Goal: Information Seeking & Learning: Check status

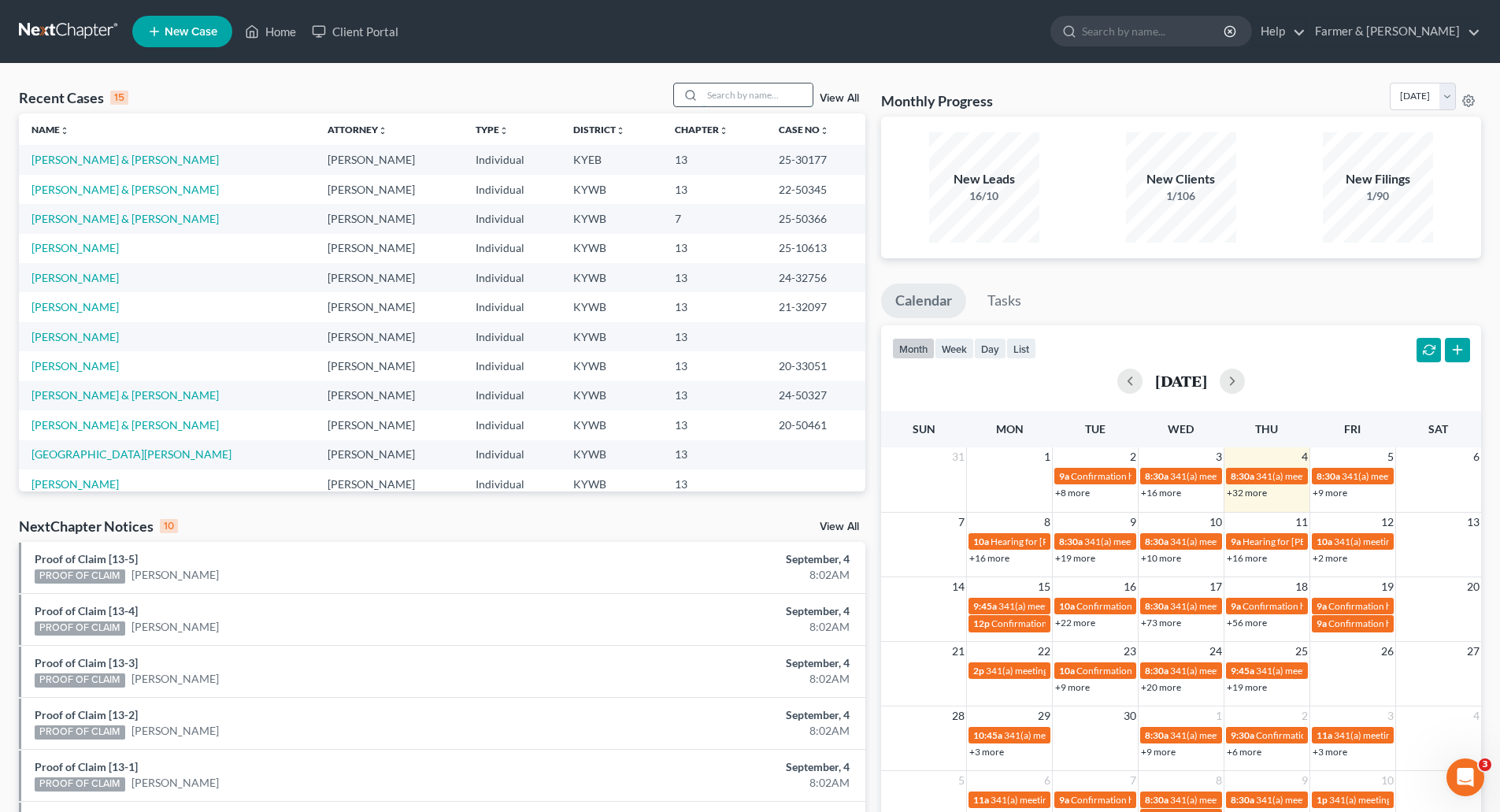
click at [707, 101] on input "search" at bounding box center [758, 95] width 110 height 23
paste input "20-40671"
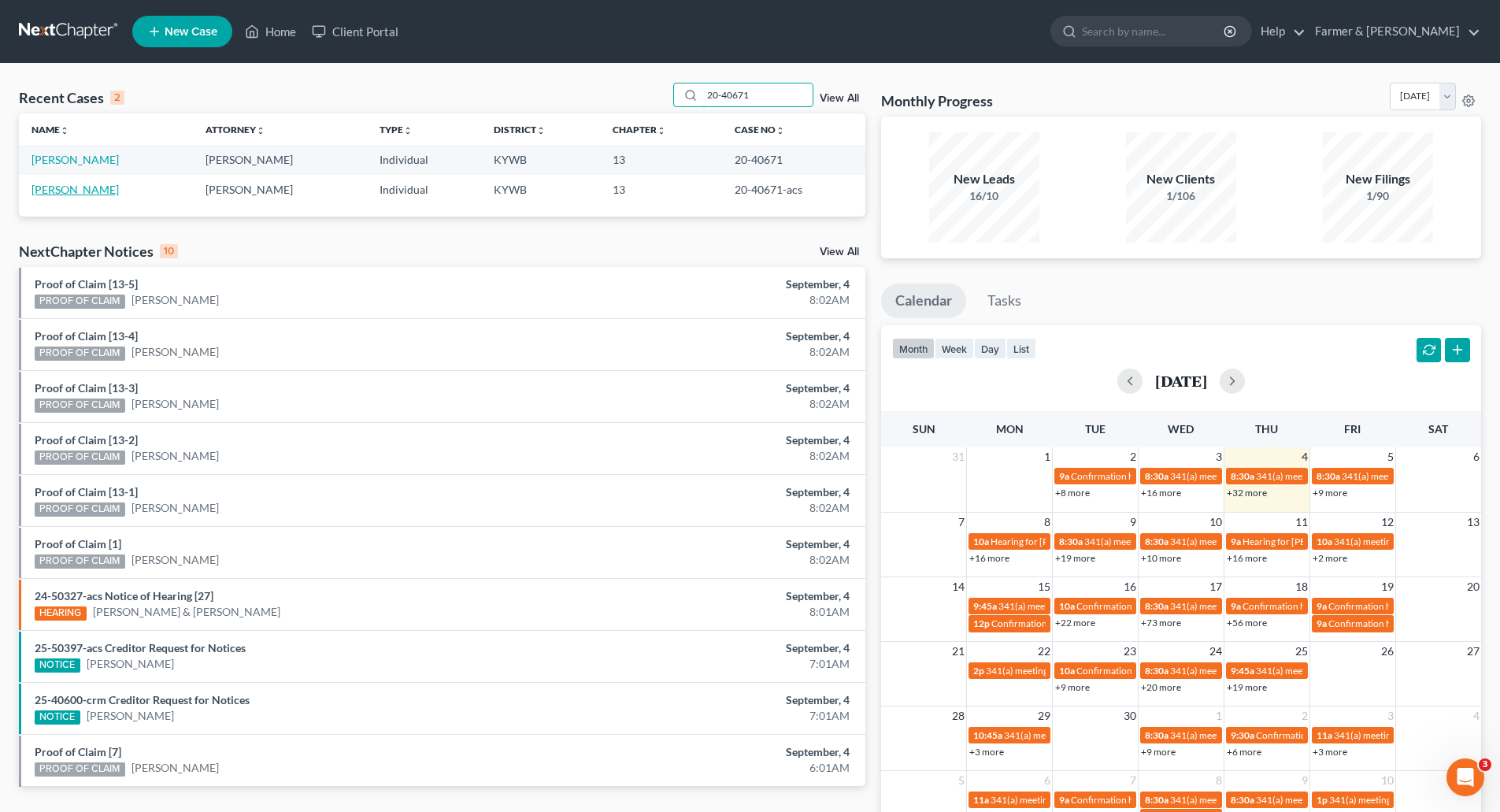
type input "20-40671"
click at [70, 192] on link "[PERSON_NAME]" at bounding box center [75, 189] width 87 height 13
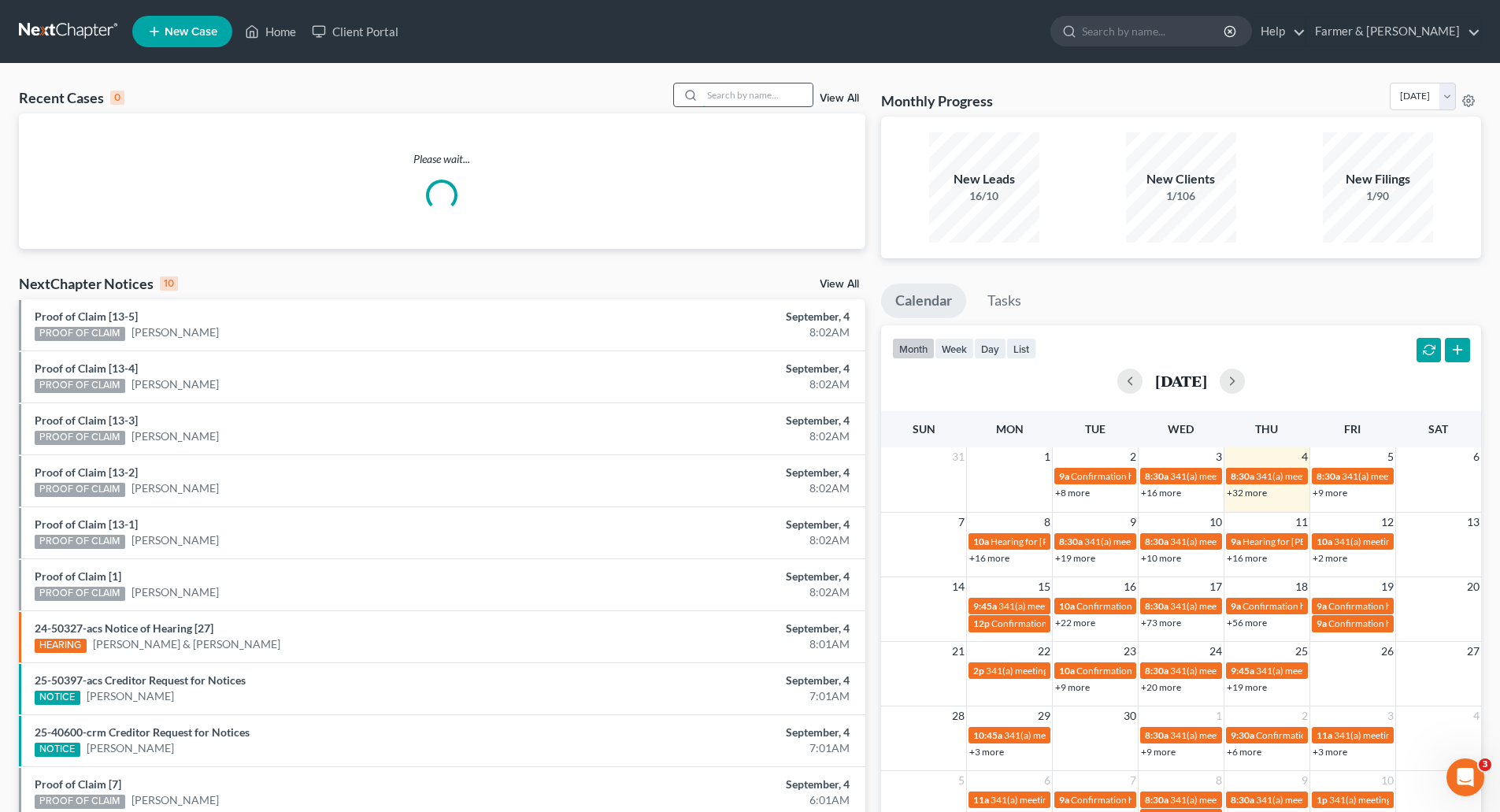
click at [731, 89] on input "search" at bounding box center [758, 95] width 110 height 23
paste input "20-40671"
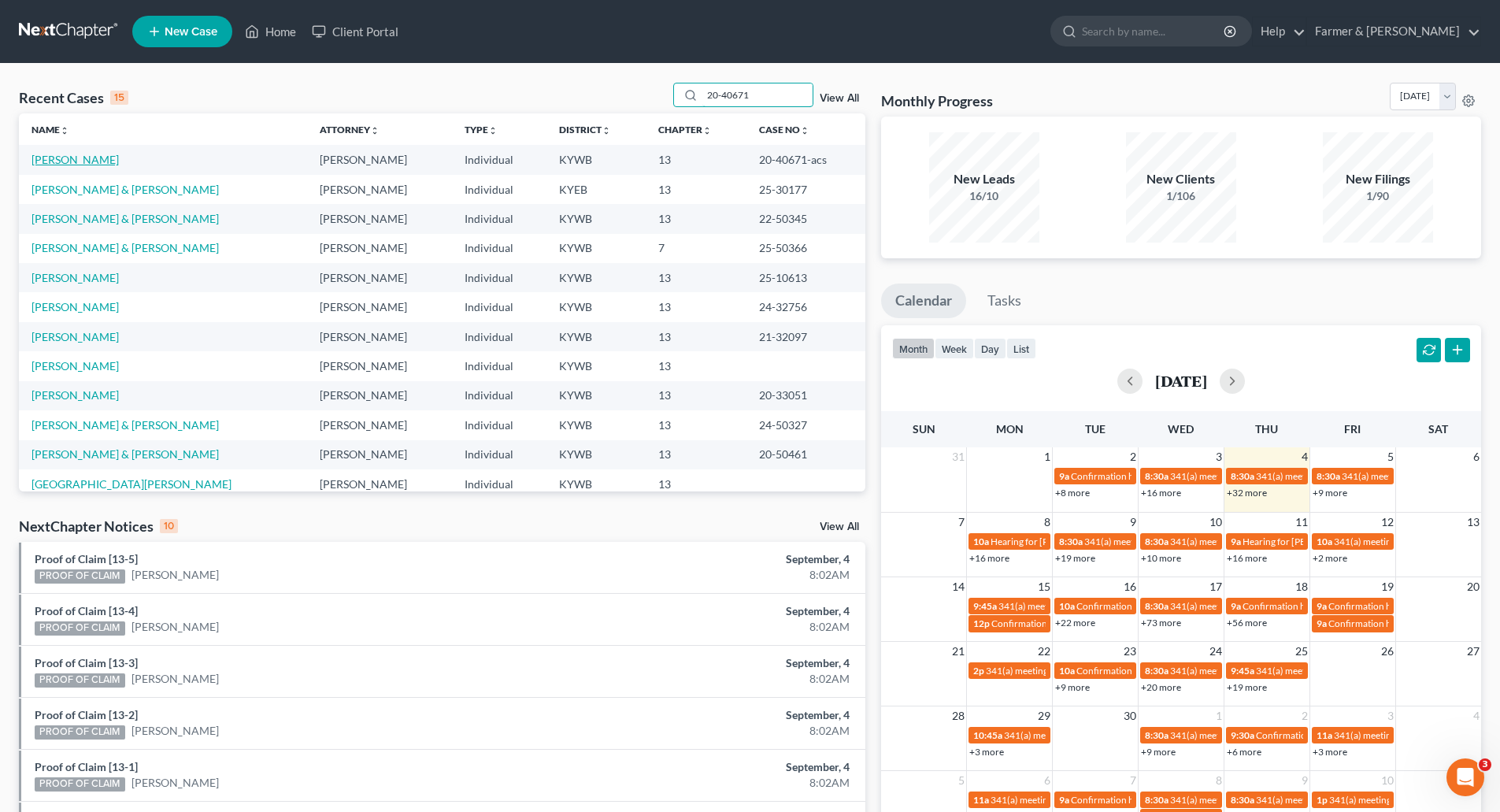
type input "20-40671"
click at [76, 160] on link "[PERSON_NAME]" at bounding box center [75, 159] width 87 height 13
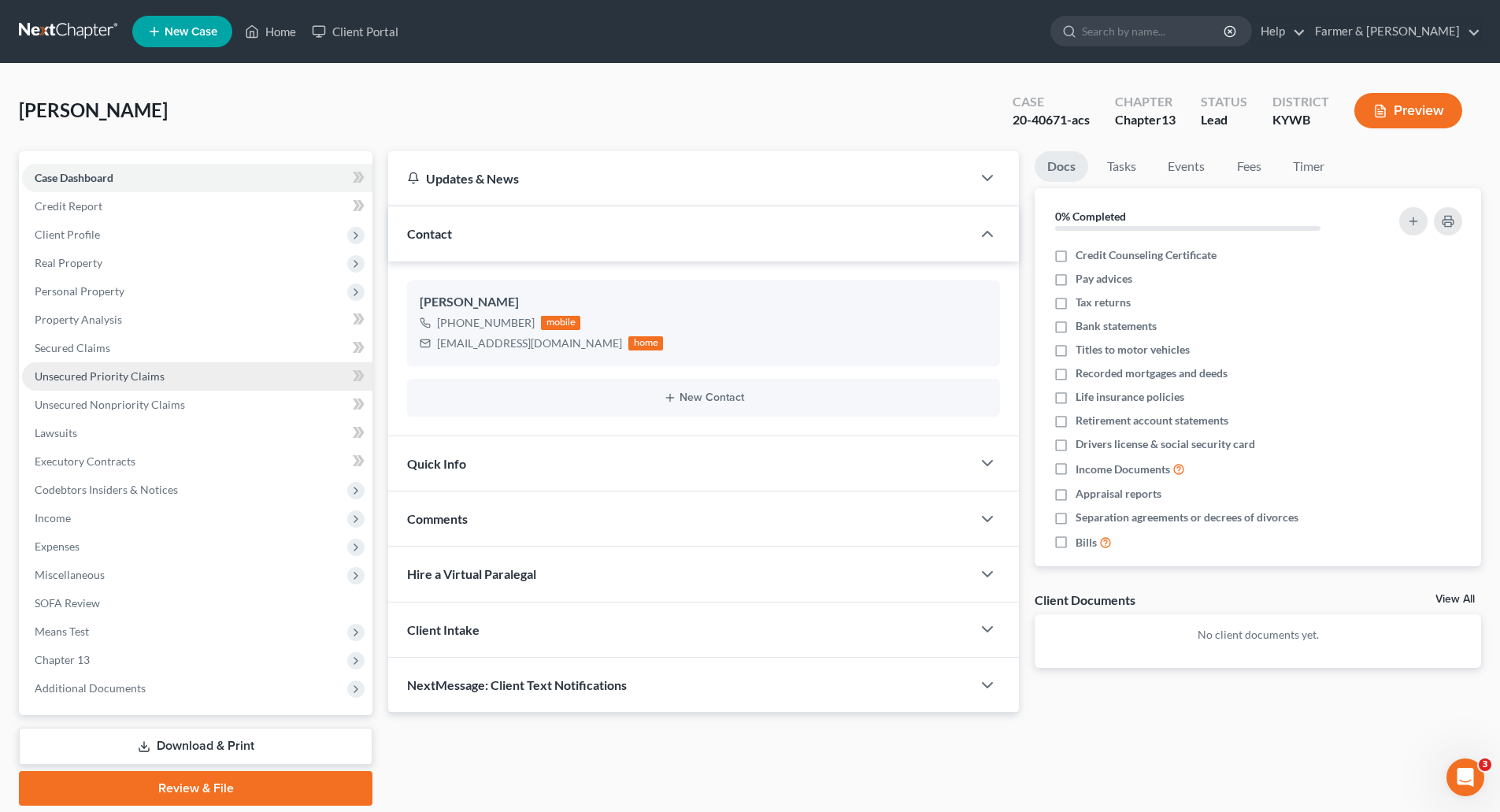
click at [89, 388] on link "Unsecured Priority Claims" at bounding box center [197, 376] width 351 height 29
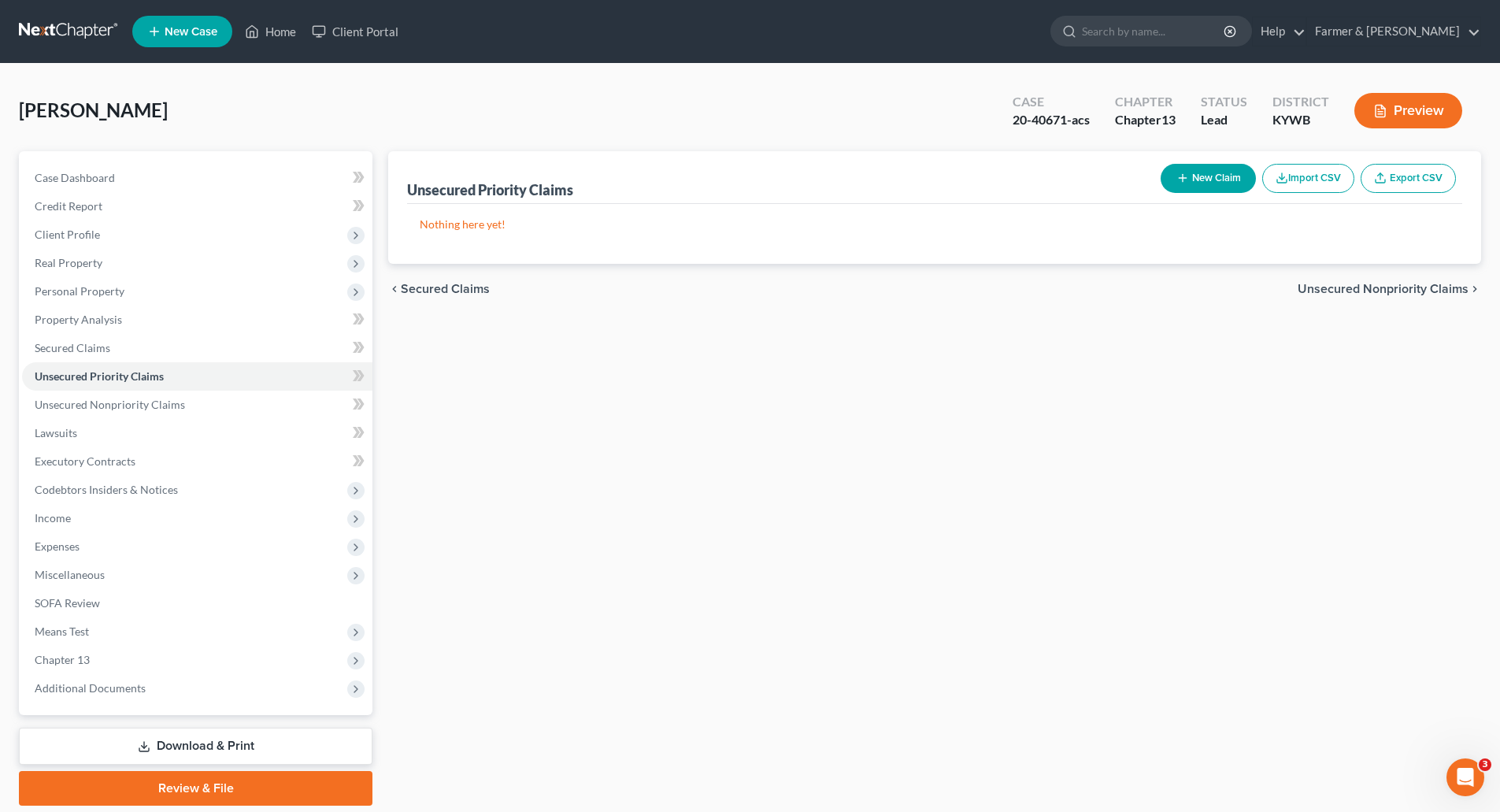
click at [33, 32] on link at bounding box center [69, 32] width 101 height 29
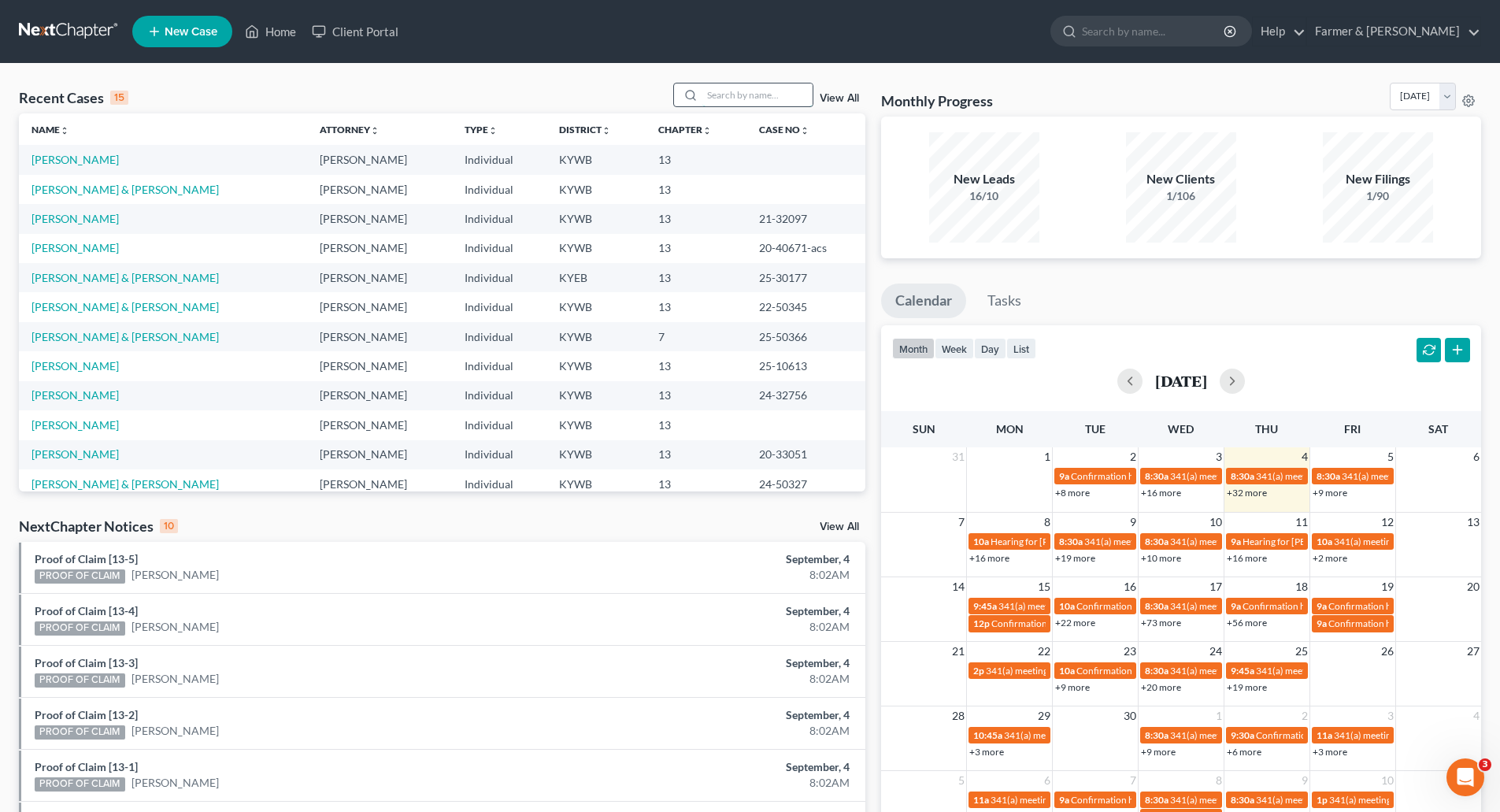
click at [753, 94] on input "search" at bounding box center [758, 95] width 110 height 23
paste input "25-10465"
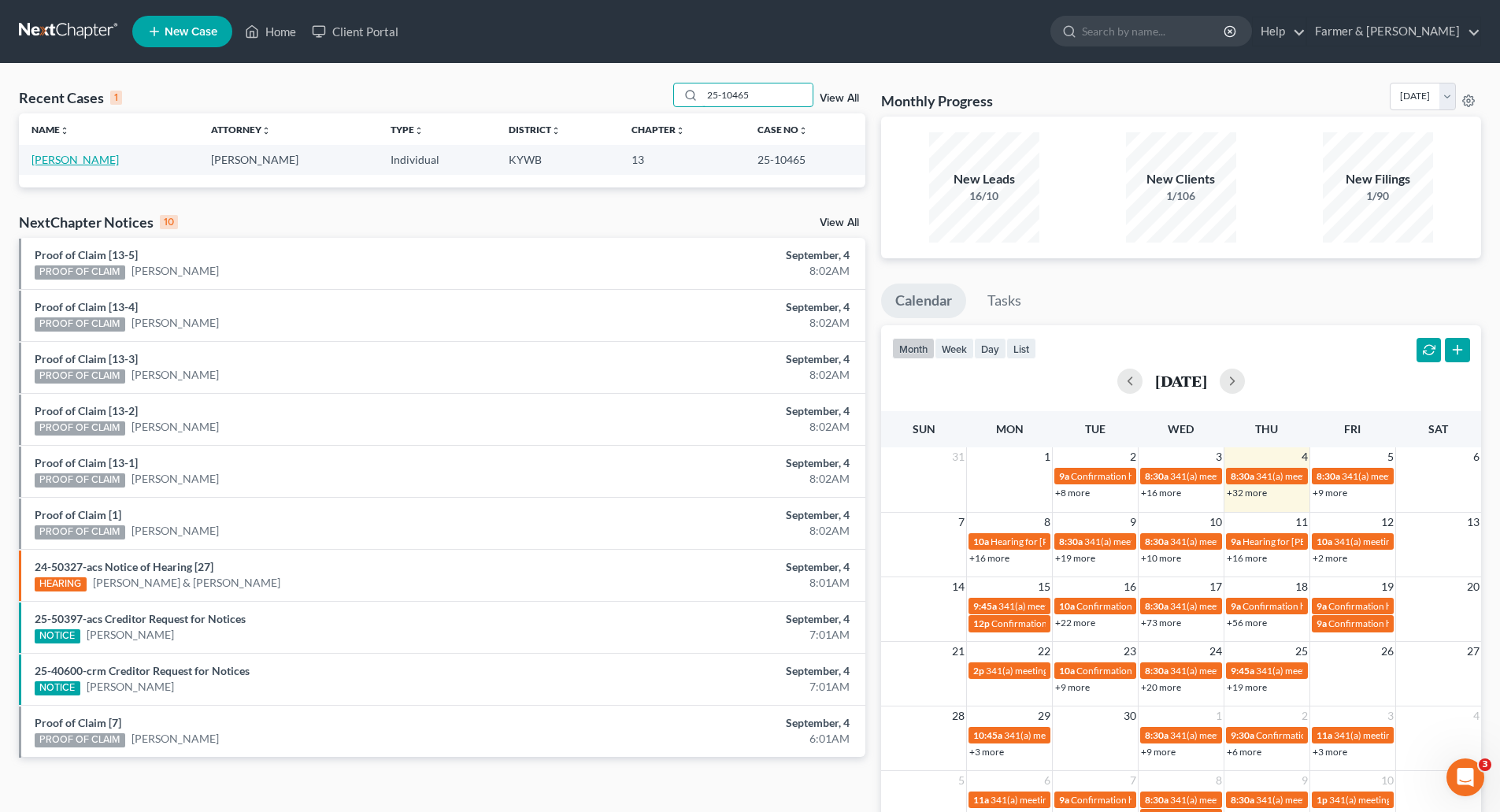
type input "25-10465"
click at [60, 161] on link "[PERSON_NAME]" at bounding box center [75, 159] width 87 height 13
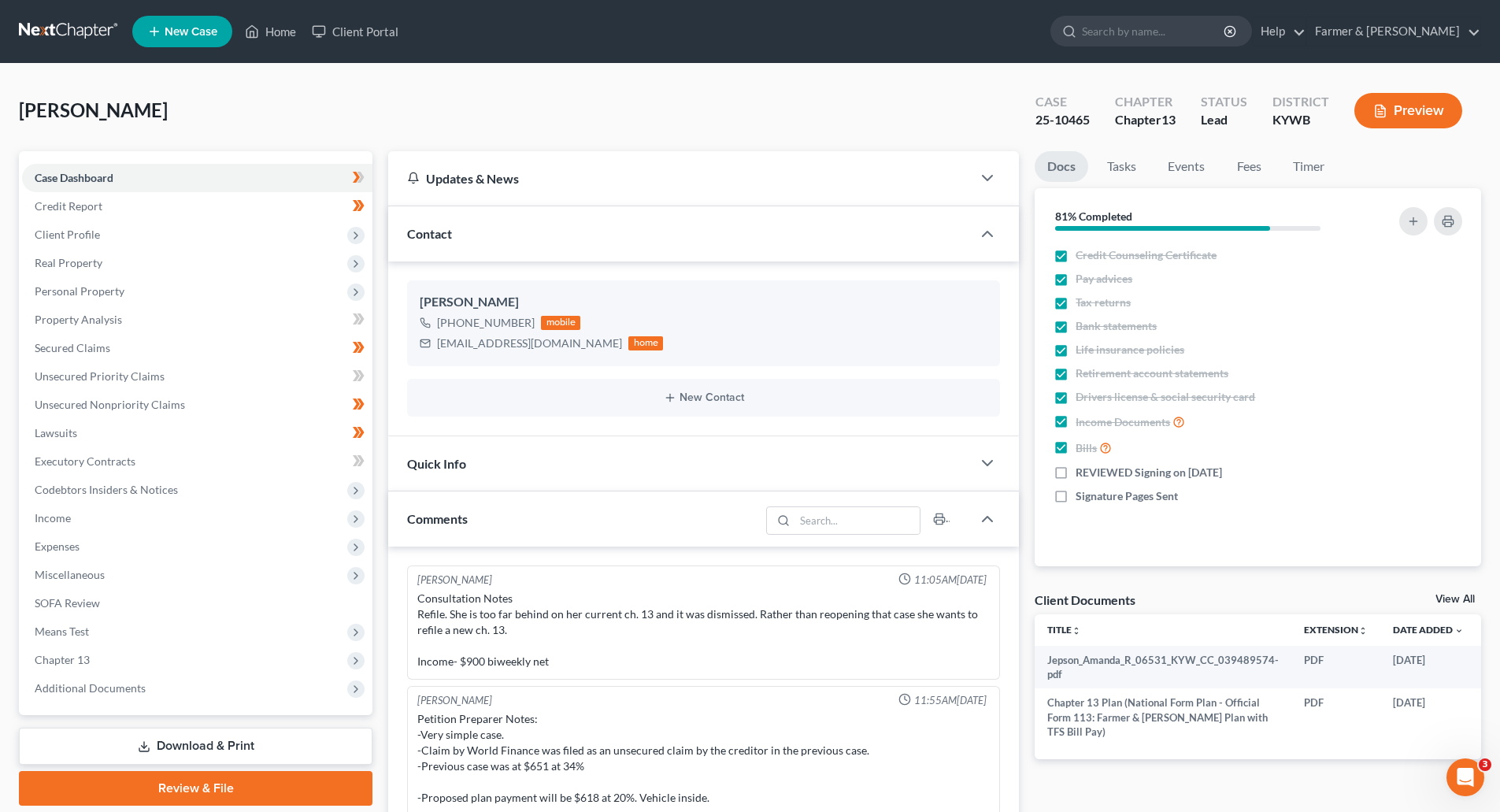
scroll to position [133, 0]
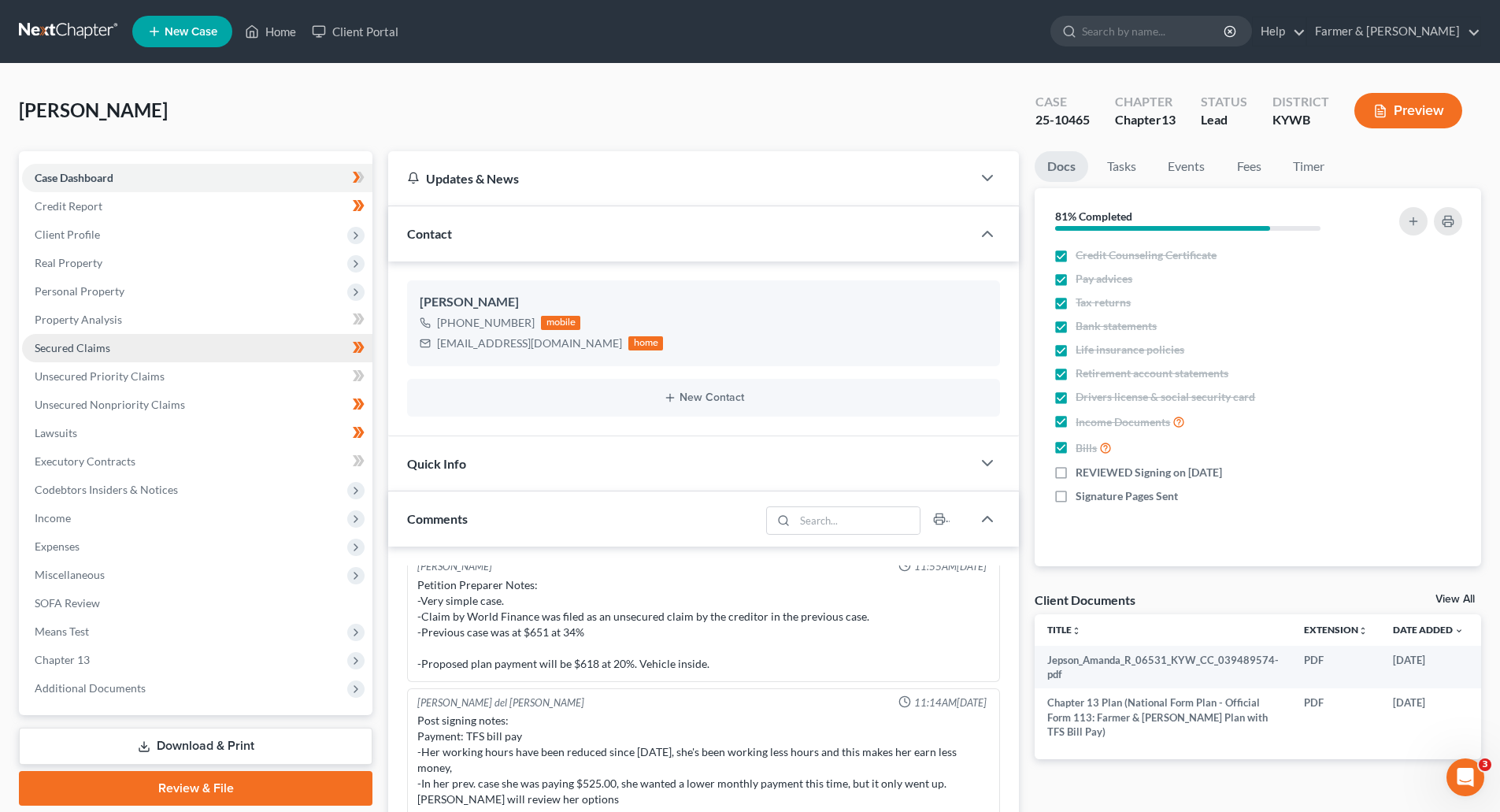
click at [84, 347] on span "Secured Claims" at bounding box center [72, 347] width 76 height 13
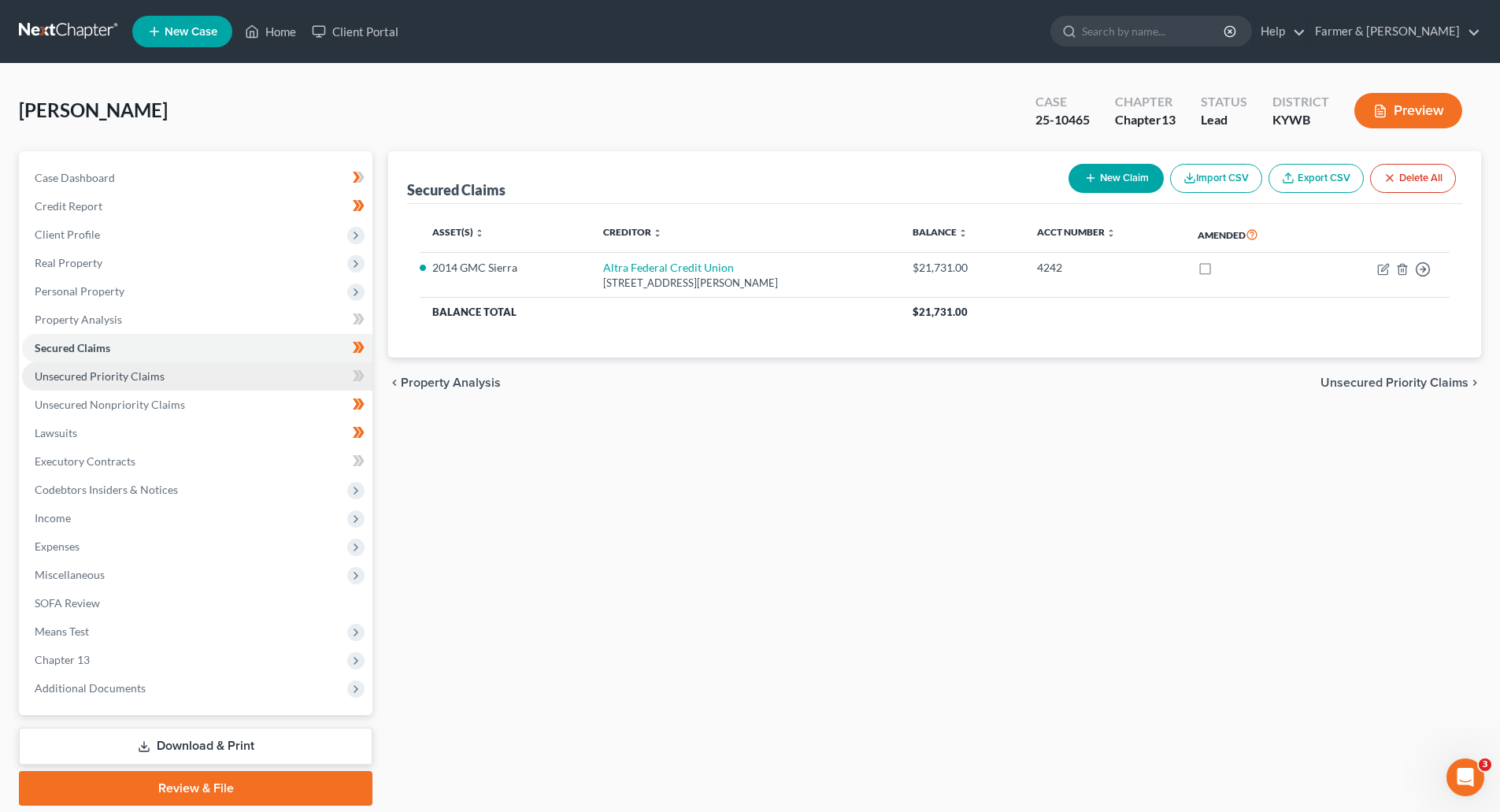
click at [92, 386] on link "Unsecured Priority Claims" at bounding box center [197, 376] width 351 height 29
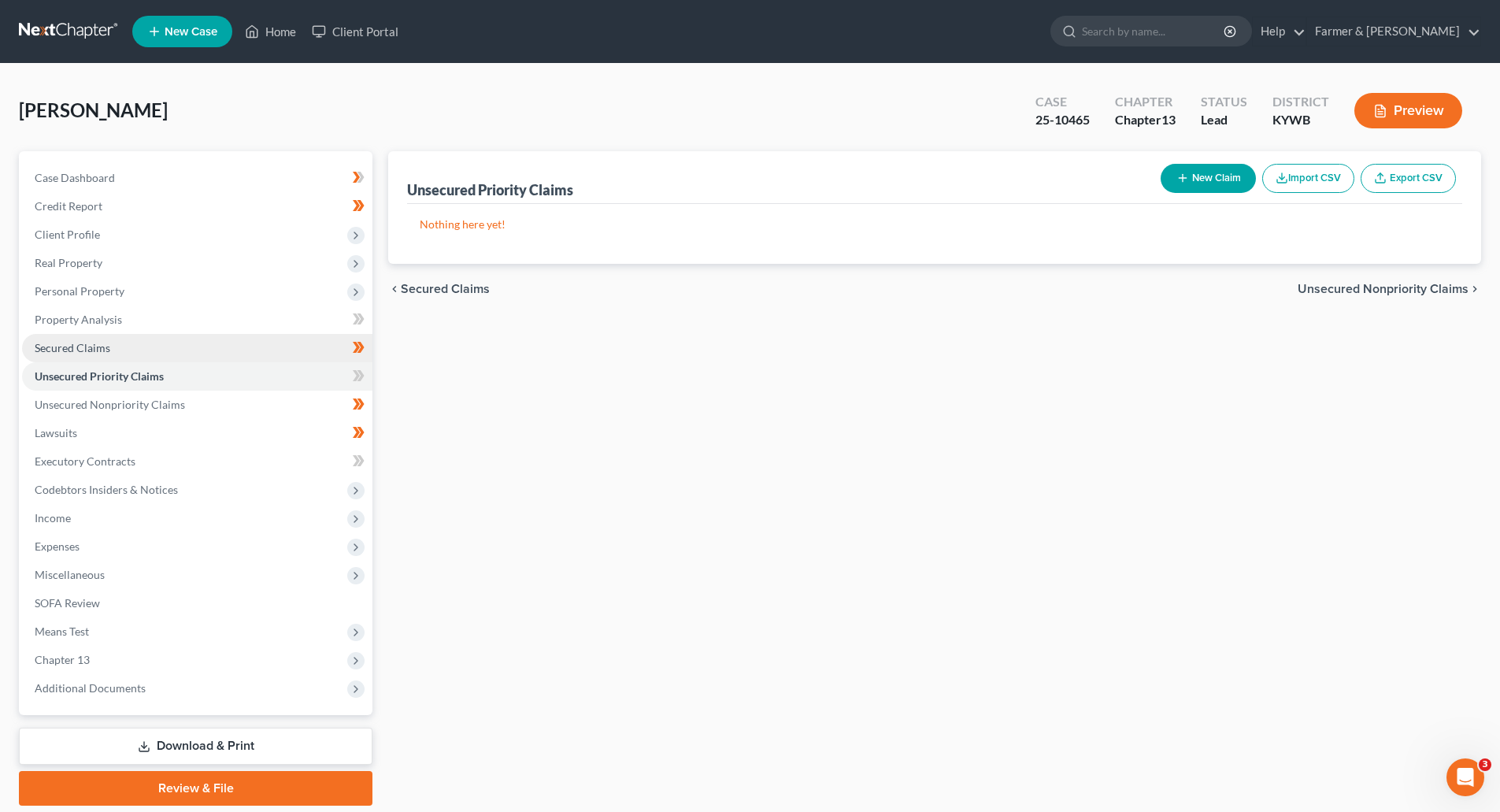
click at [92, 348] on span "Secured Claims" at bounding box center [72, 347] width 76 height 13
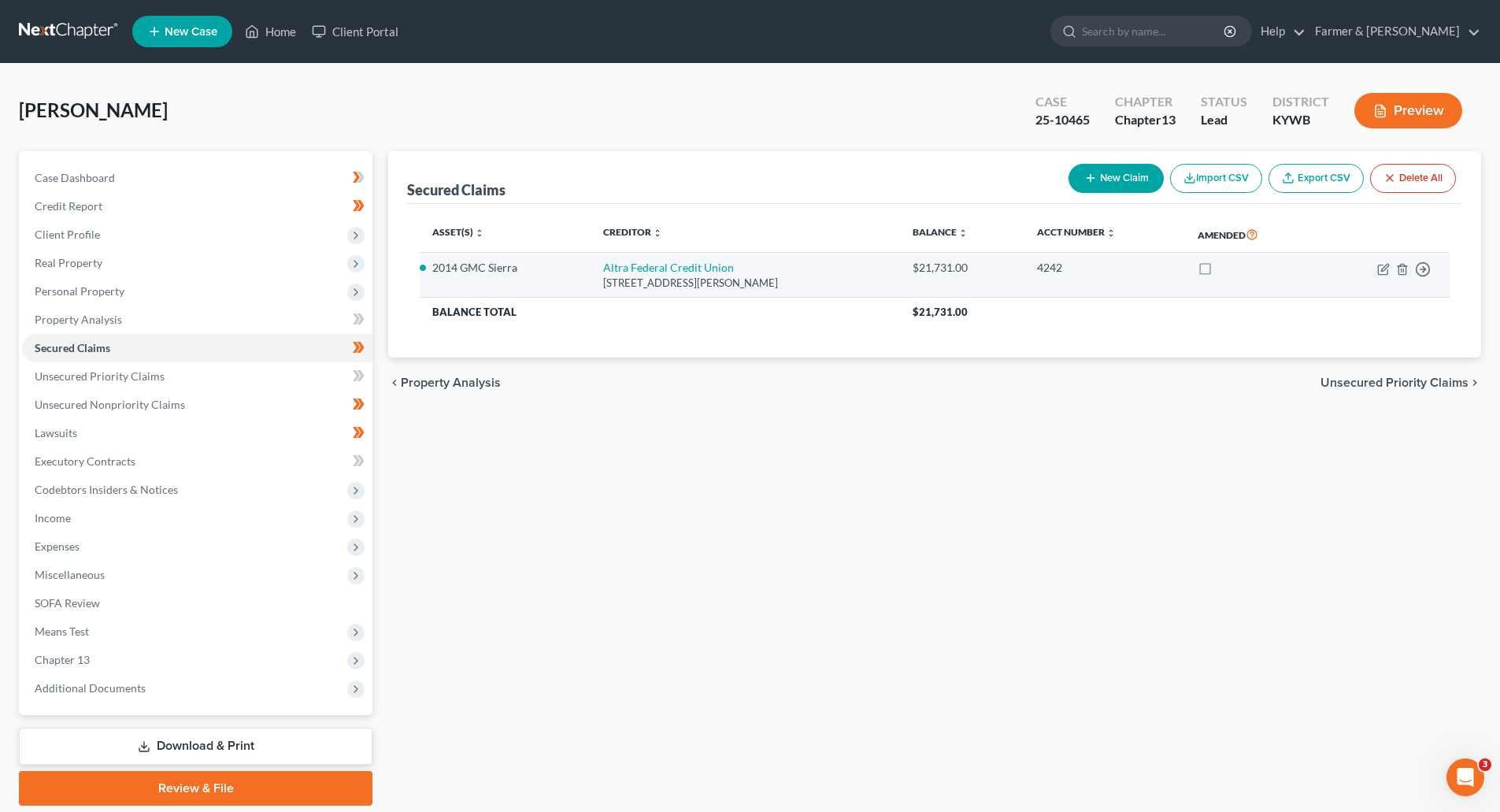
drag, startPoint x: 813, startPoint y: 278, endPoint x: 432, endPoint y: 274, distance: 381.0
click at [432, 274] on tr "2014 GMC Sierra Altra Federal Credit Union 2625 Wilma Rudolph Blvd, Clarksville…" at bounding box center [934, 275] width 1030 height 45
copy tr "2014 GMC Sierra Altra Federal Credit Union 2625 Wilma Rudolph Blvd, Clarksville…"
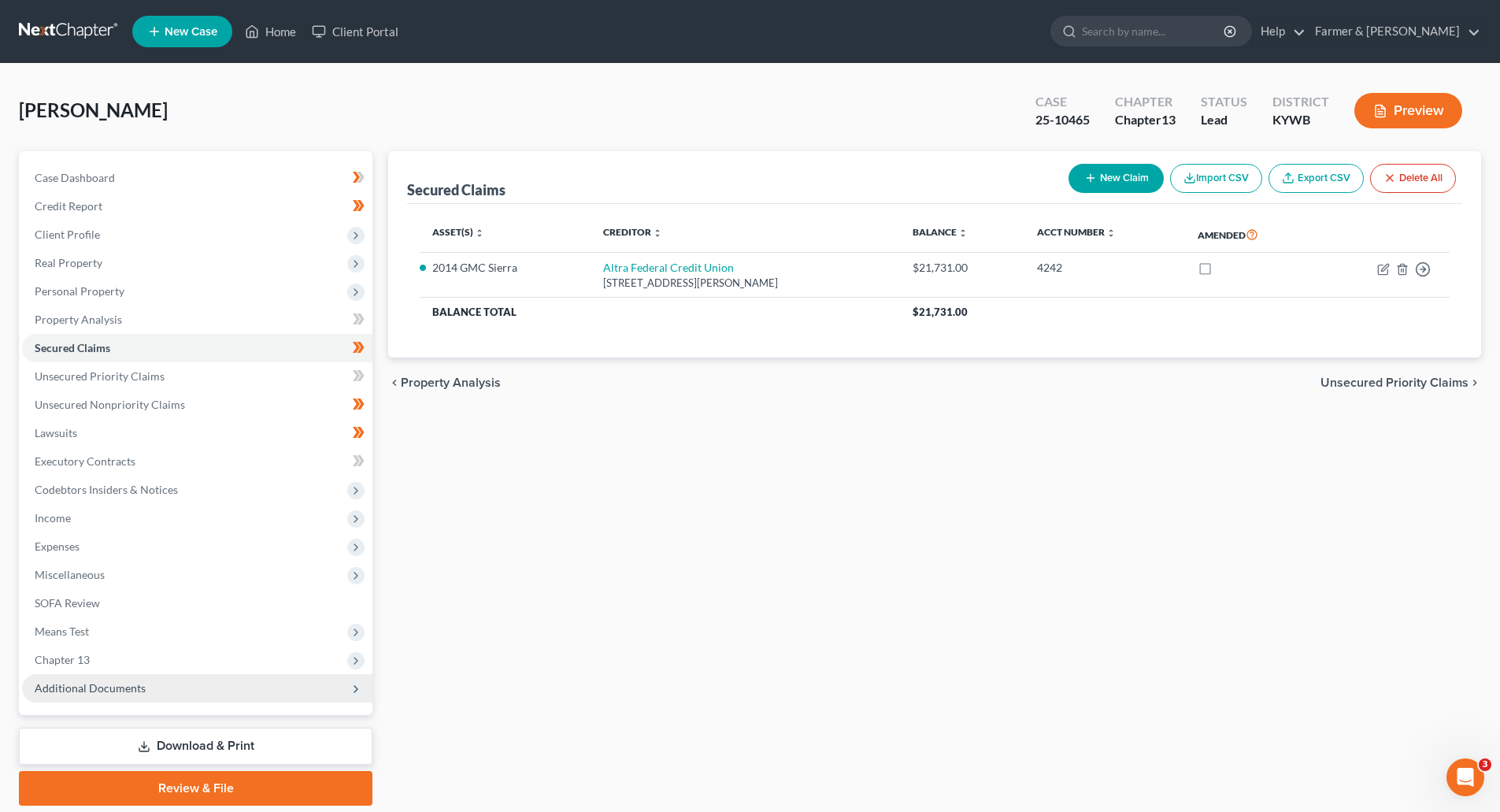
click at [65, 693] on span "Additional Documents" at bounding box center [90, 687] width 111 height 13
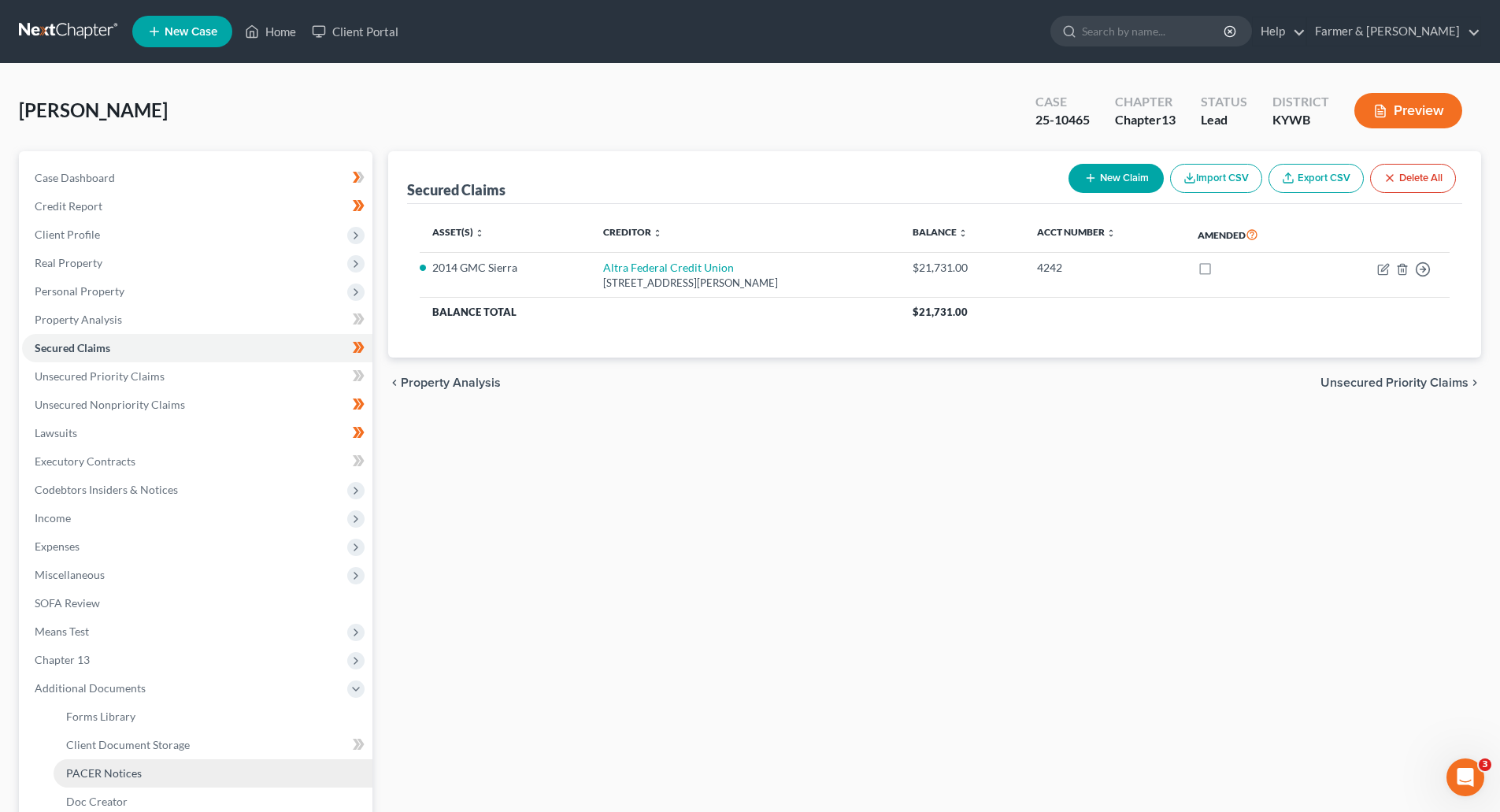
click at [61, 776] on link "PACER Notices" at bounding box center [213, 774] width 319 height 29
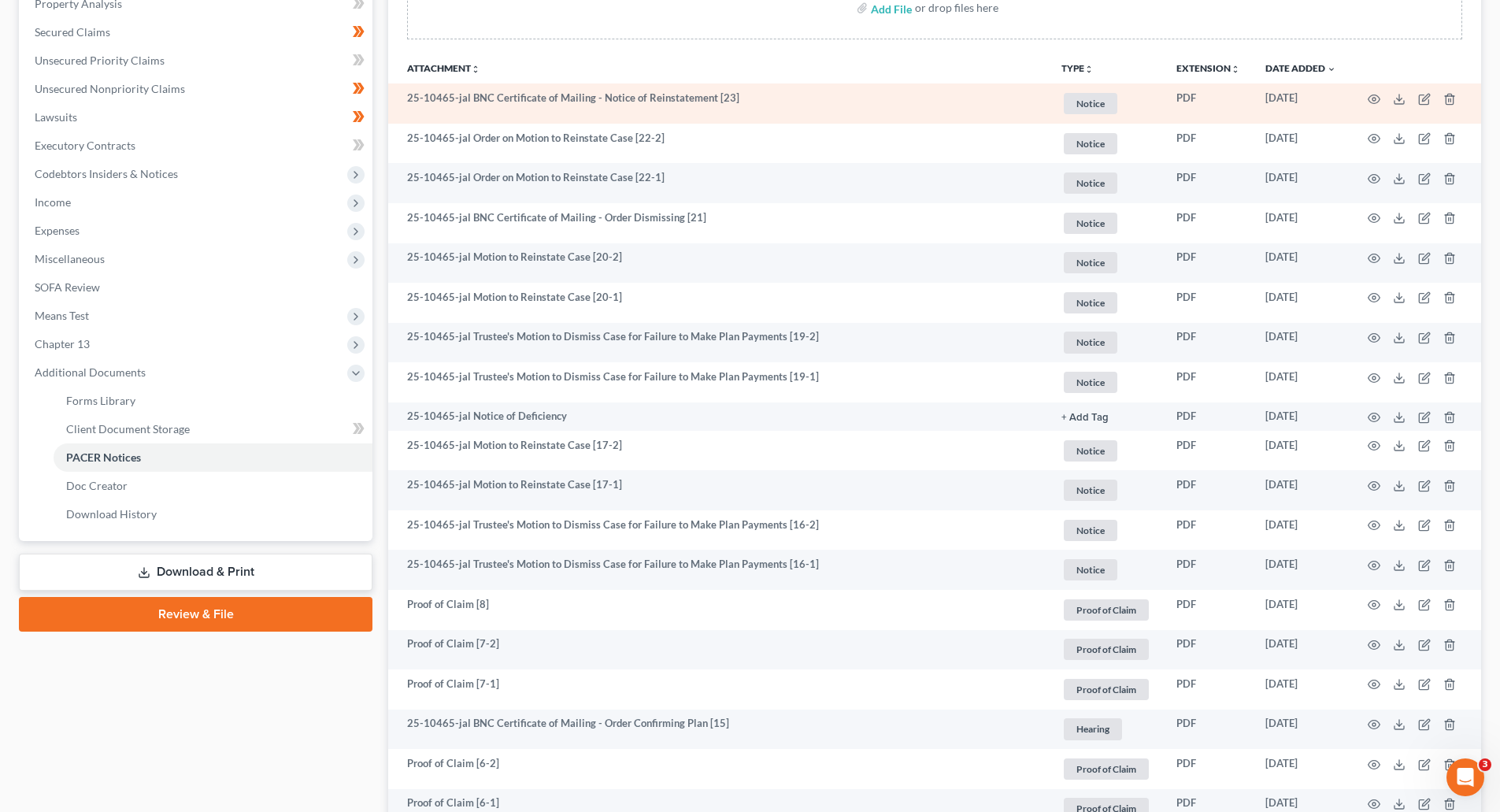
scroll to position [315, 0]
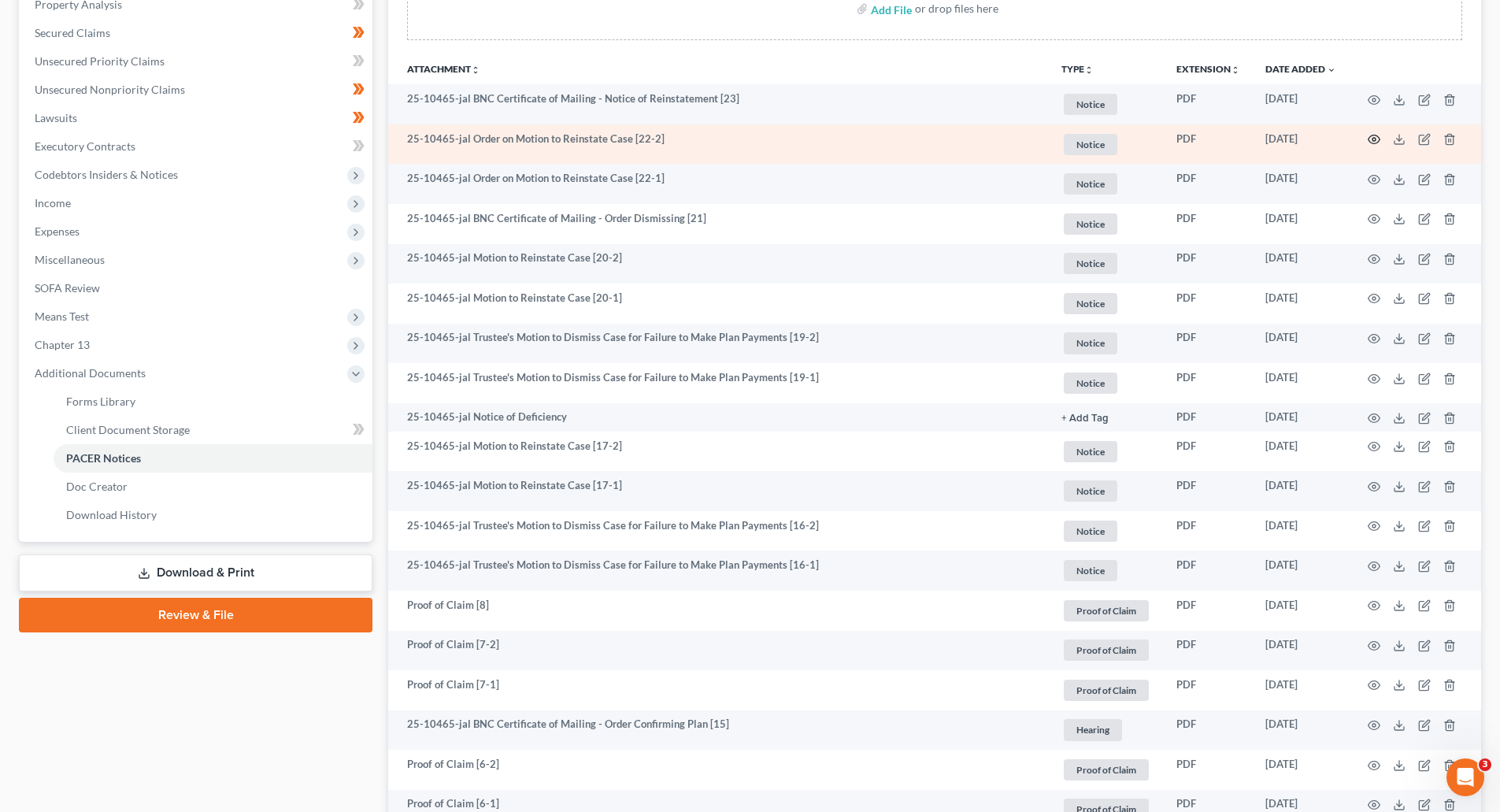
click at [1377, 138] on icon "button" at bounding box center [1374, 139] width 12 height 12
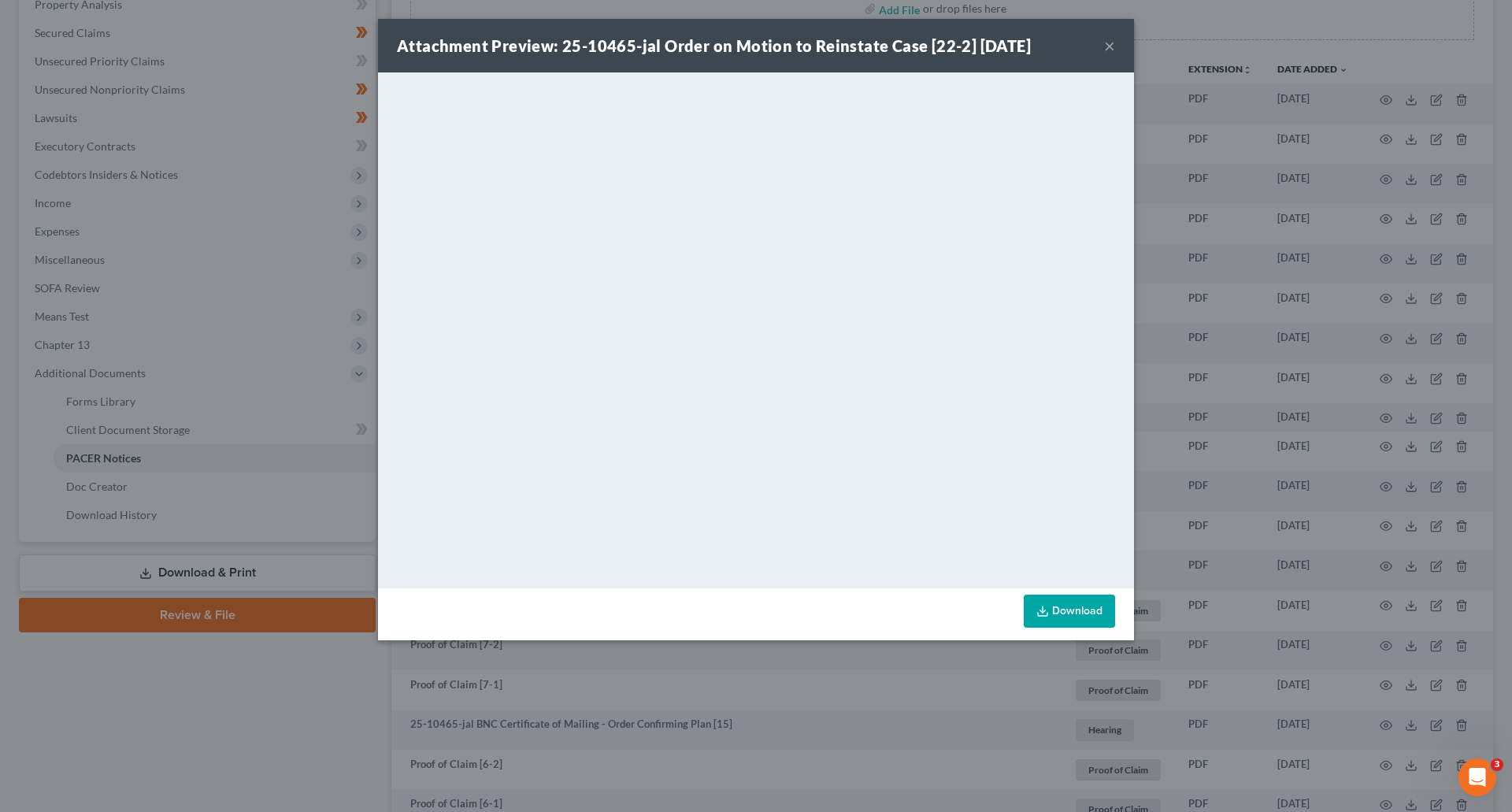
click at [1107, 45] on button "×" at bounding box center [1109, 46] width 11 height 19
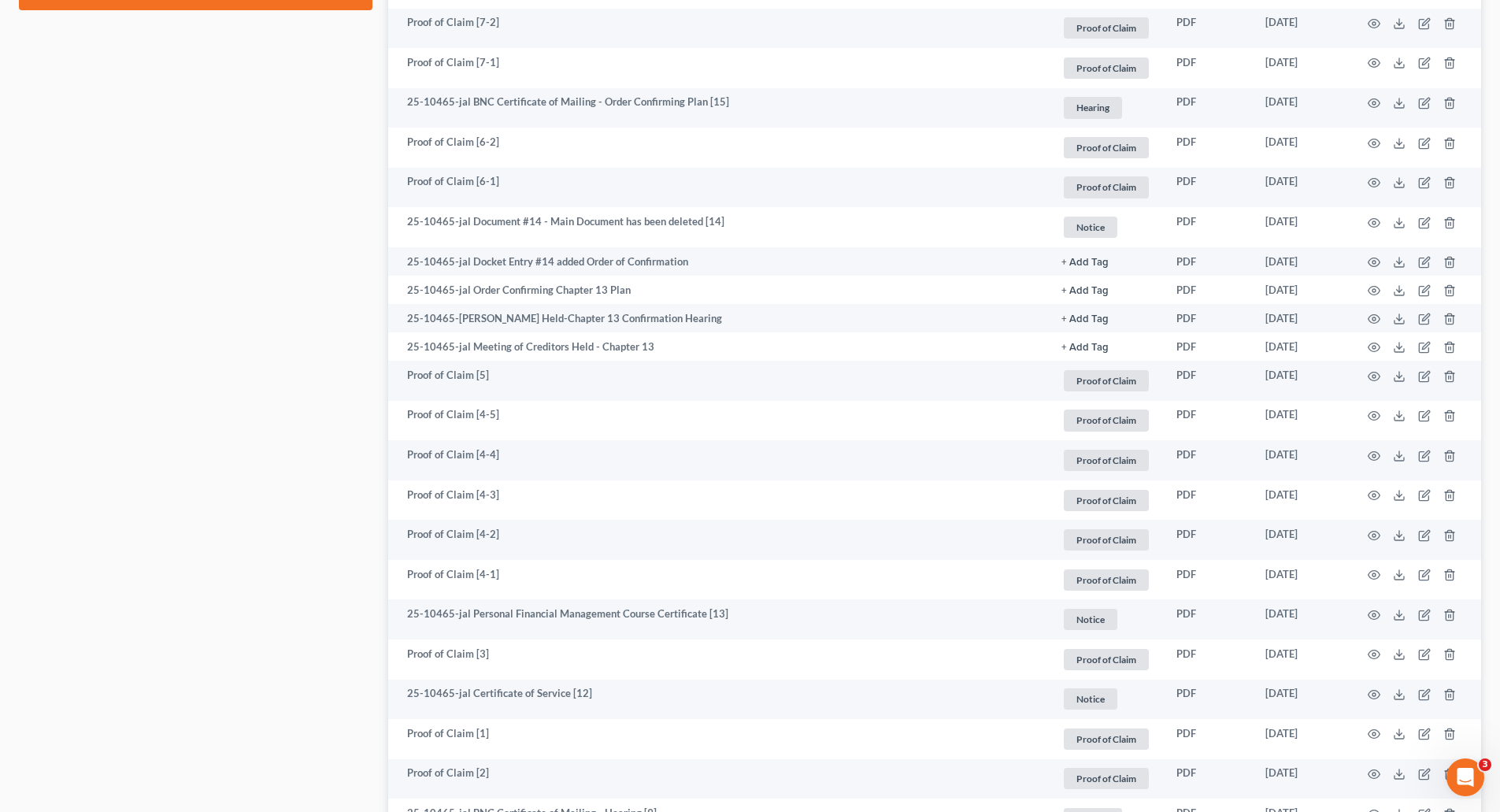
scroll to position [944, 0]
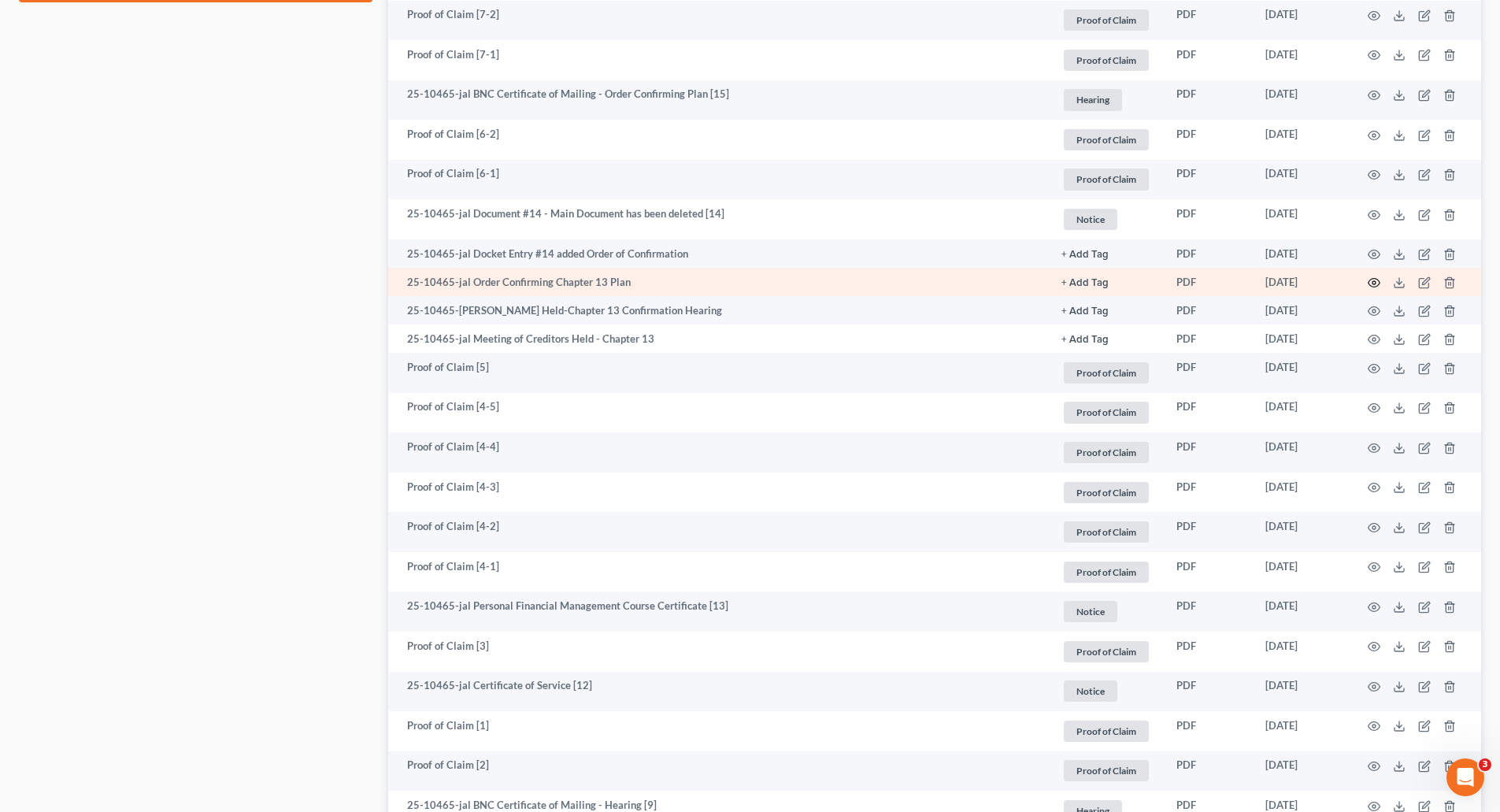
click at [1373, 280] on icon "button" at bounding box center [1374, 282] width 12 height 12
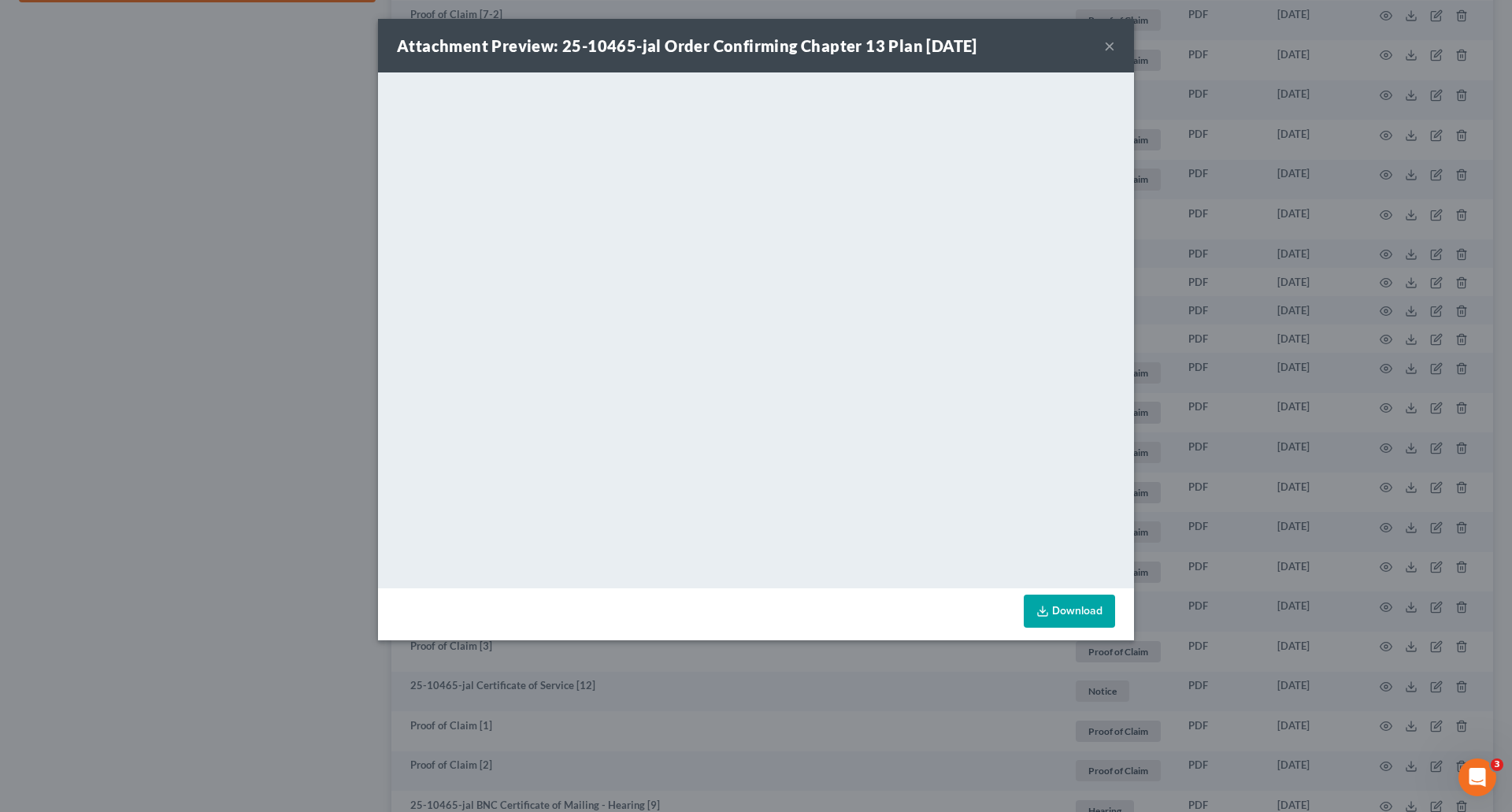
click at [1110, 47] on button "×" at bounding box center [1109, 46] width 11 height 19
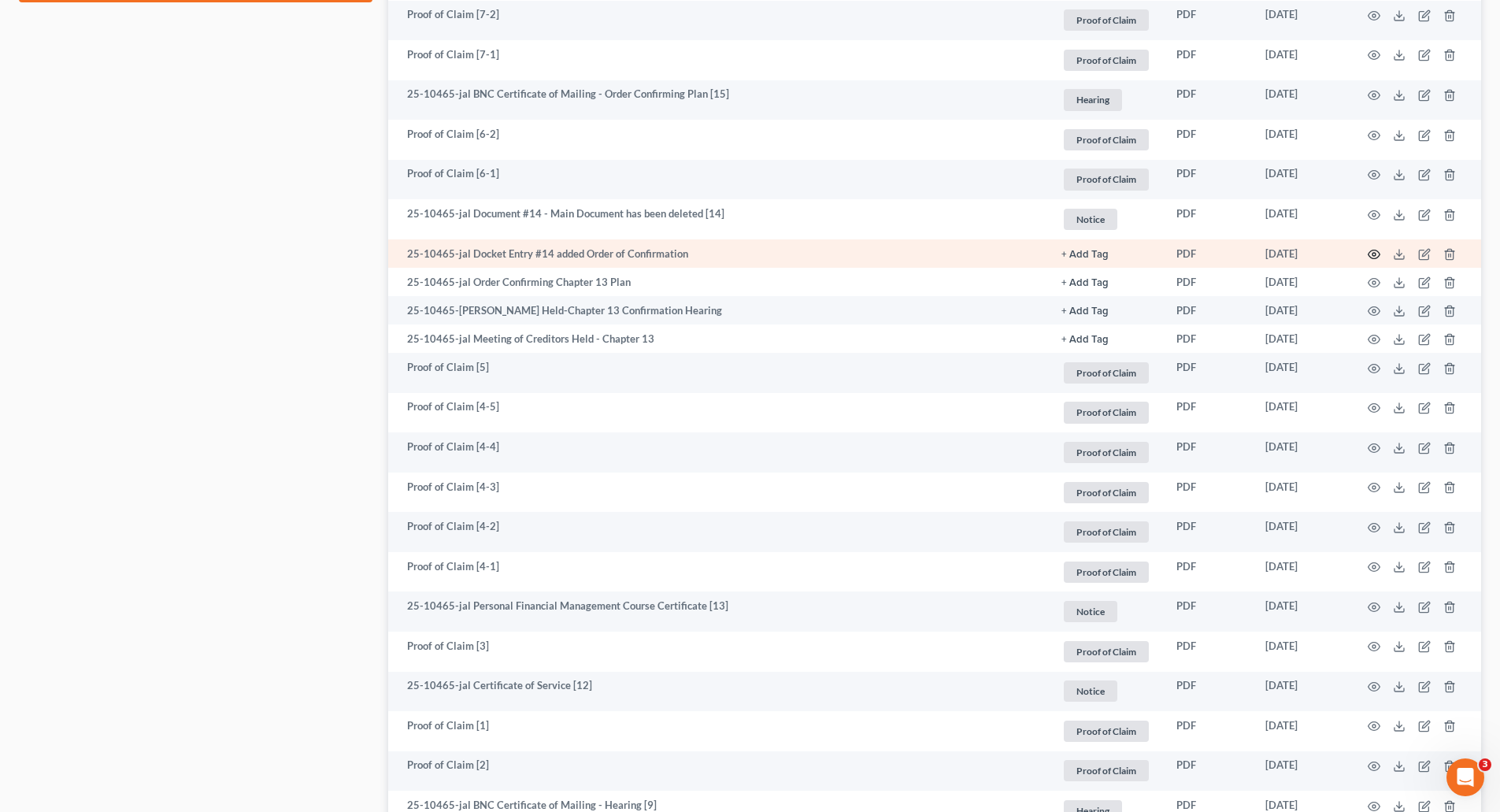
click at [1373, 254] on circle "button" at bounding box center [1374, 253] width 3 height 3
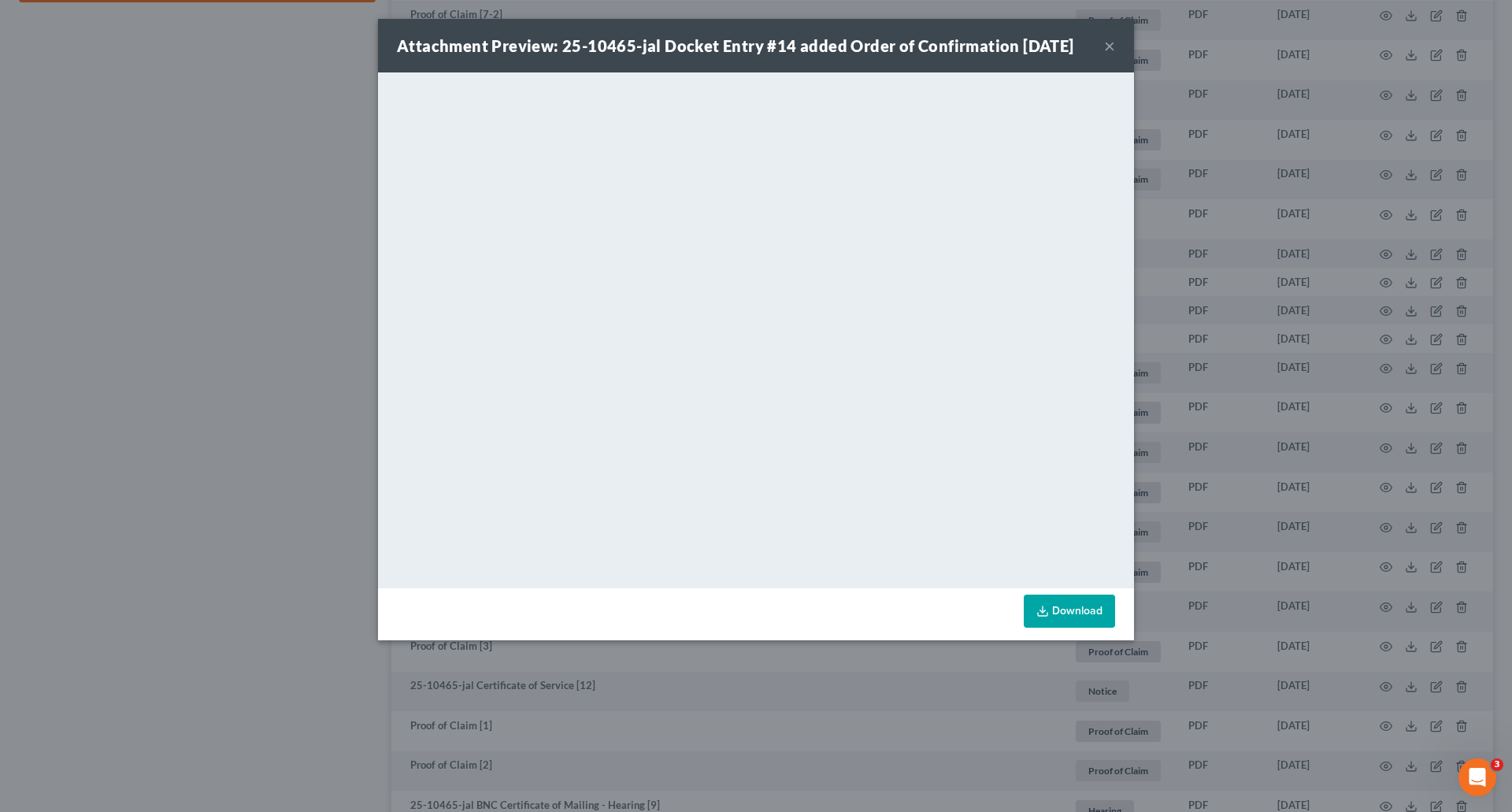
click at [1110, 45] on button "×" at bounding box center [1109, 46] width 11 height 19
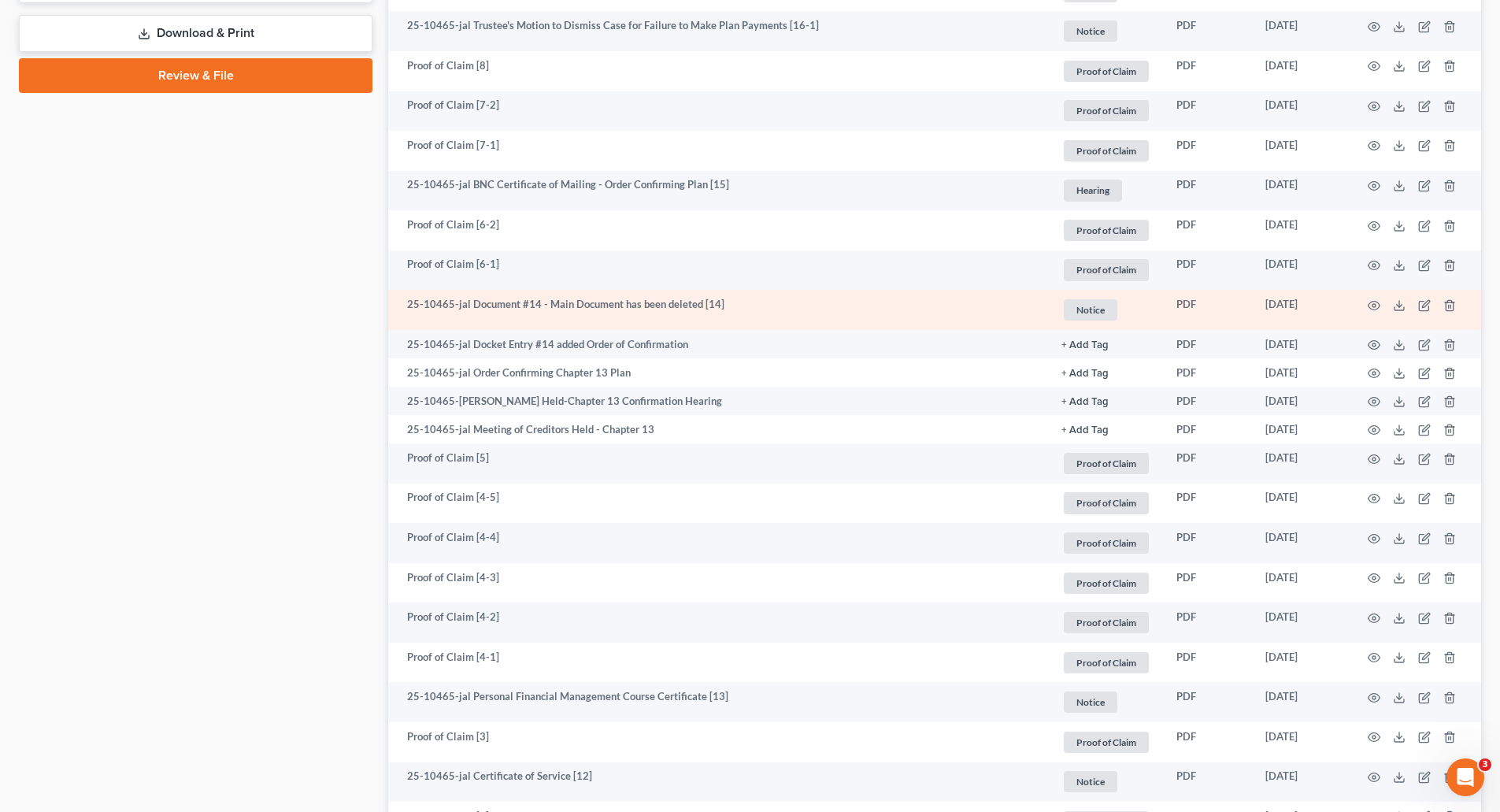
scroll to position [537, 0]
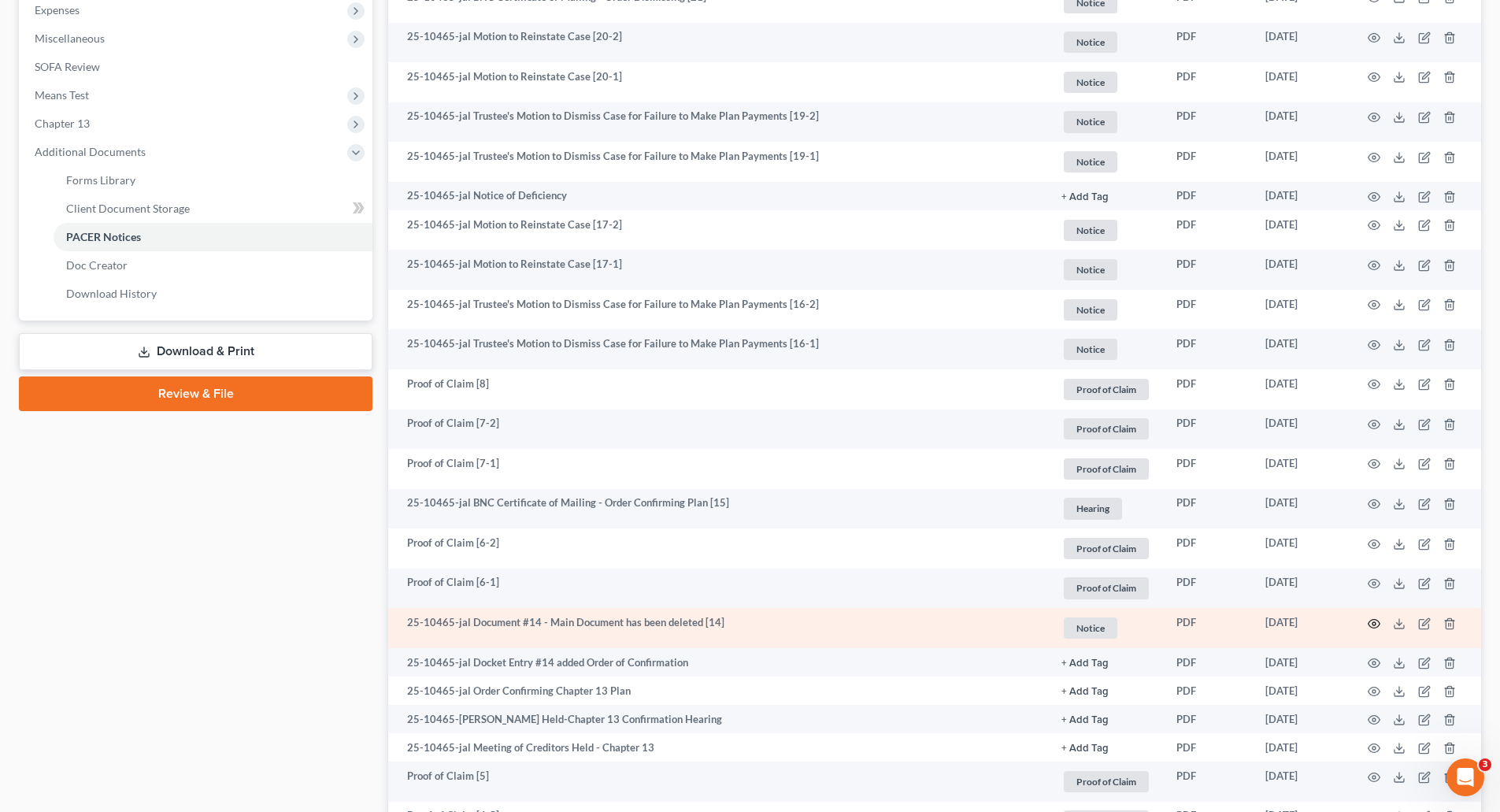
click at [1372, 621] on icon "button" at bounding box center [1374, 623] width 12 height 12
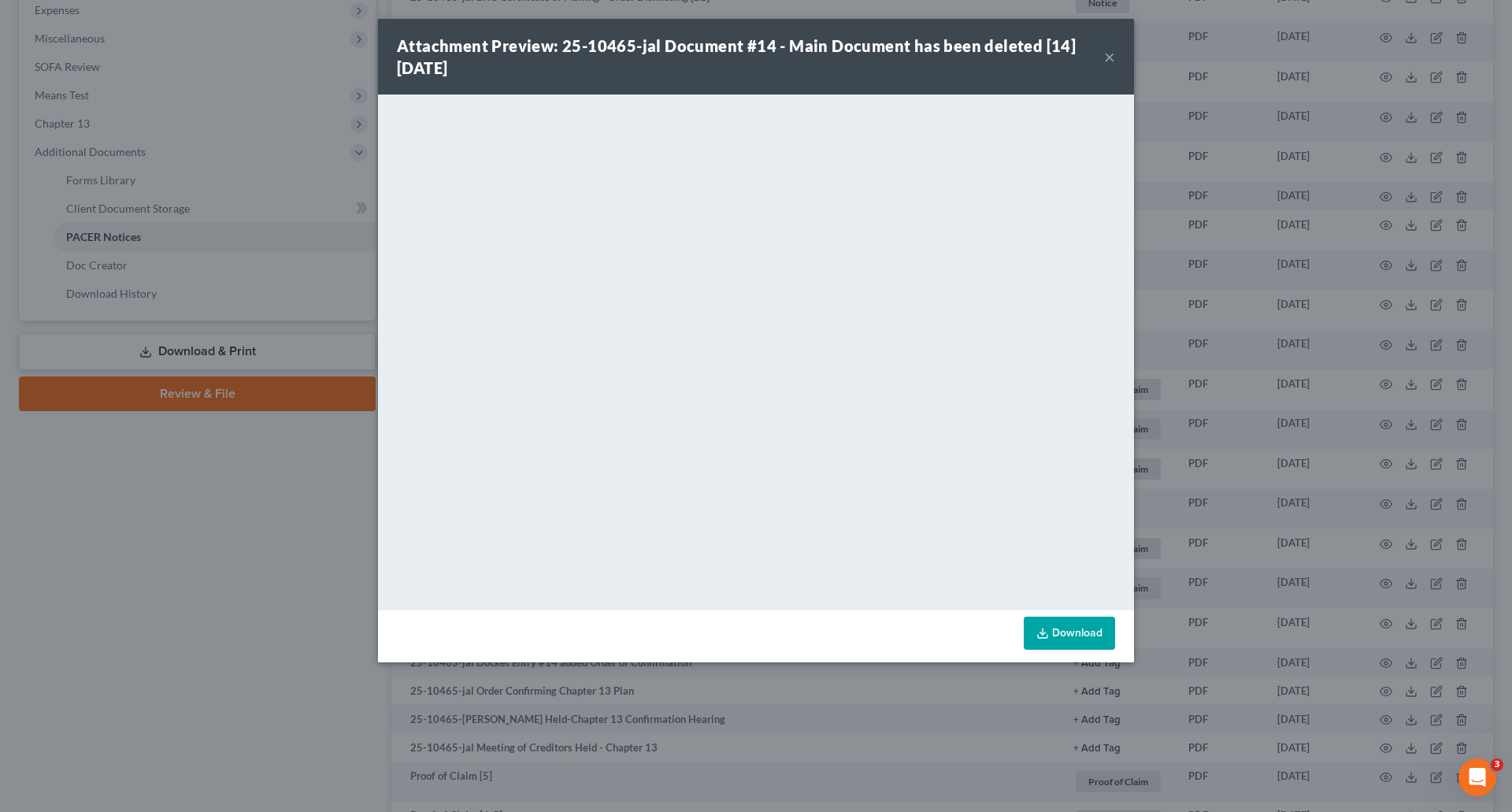
click at [1103, 55] on div "Attachment Preview: 25-10465-jal Document #14 - Main Document has been deleted …" at bounding box center [750, 57] width 708 height 44
click at [1110, 55] on button "×" at bounding box center [1109, 57] width 11 height 19
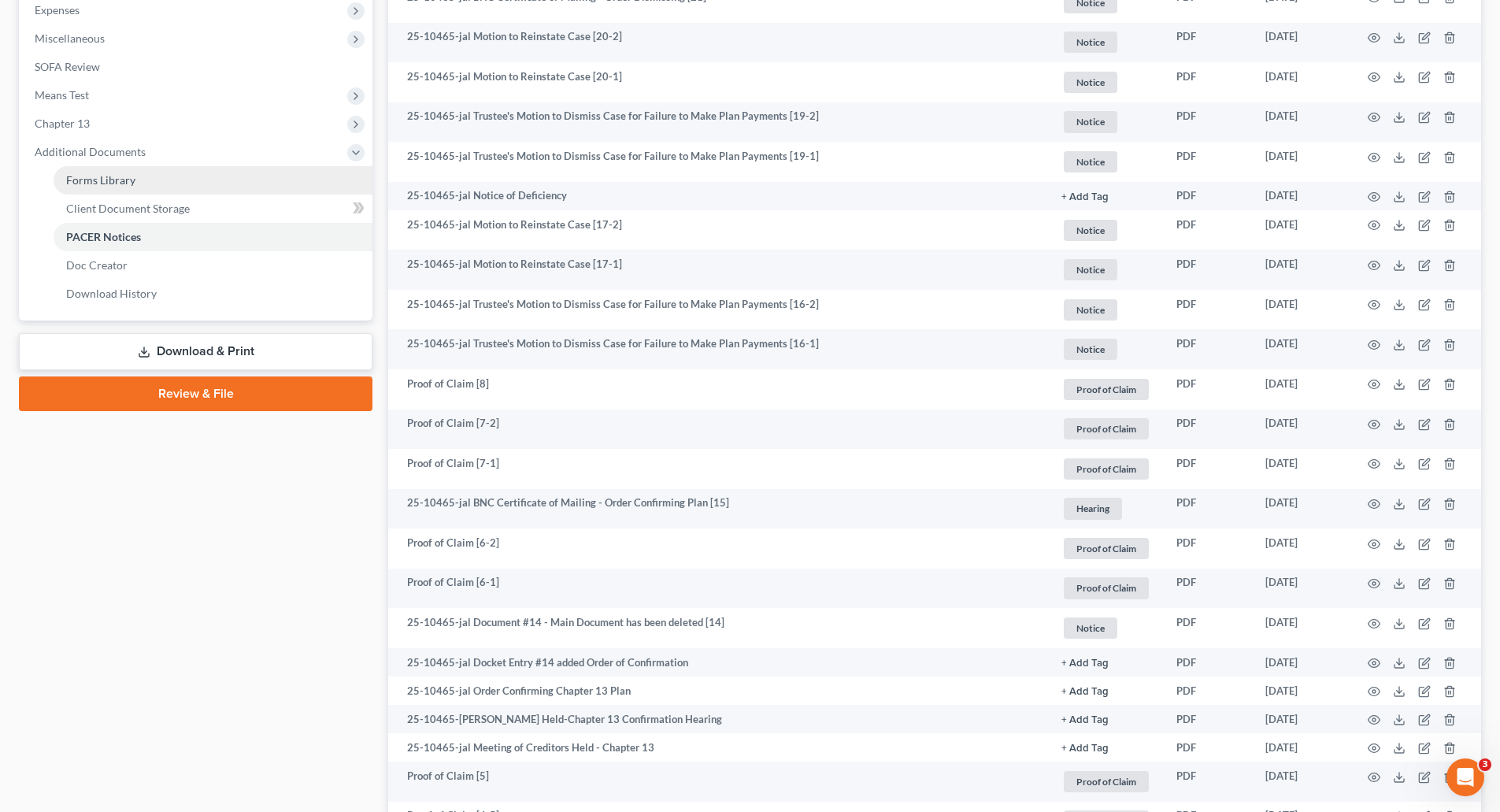
scroll to position [221, 0]
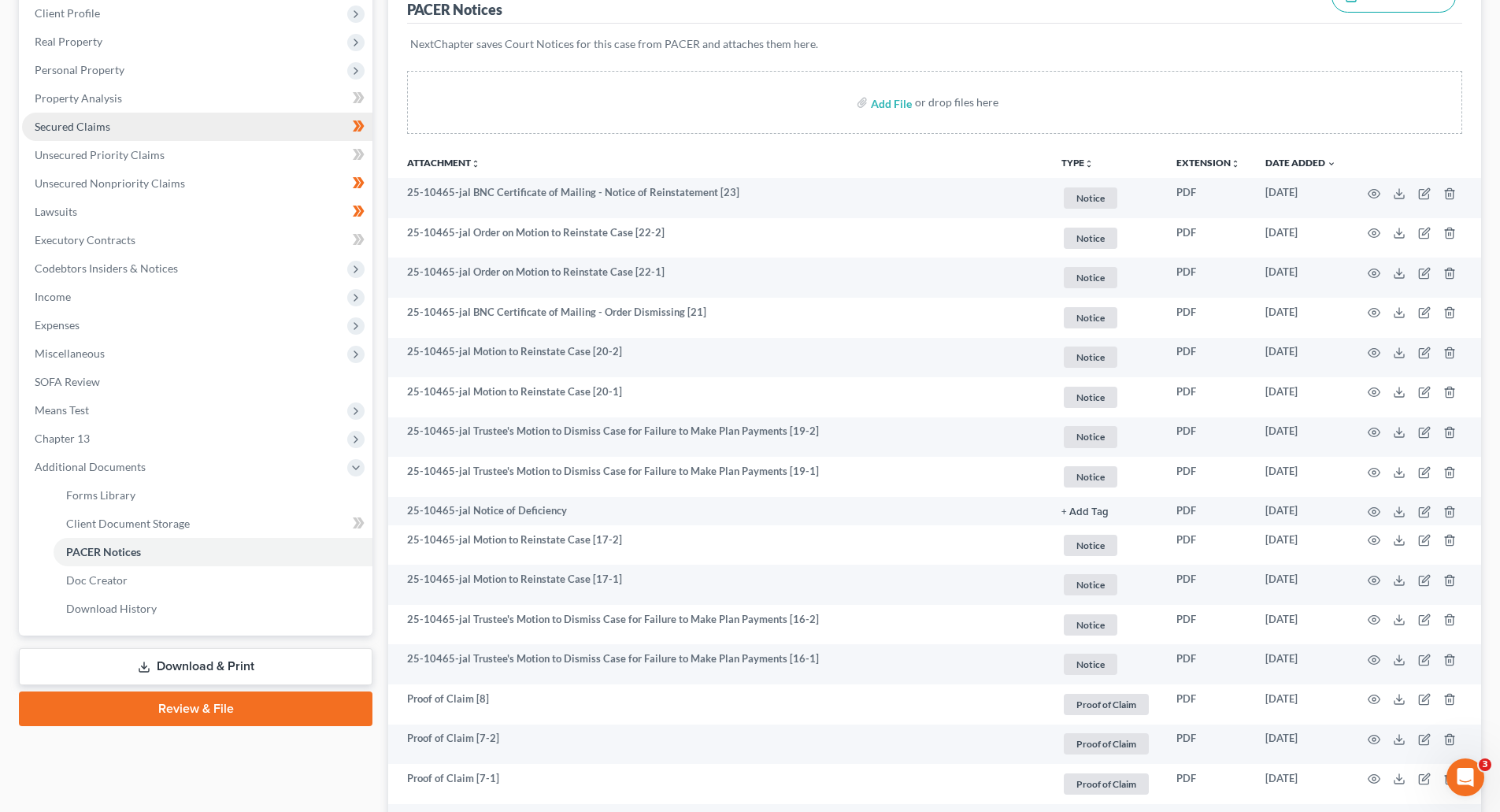
click at [68, 131] on span "Secured Claims" at bounding box center [72, 127] width 76 height 13
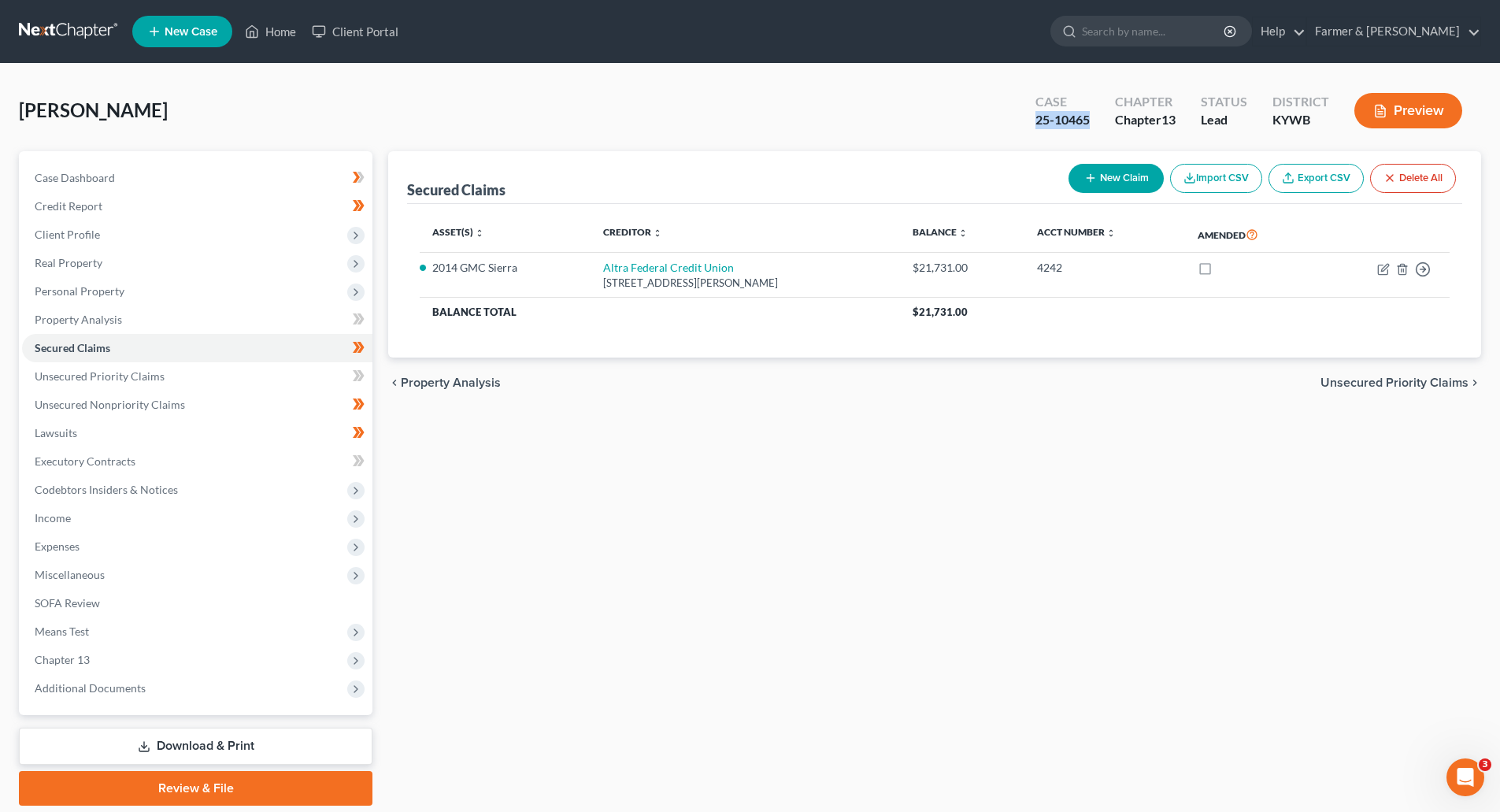
drag, startPoint x: 1035, startPoint y: 117, endPoint x: 1089, endPoint y: 120, distance: 54.1
click at [1089, 120] on div "Case 25-10465" at bounding box center [1062, 112] width 80 height 46
copy div "25-10465"
click at [59, 682] on span "Additional Documents" at bounding box center [90, 687] width 111 height 13
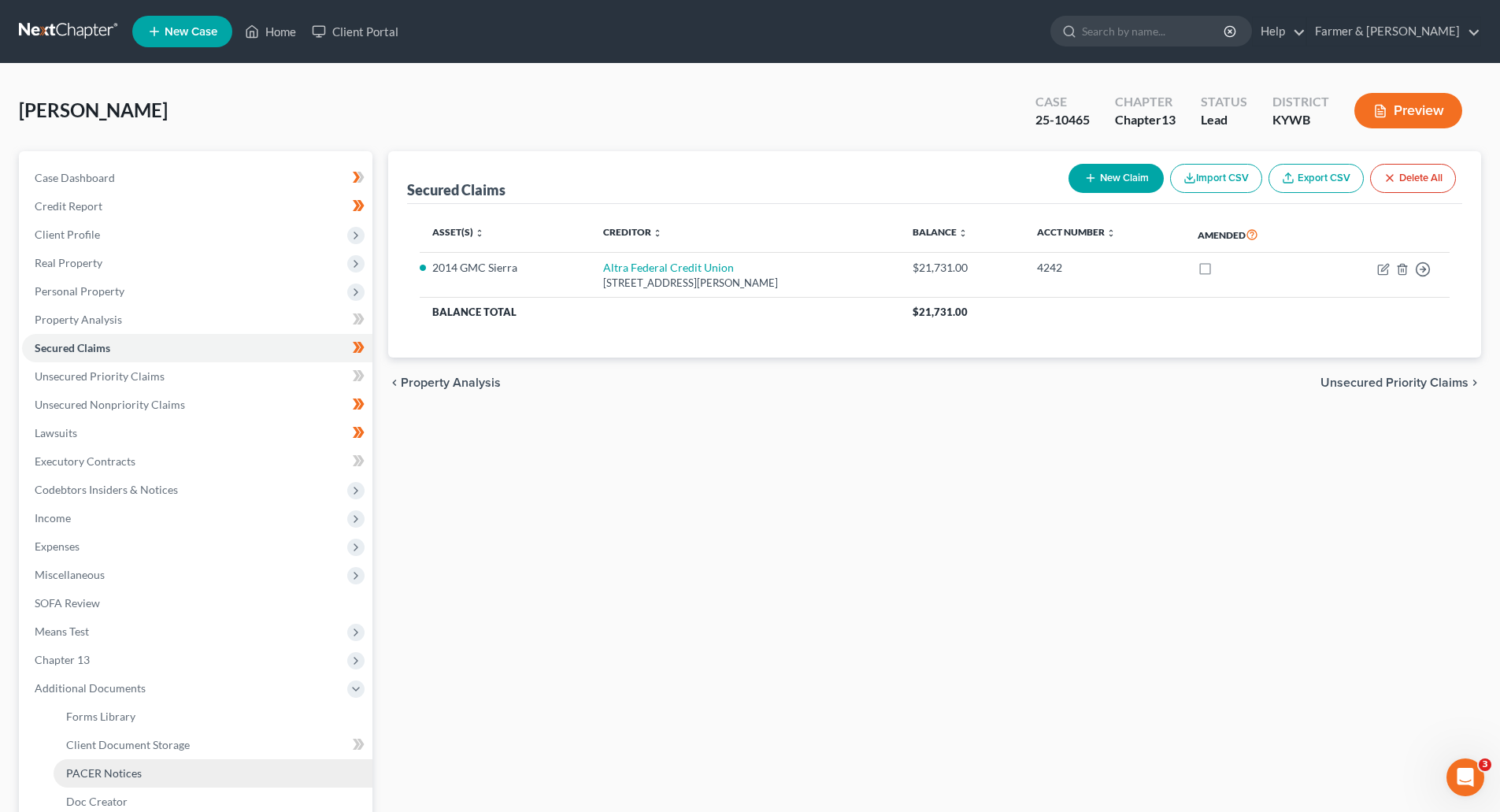
click at [72, 775] on span "PACER Notices" at bounding box center [104, 773] width 76 height 13
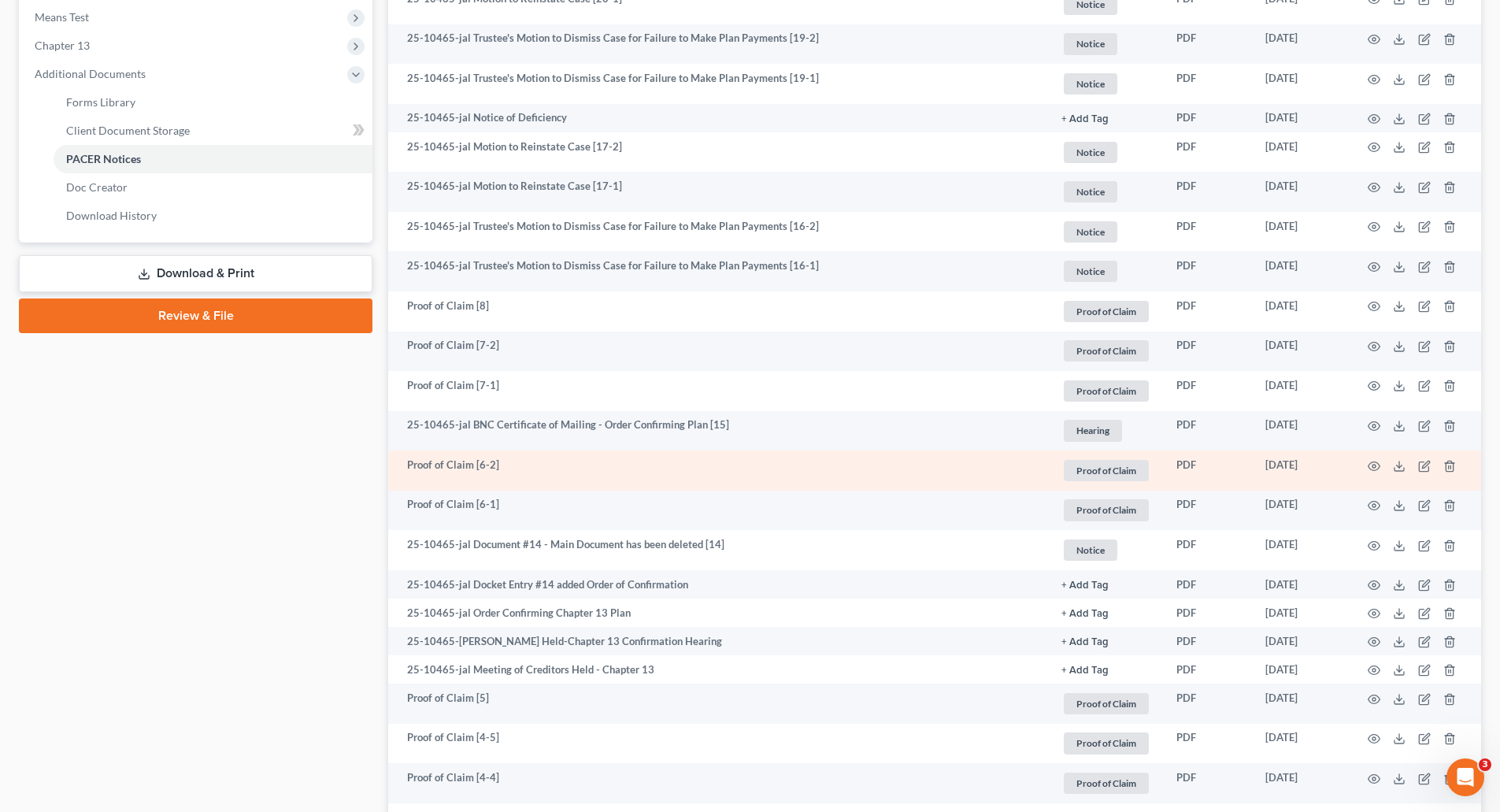
scroll to position [630, 0]
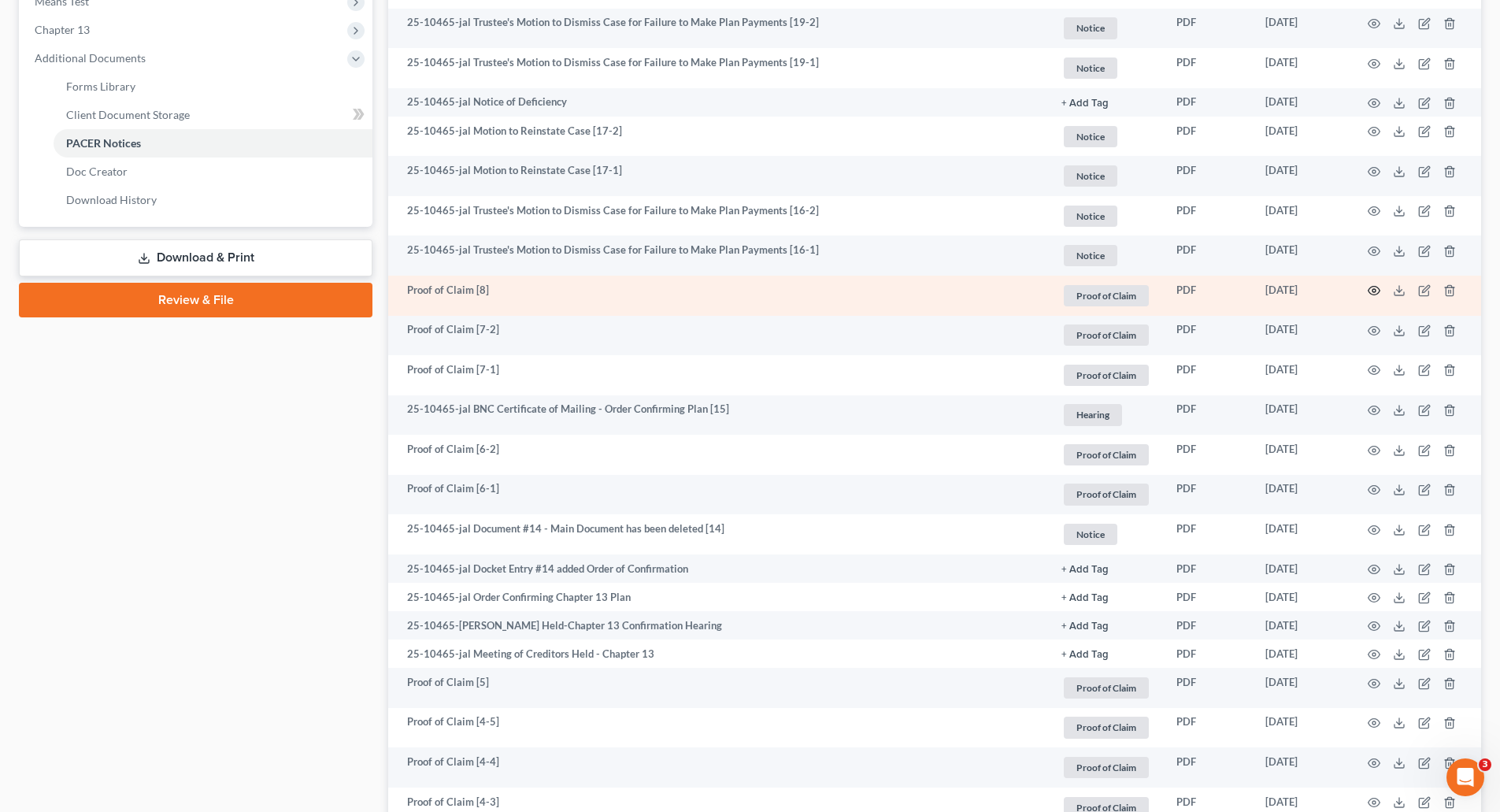
click at [1375, 296] on icon "button" at bounding box center [1375, 291] width 12 height 9
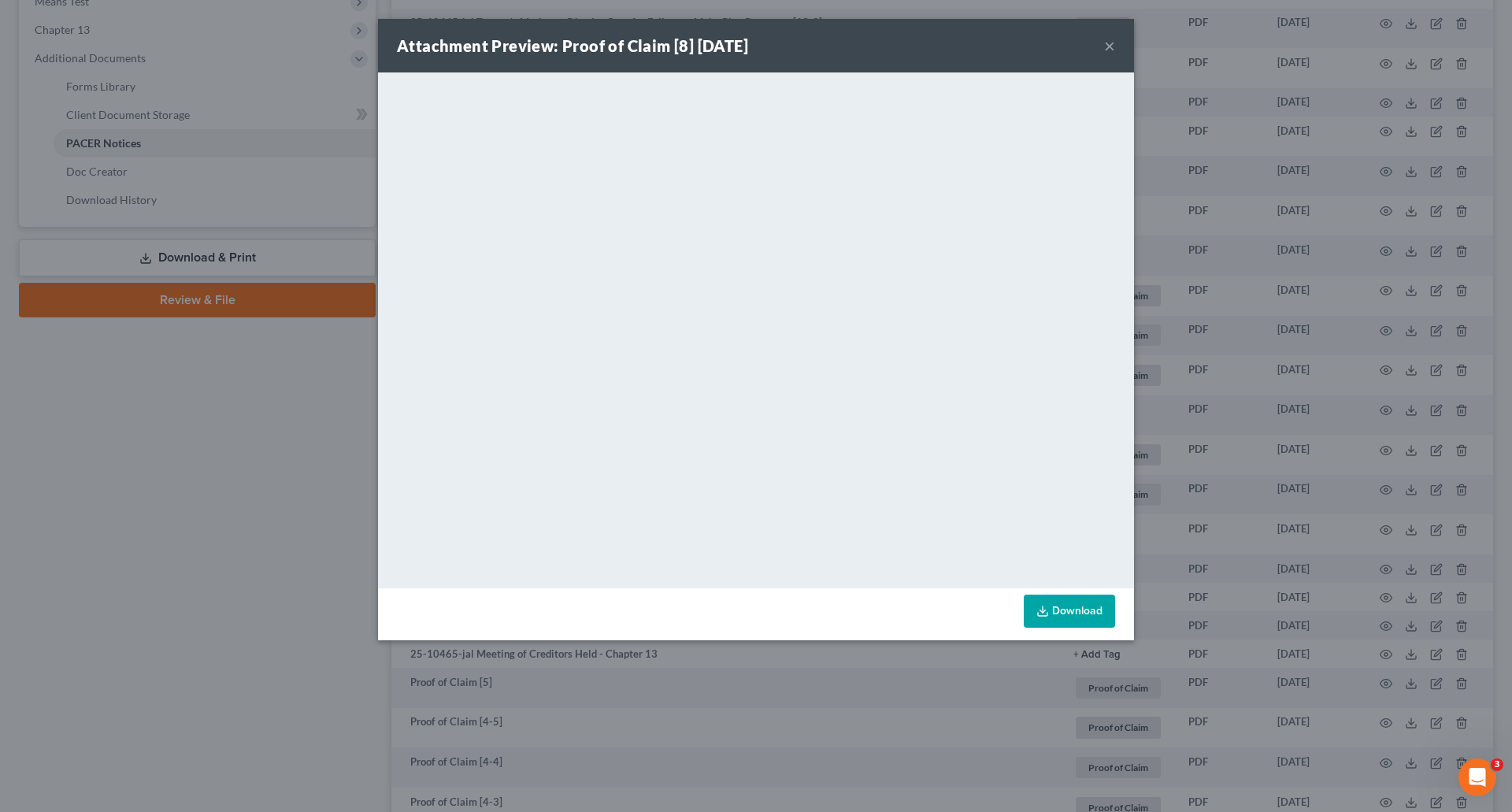
click at [1110, 46] on button "×" at bounding box center [1109, 46] width 11 height 19
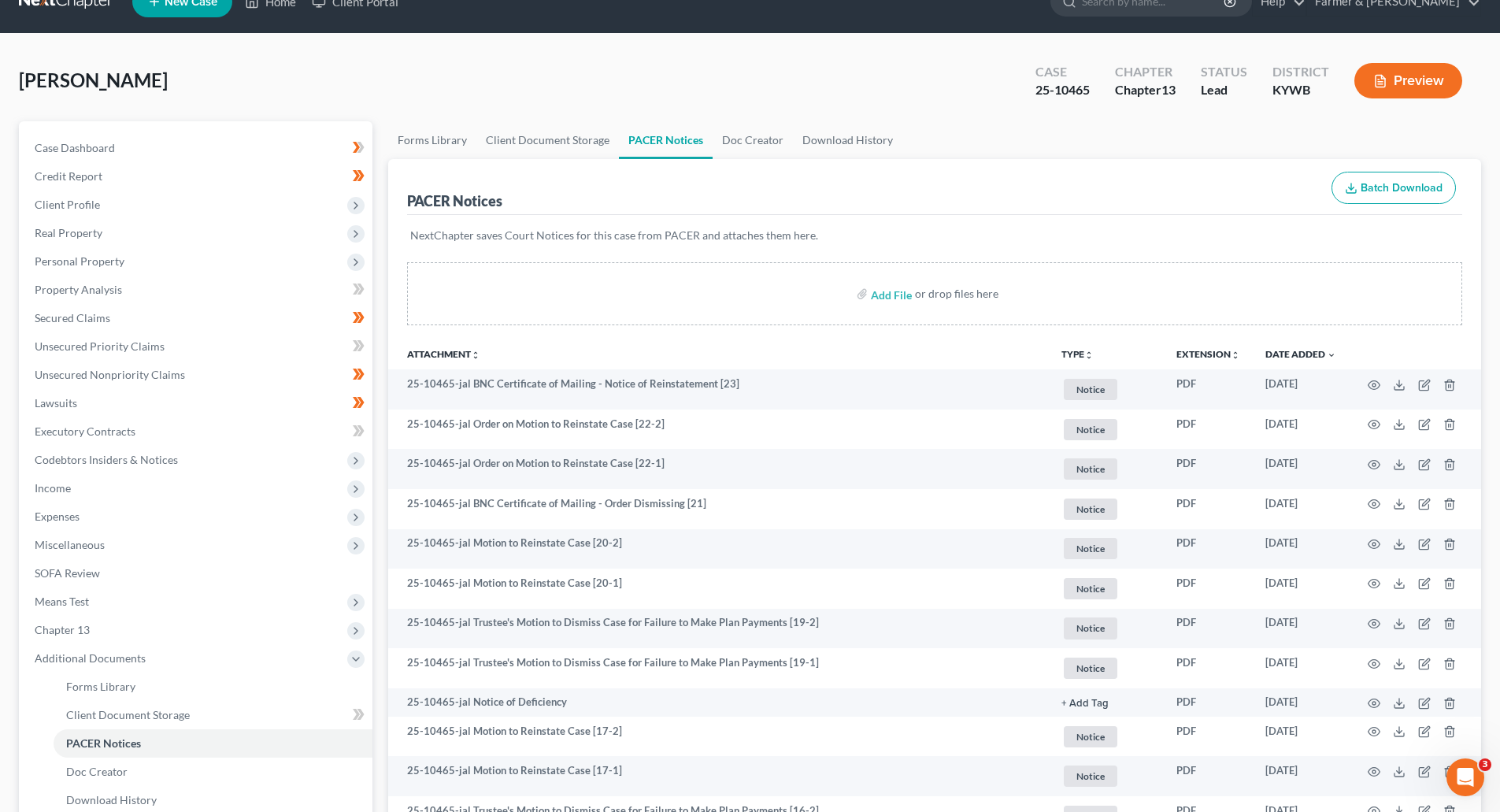
scroll to position [0, 0]
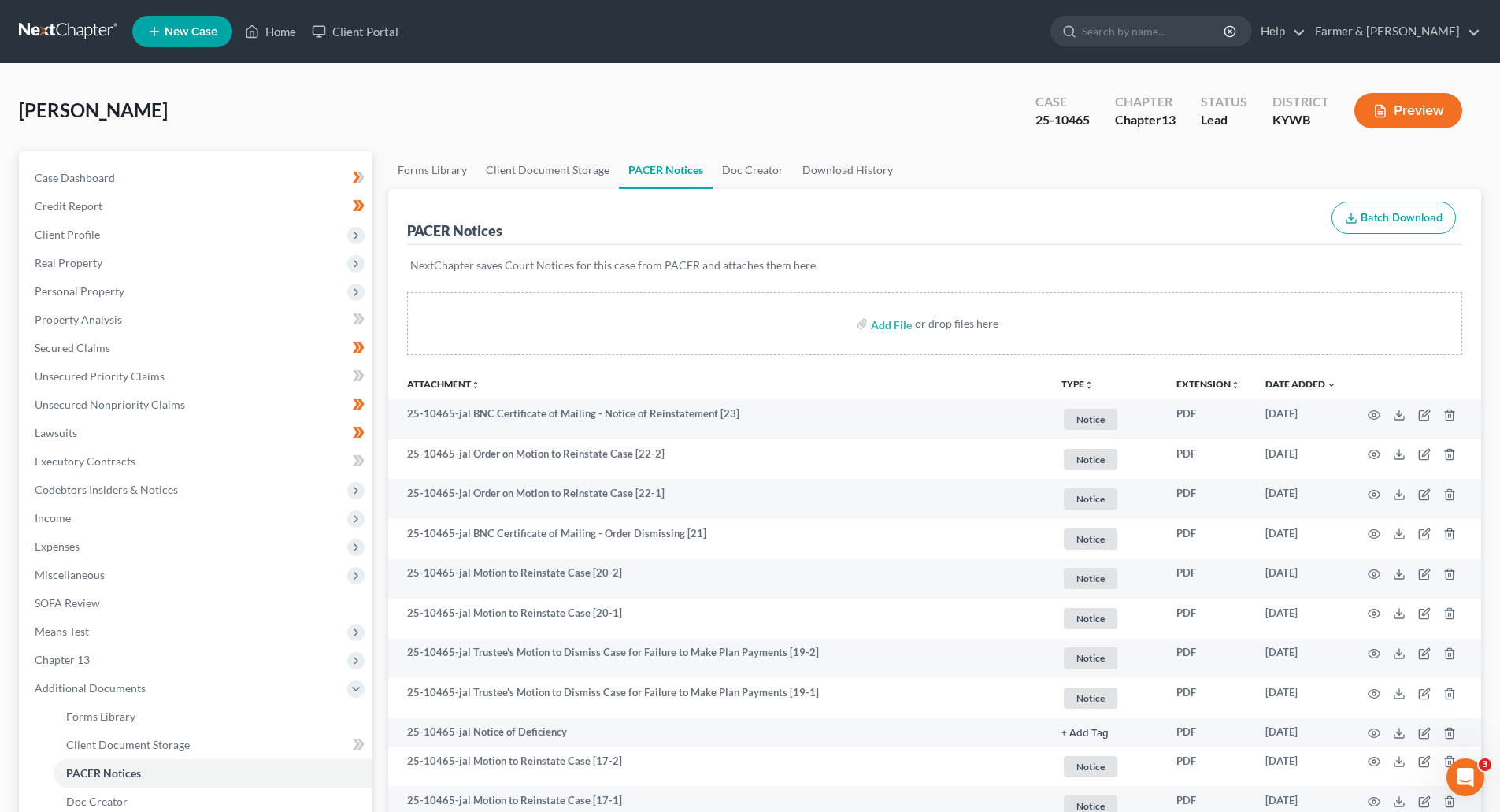
click at [65, 29] on link at bounding box center [69, 32] width 101 height 29
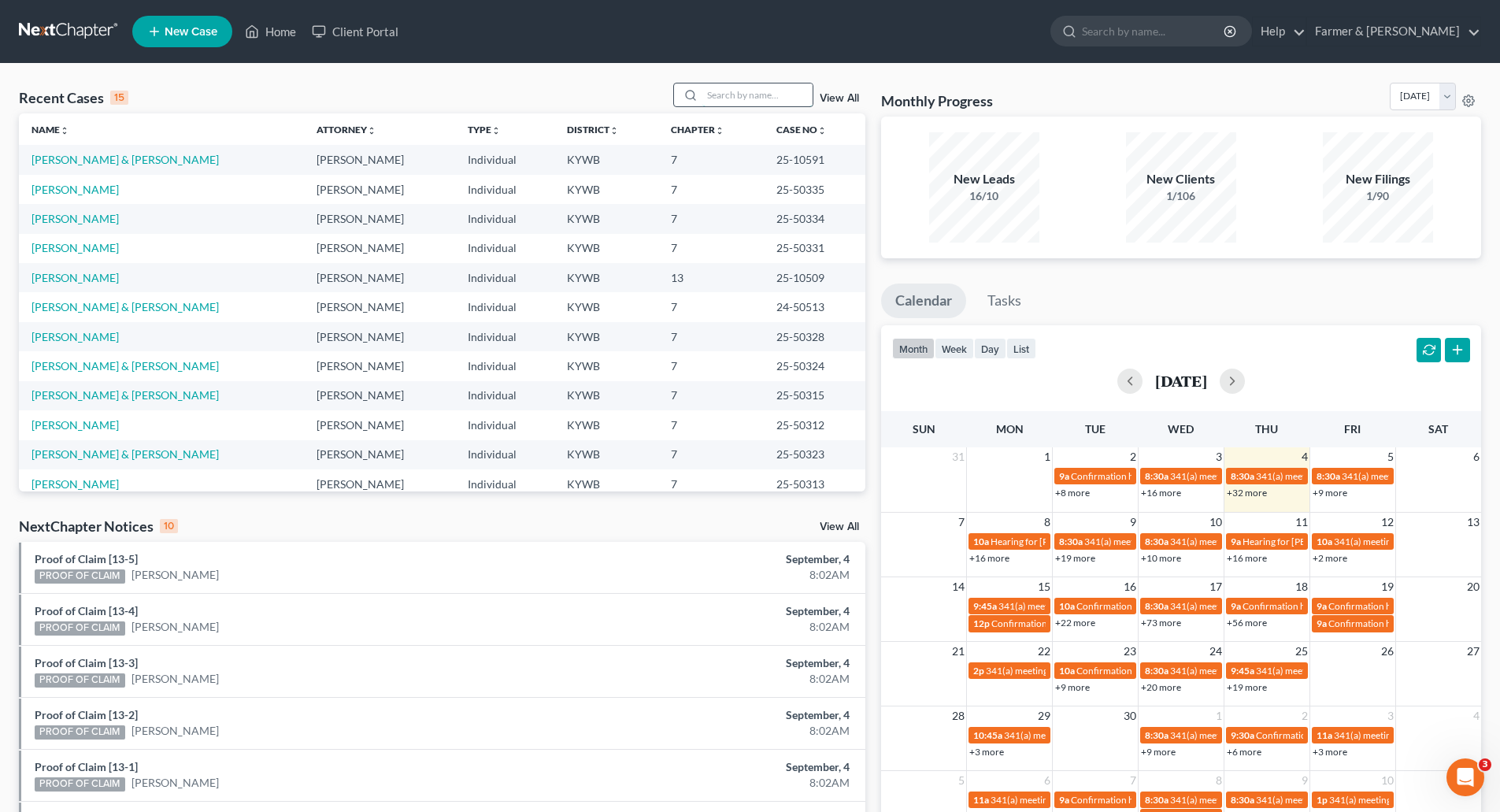
click at [715, 101] on input "search" at bounding box center [758, 95] width 110 height 23
paste input "25-10476"
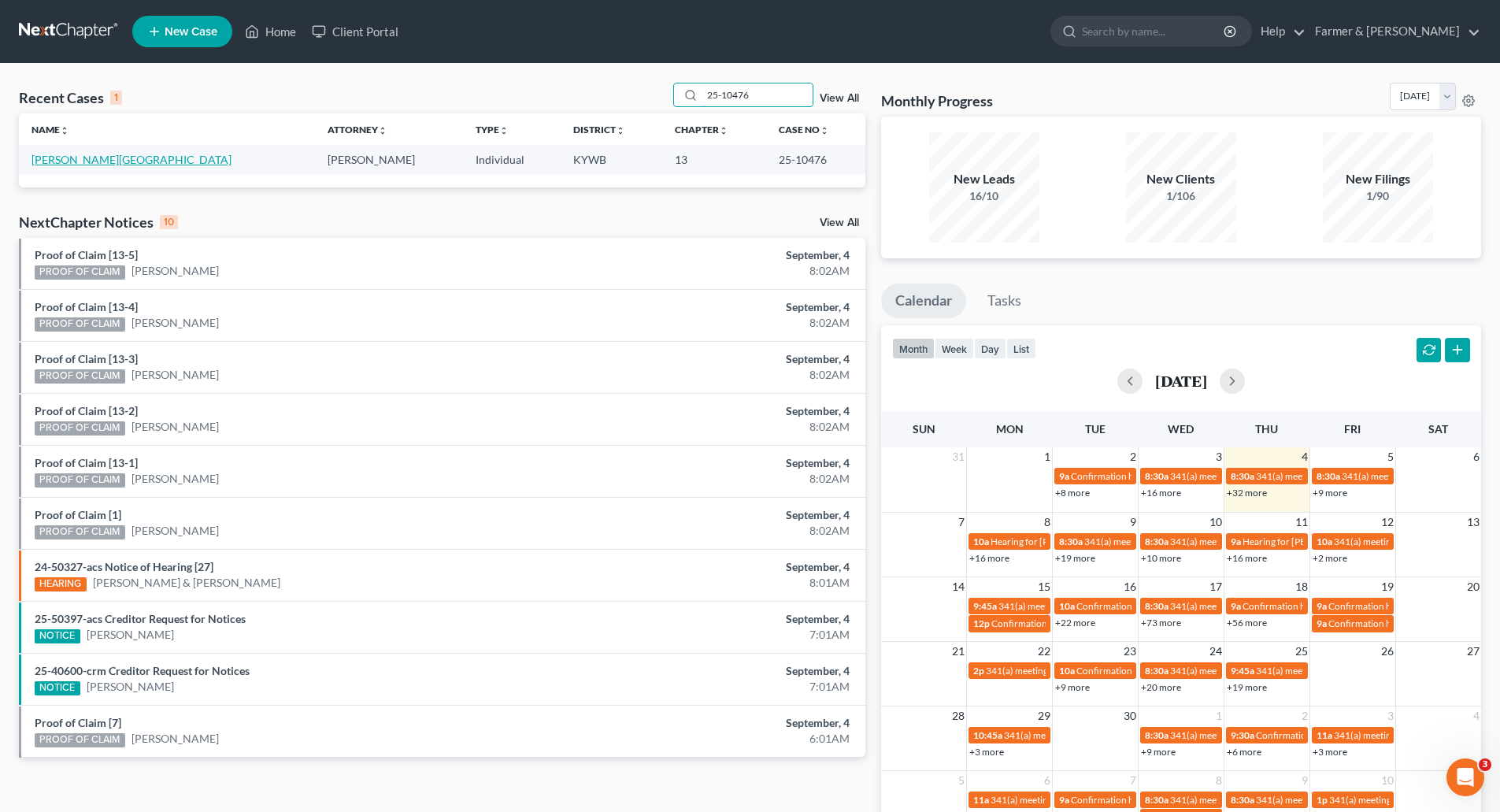
type input "25-10476"
click at [84, 166] on link "Crawford, Brittany" at bounding box center [132, 159] width 200 height 13
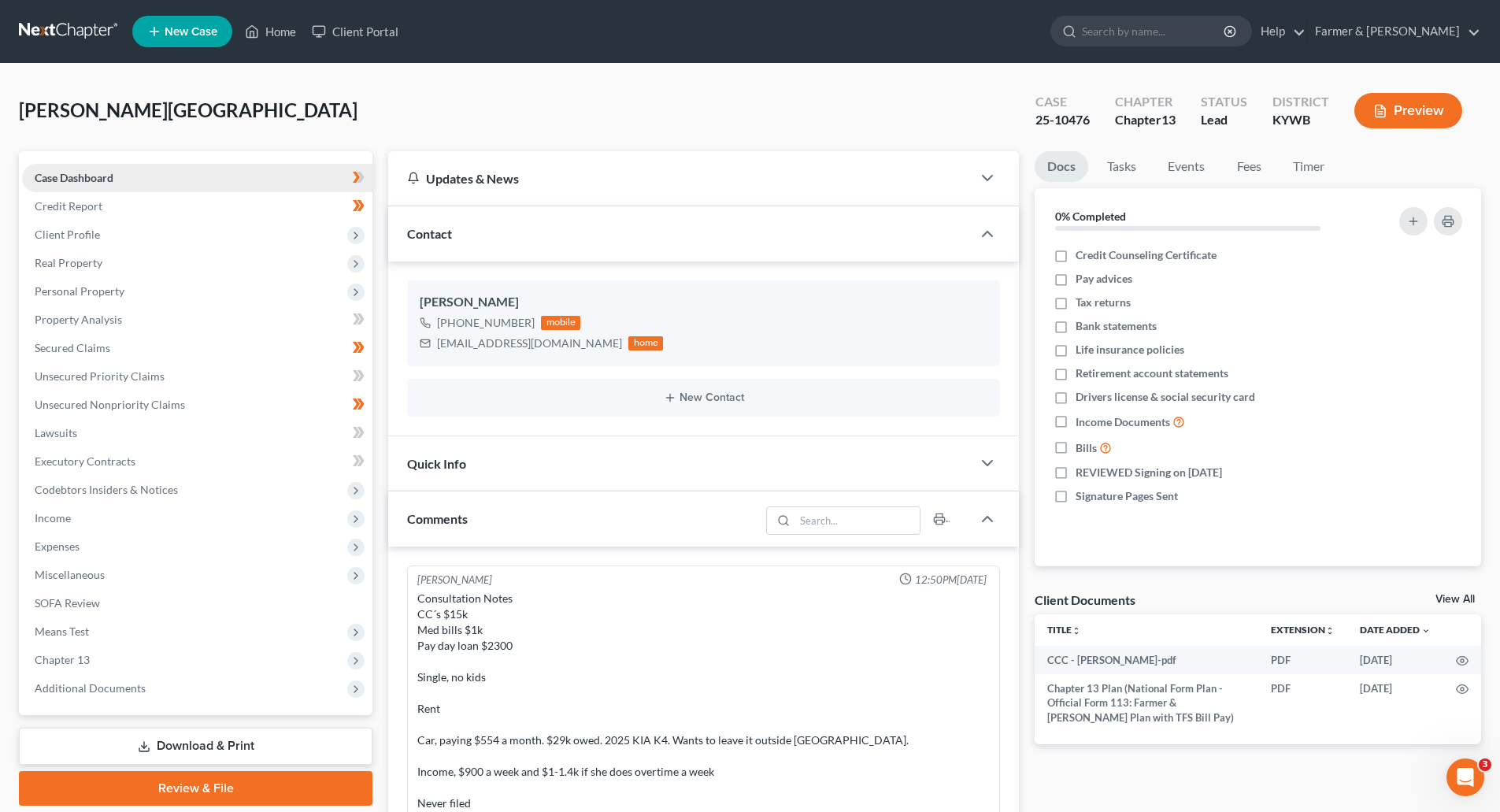
scroll to position [344, 0]
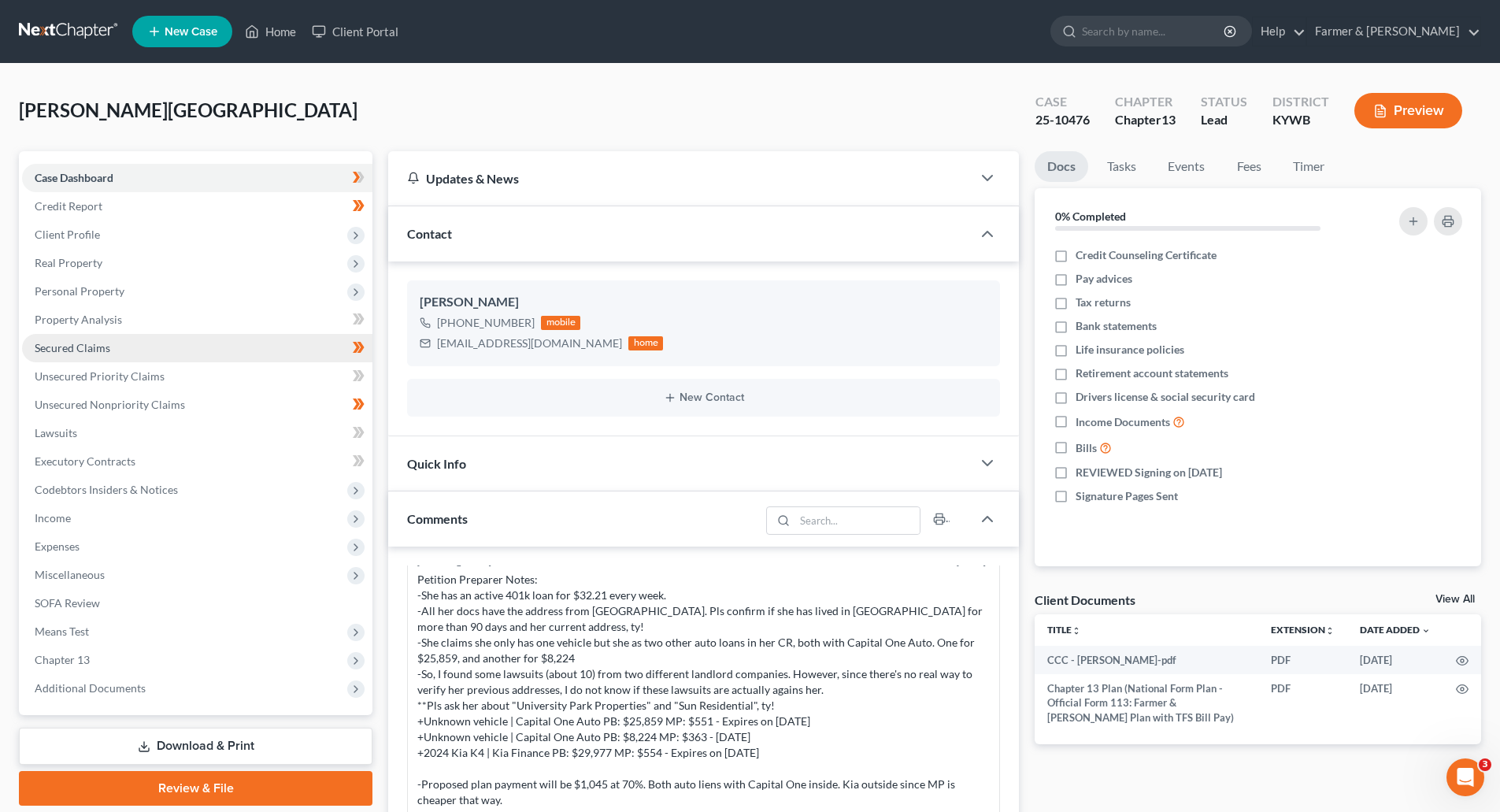
click at [48, 337] on link "Secured Claims" at bounding box center [197, 348] width 351 height 29
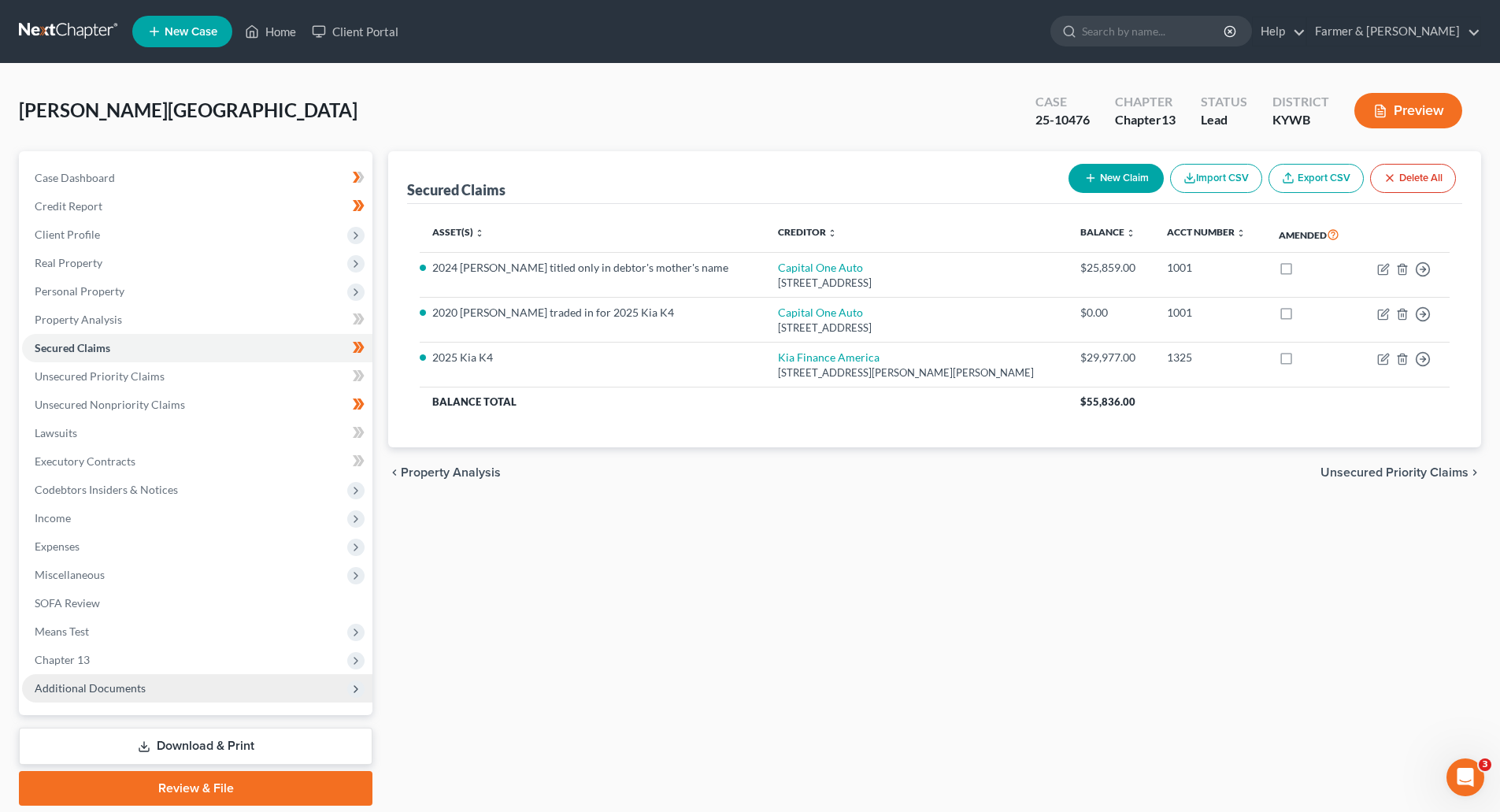
click at [98, 694] on span "Additional Documents" at bounding box center [90, 687] width 111 height 13
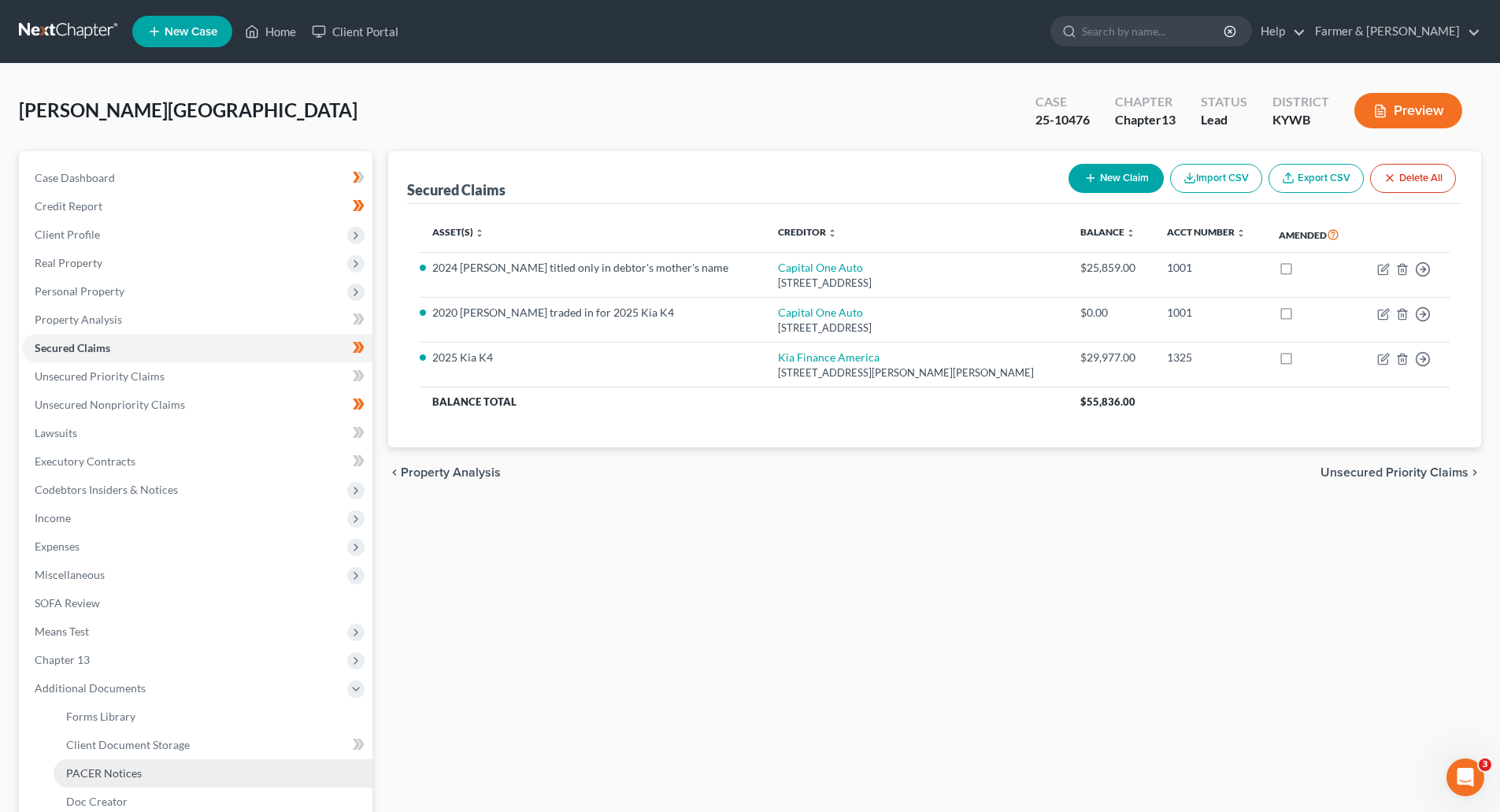
click at [109, 767] on span "PACER Notices" at bounding box center [104, 773] width 76 height 13
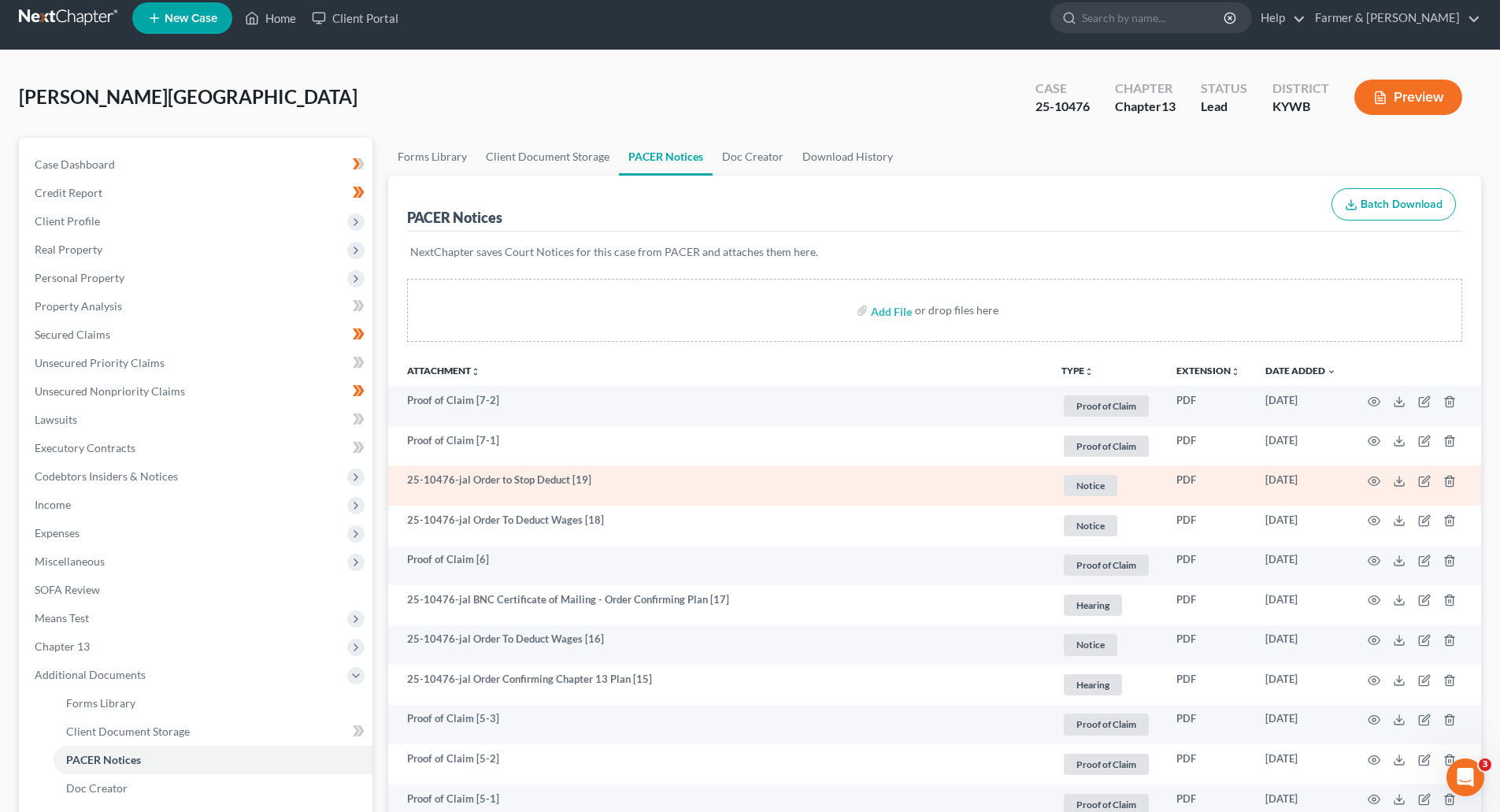
scroll to position [315, 0]
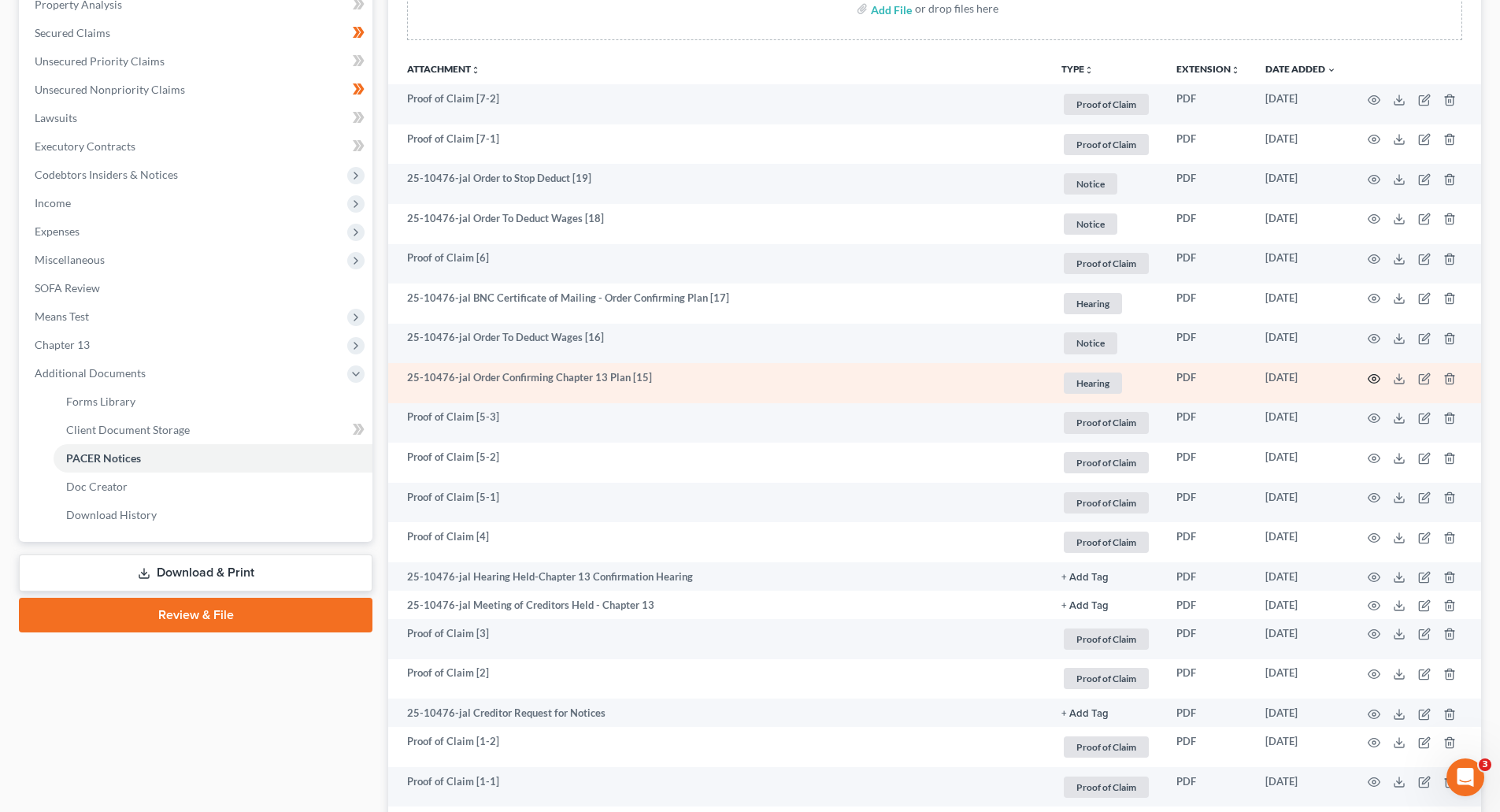
click at [1370, 382] on icon "button" at bounding box center [1374, 378] width 12 height 12
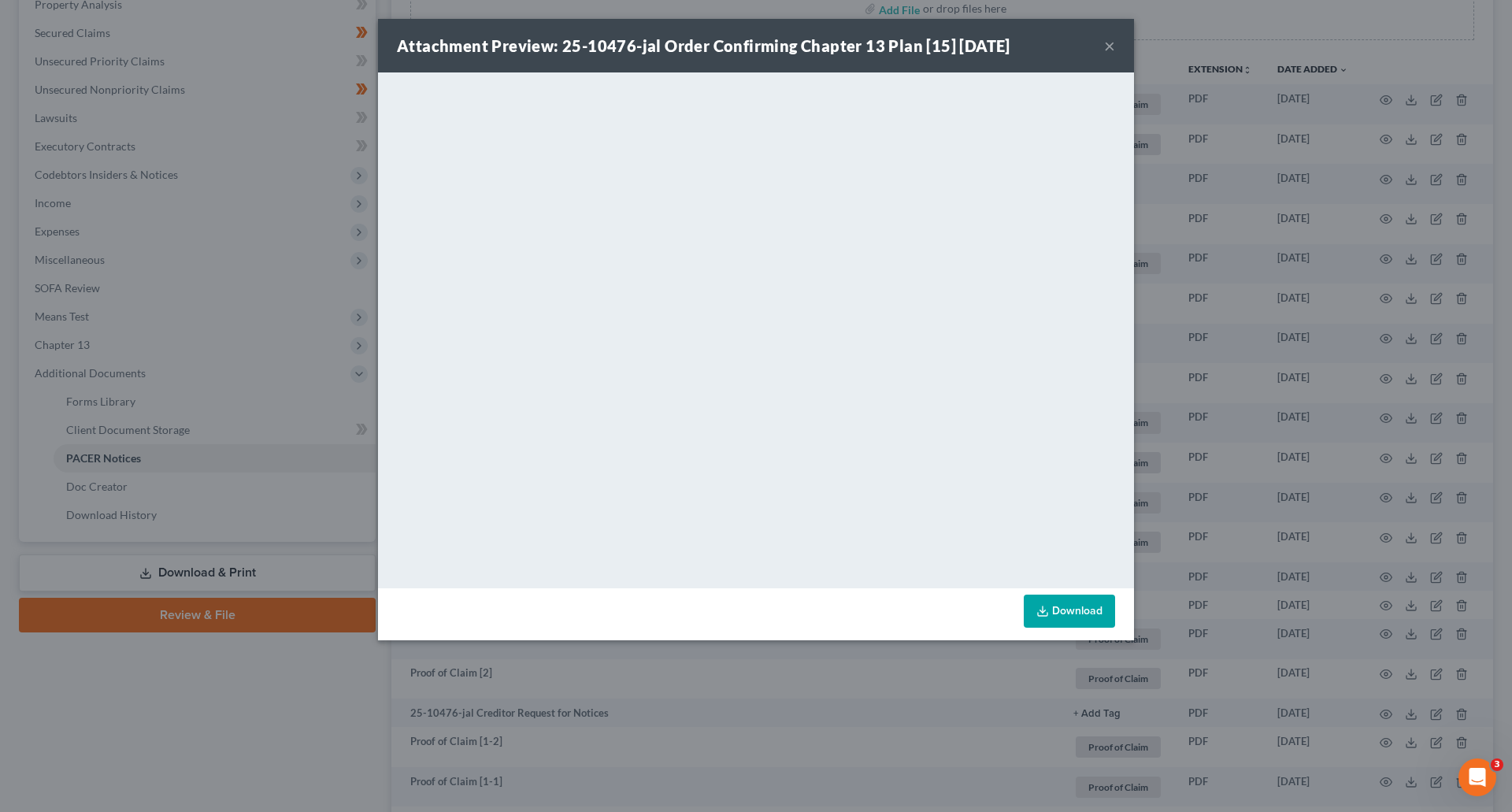
click at [1106, 42] on button "×" at bounding box center [1109, 46] width 11 height 19
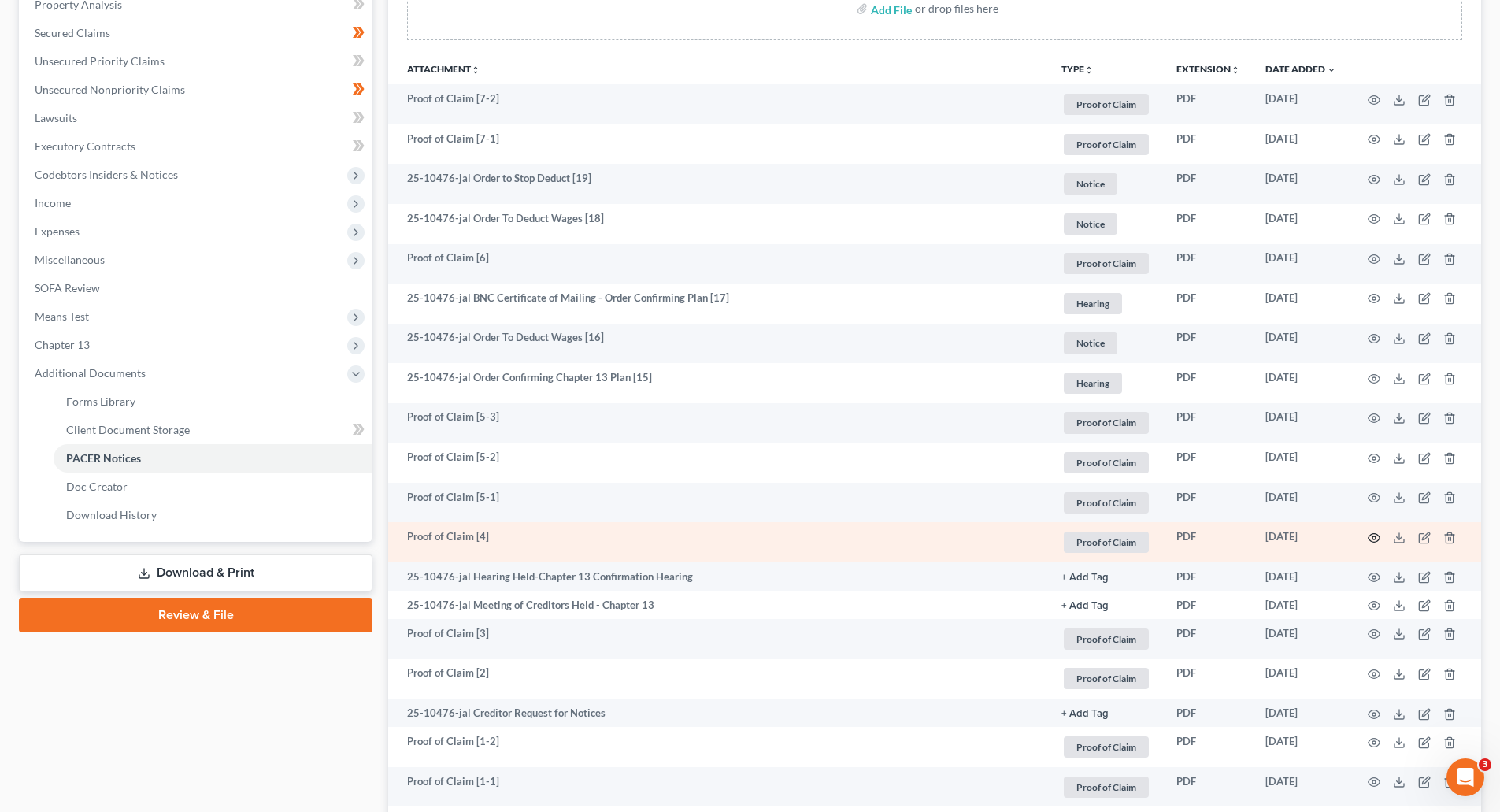
click at [1369, 537] on icon "button" at bounding box center [1374, 537] width 12 height 12
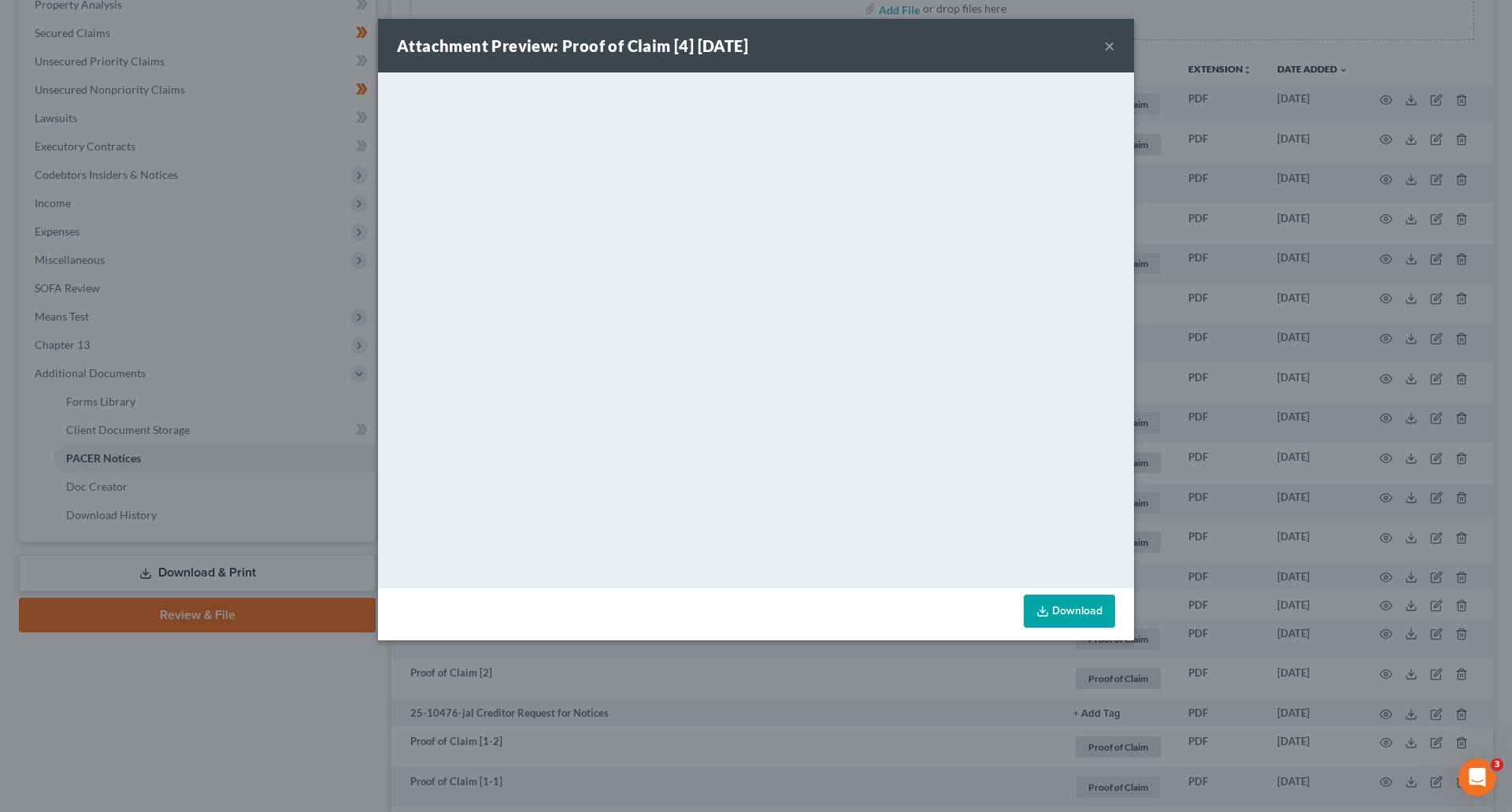
click at [1113, 43] on button "×" at bounding box center [1109, 46] width 11 height 19
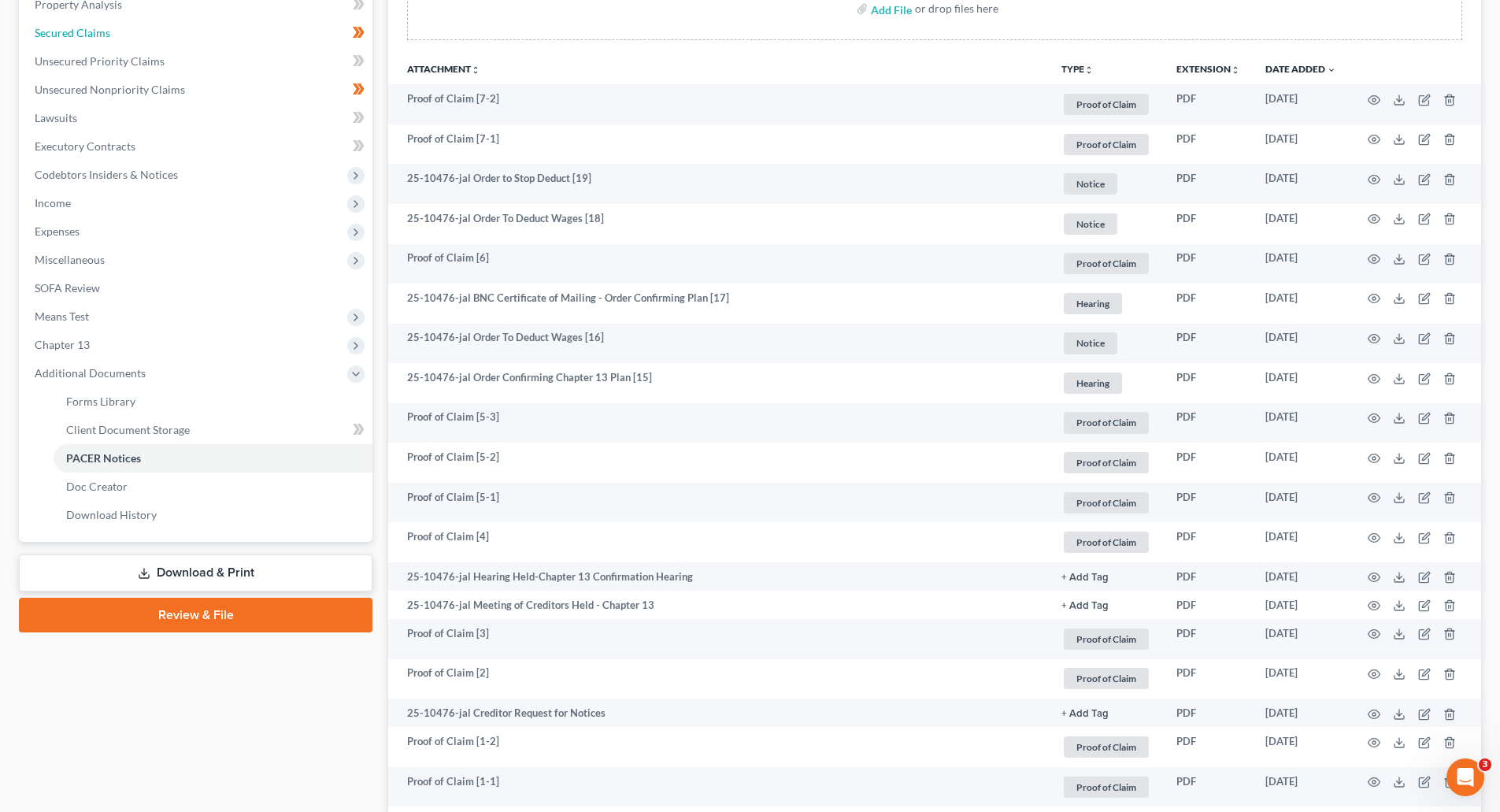
drag, startPoint x: 74, startPoint y: 33, endPoint x: 73, endPoint y: 93, distance: 60.0
click at [74, 33] on span "Secured Claims" at bounding box center [72, 33] width 76 height 13
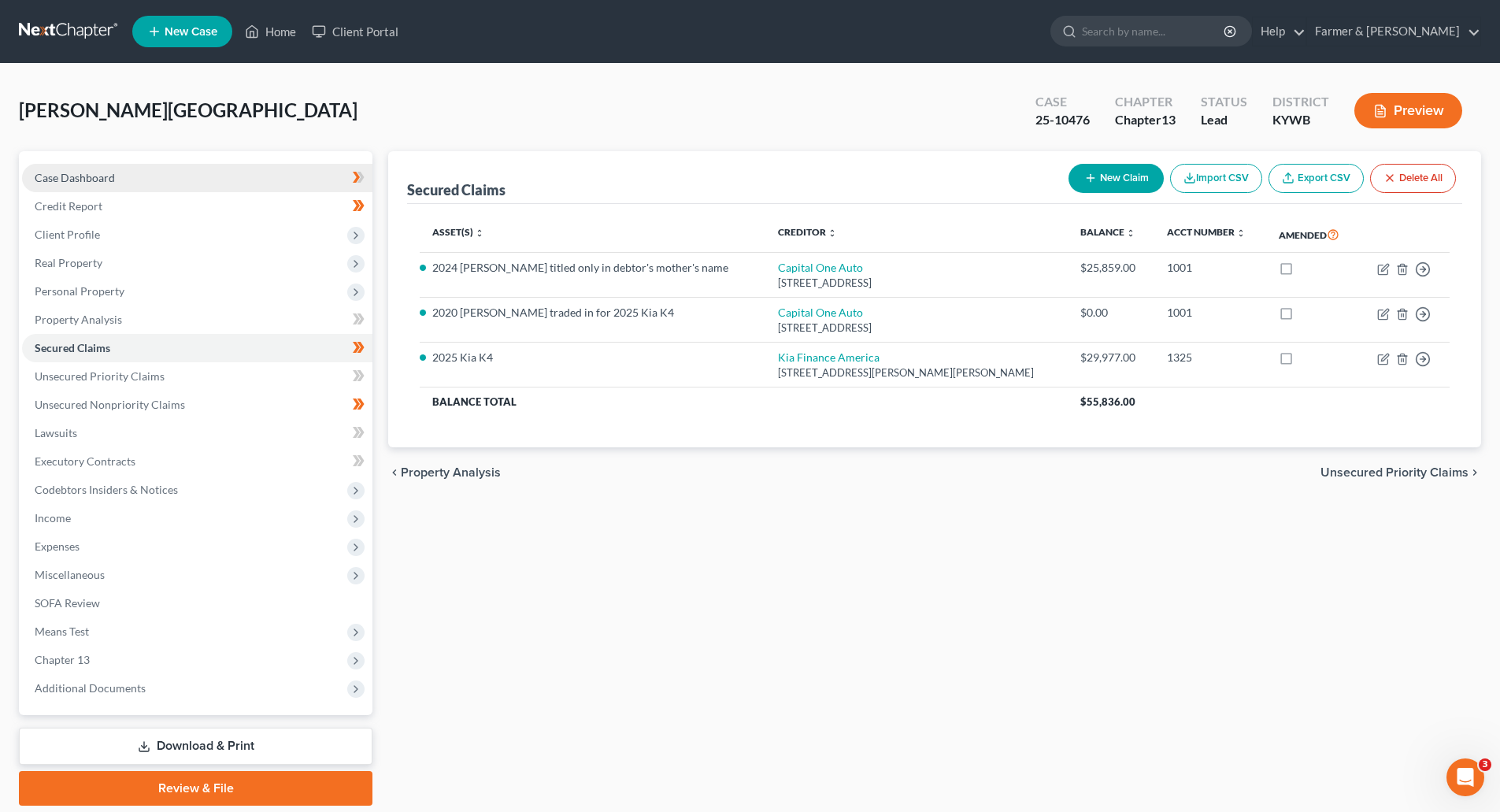
click at [73, 99] on span "[PERSON_NAME][GEOGRAPHIC_DATA]" at bounding box center [188, 110] width 339 height 23
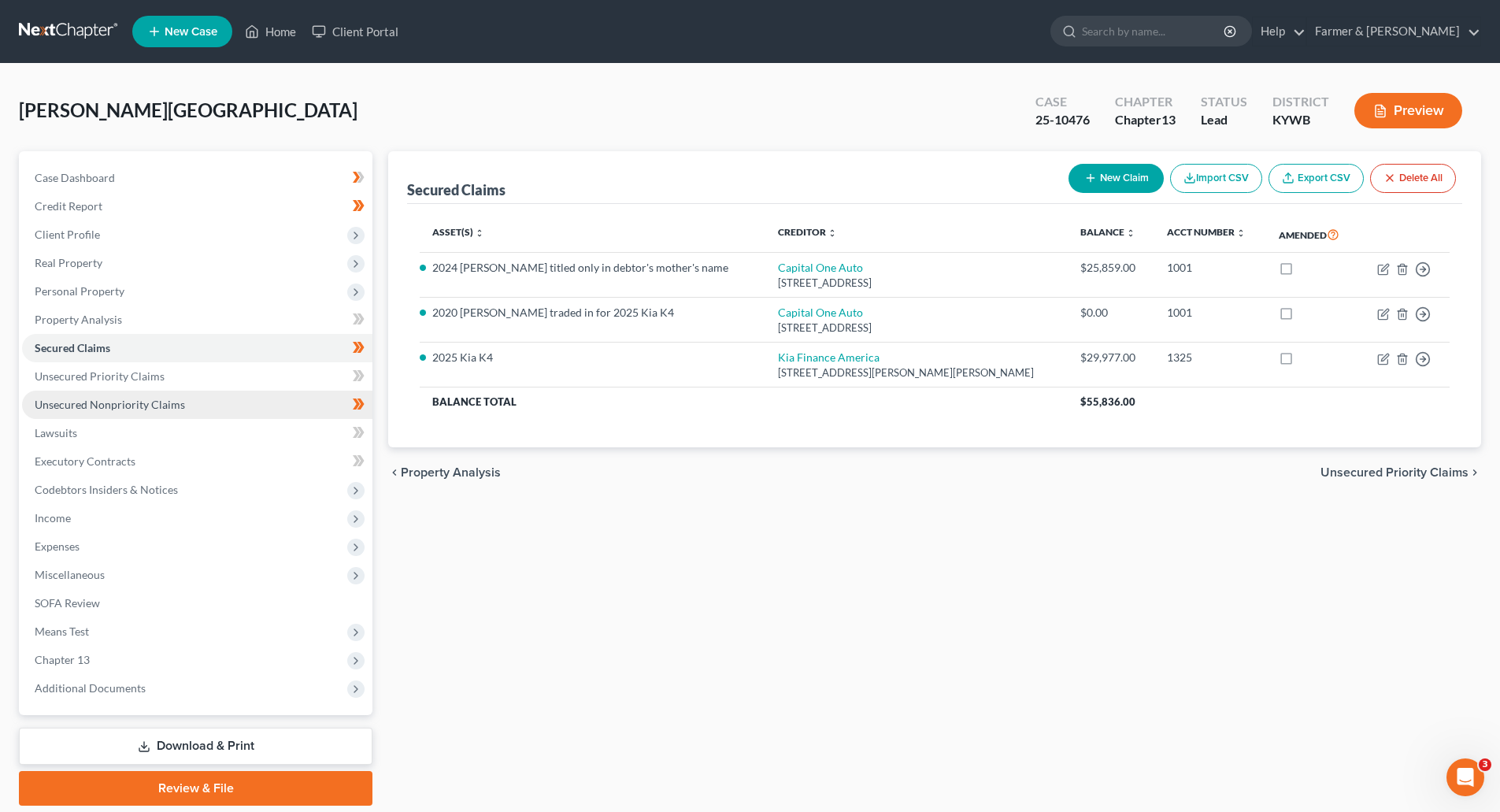
click at [41, 403] on span "Unsecured Nonpriority Claims" at bounding box center [109, 404] width 151 height 13
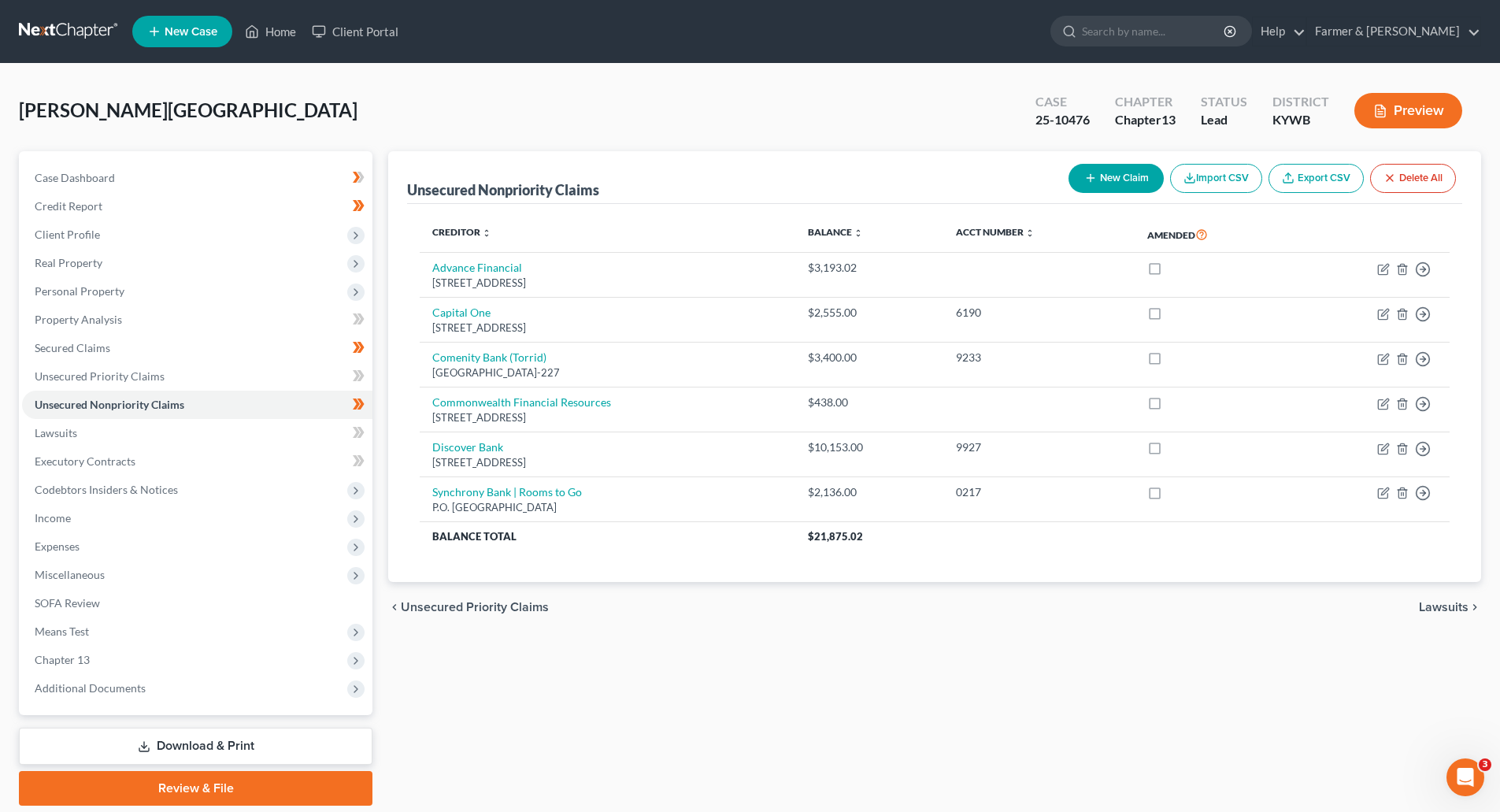
click at [45, 34] on link at bounding box center [69, 32] width 101 height 29
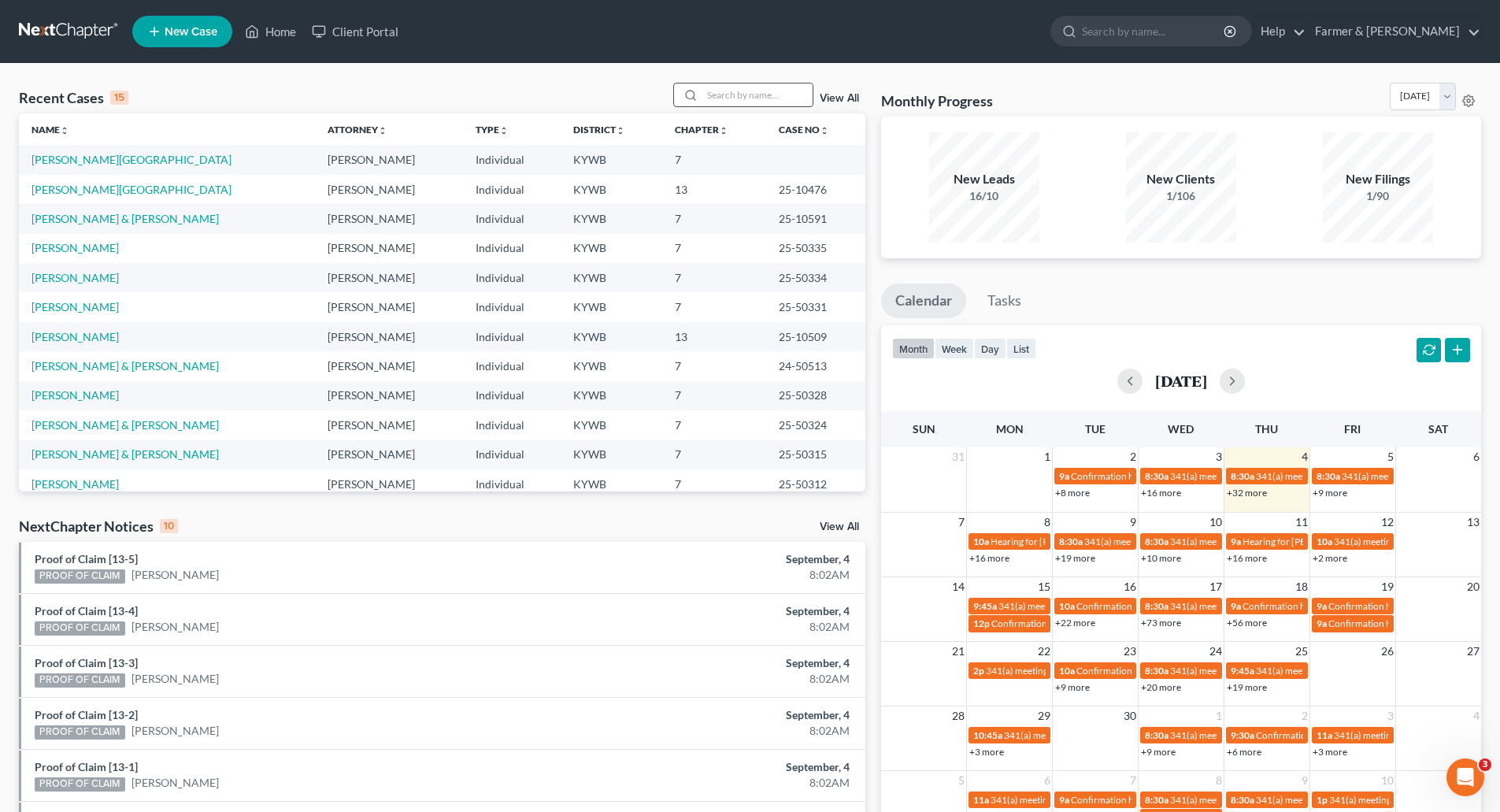
click at [724, 94] on input "search" at bounding box center [758, 95] width 110 height 23
paste input "25-10463"
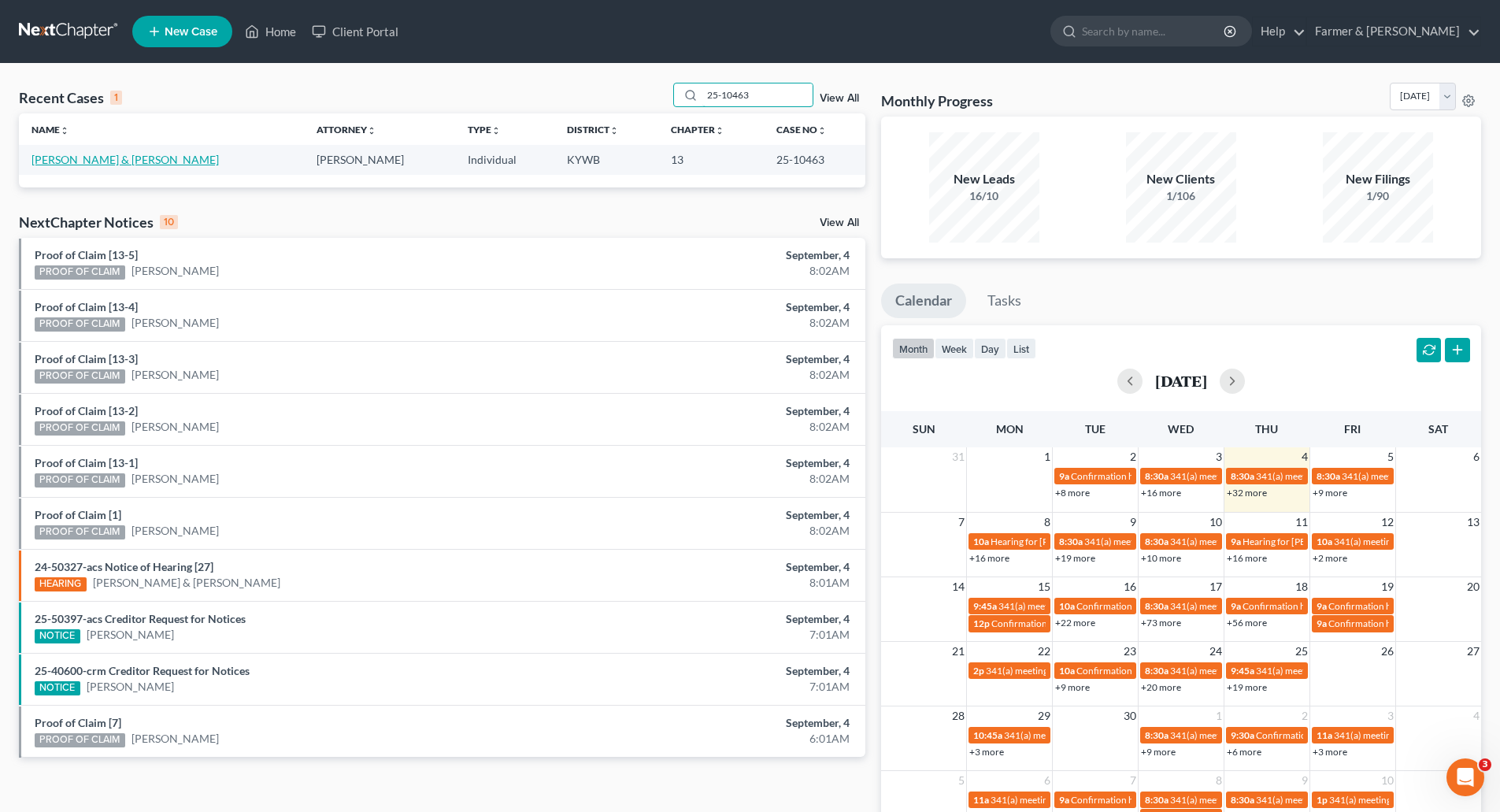
type input "25-10463"
click at [58, 161] on link "Slayton, Derick & Ashley" at bounding box center [125, 159] width 187 height 13
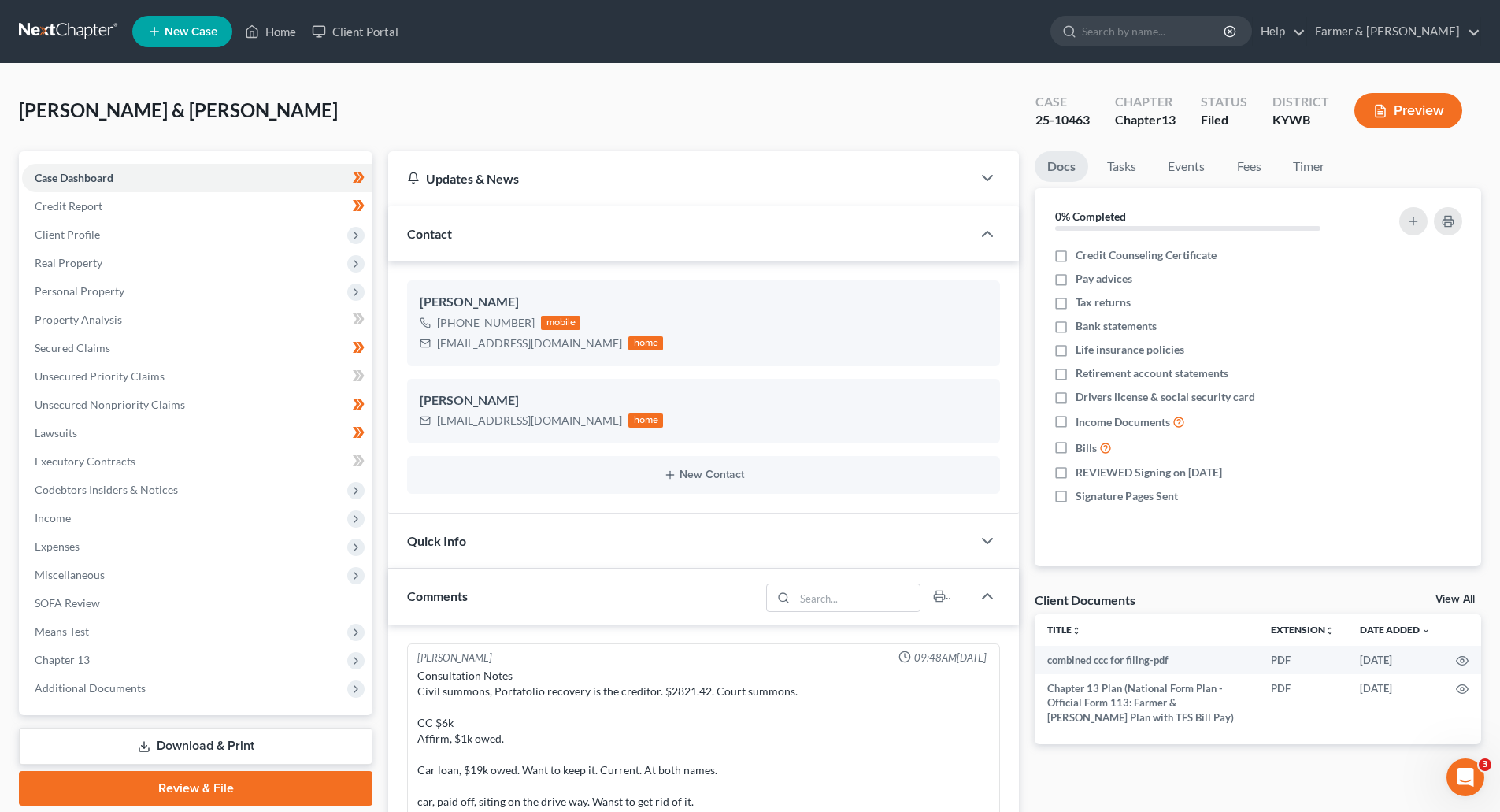
scroll to position [496, 0]
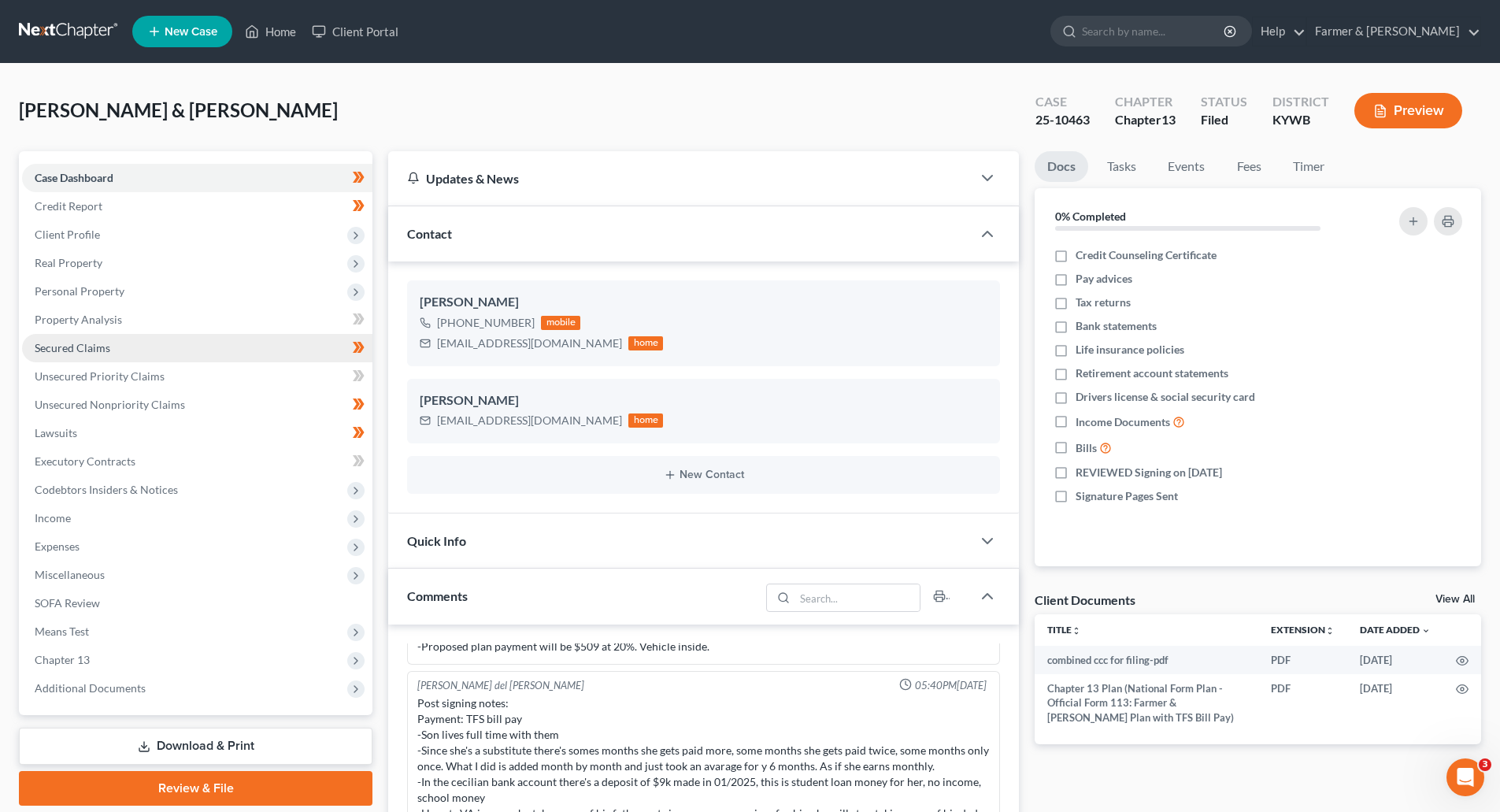
click at [94, 352] on span "Secured Claims" at bounding box center [72, 347] width 76 height 13
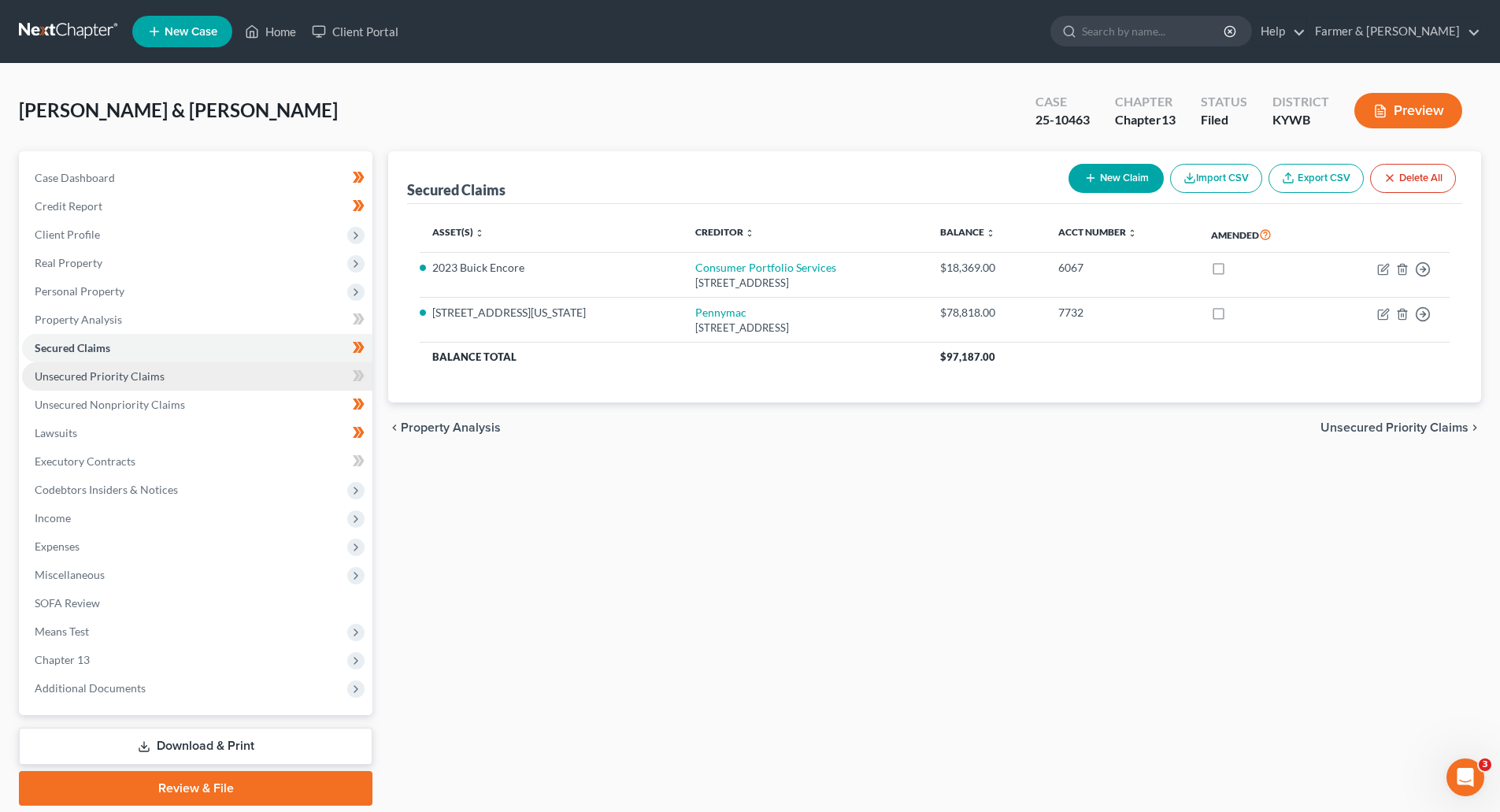
click at [87, 376] on span "Unsecured Priority Claims" at bounding box center [99, 376] width 130 height 13
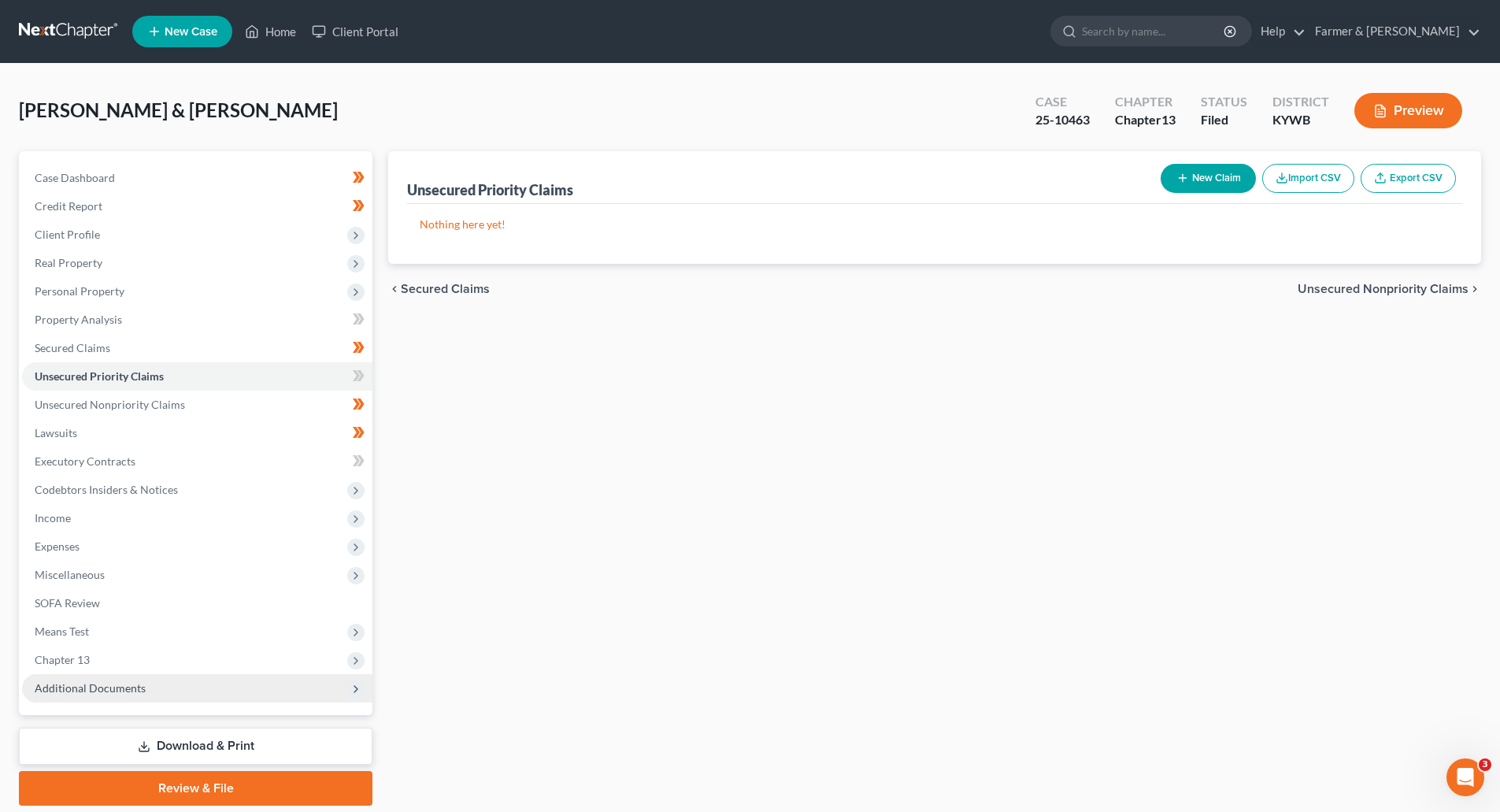
click at [55, 681] on span "Additional Documents" at bounding box center [90, 687] width 111 height 13
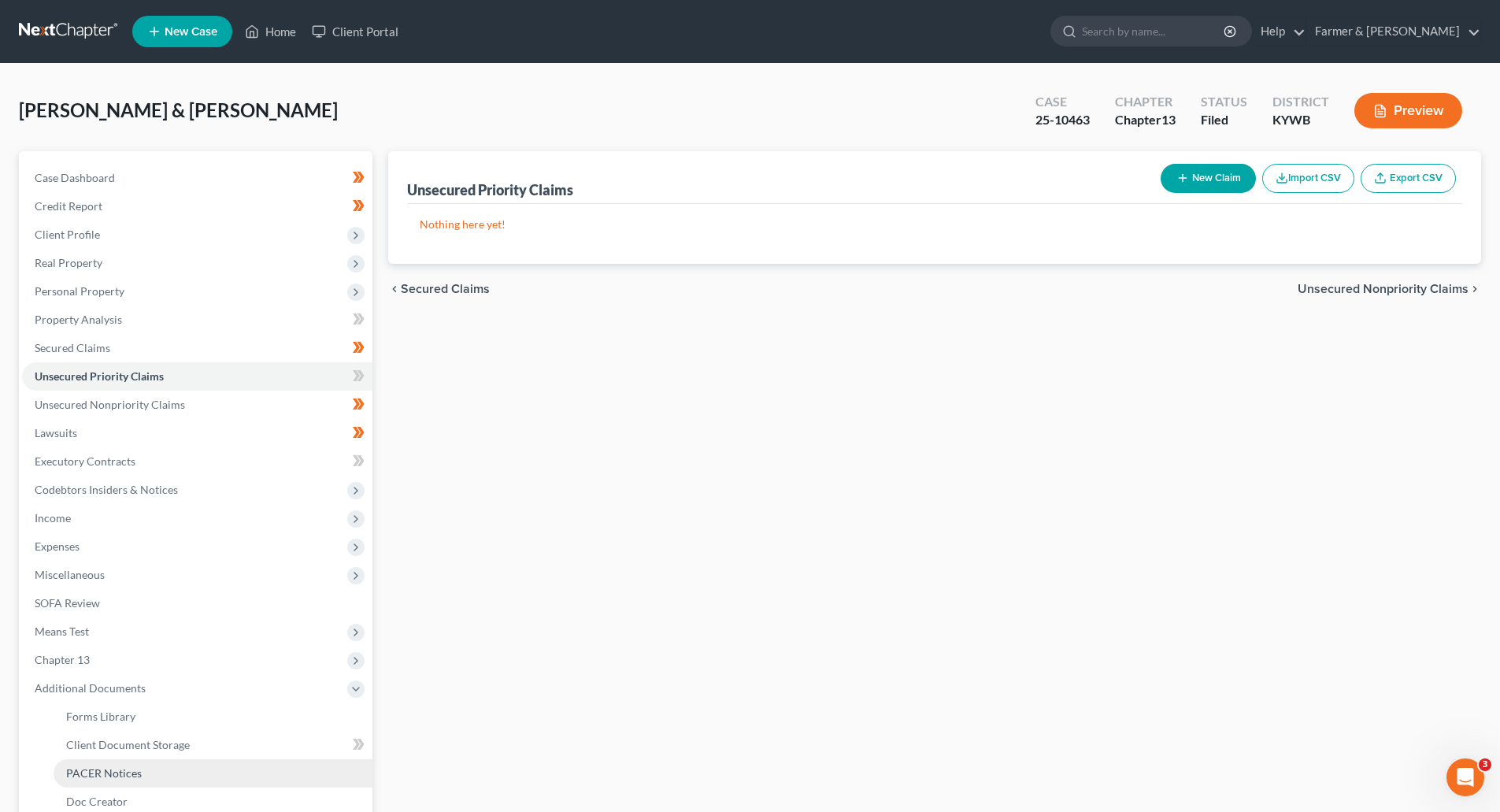
click at [79, 760] on link "PACER Notices" at bounding box center [213, 774] width 319 height 29
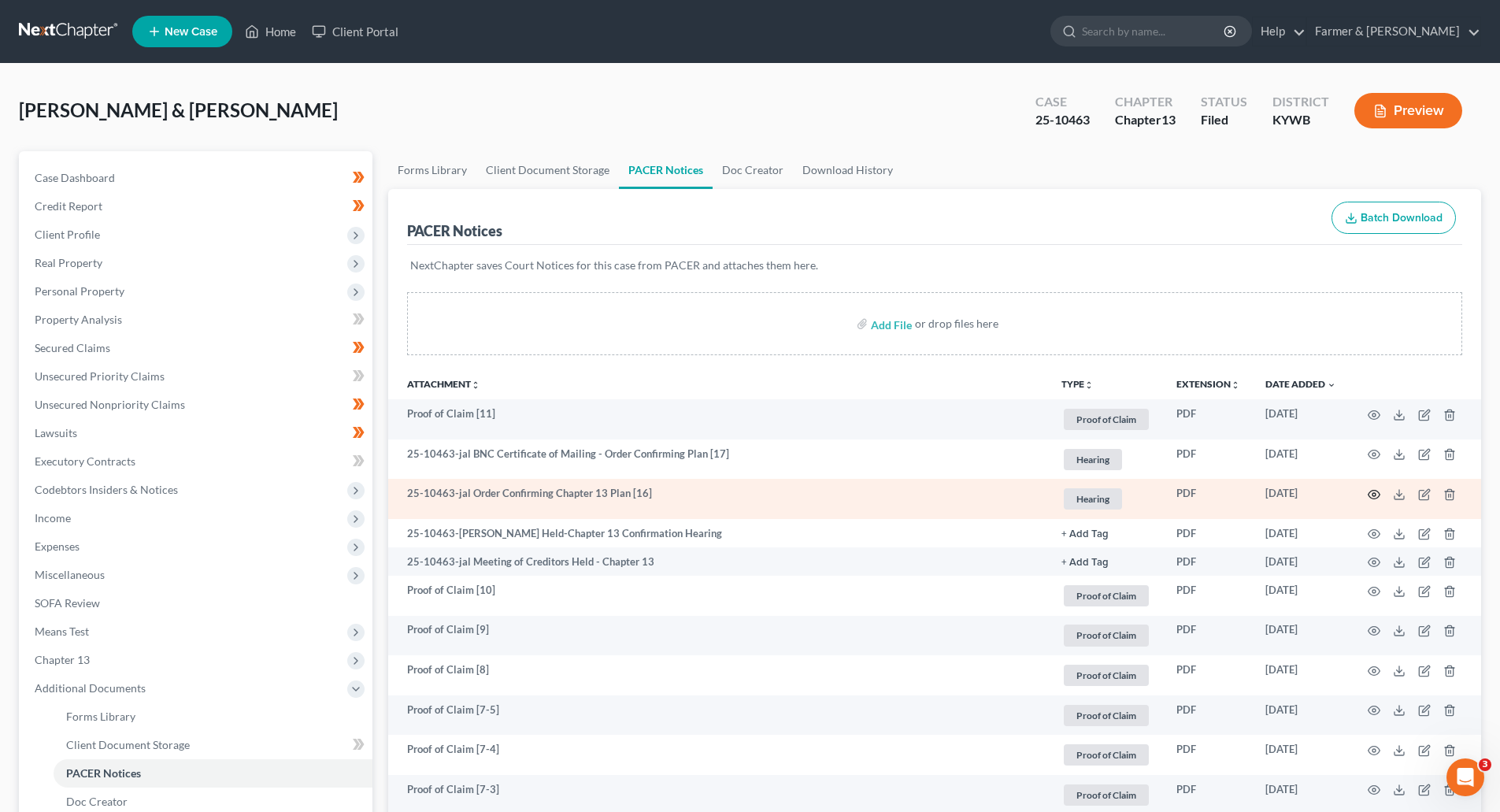
click at [1369, 491] on icon "button" at bounding box center [1374, 494] width 12 height 12
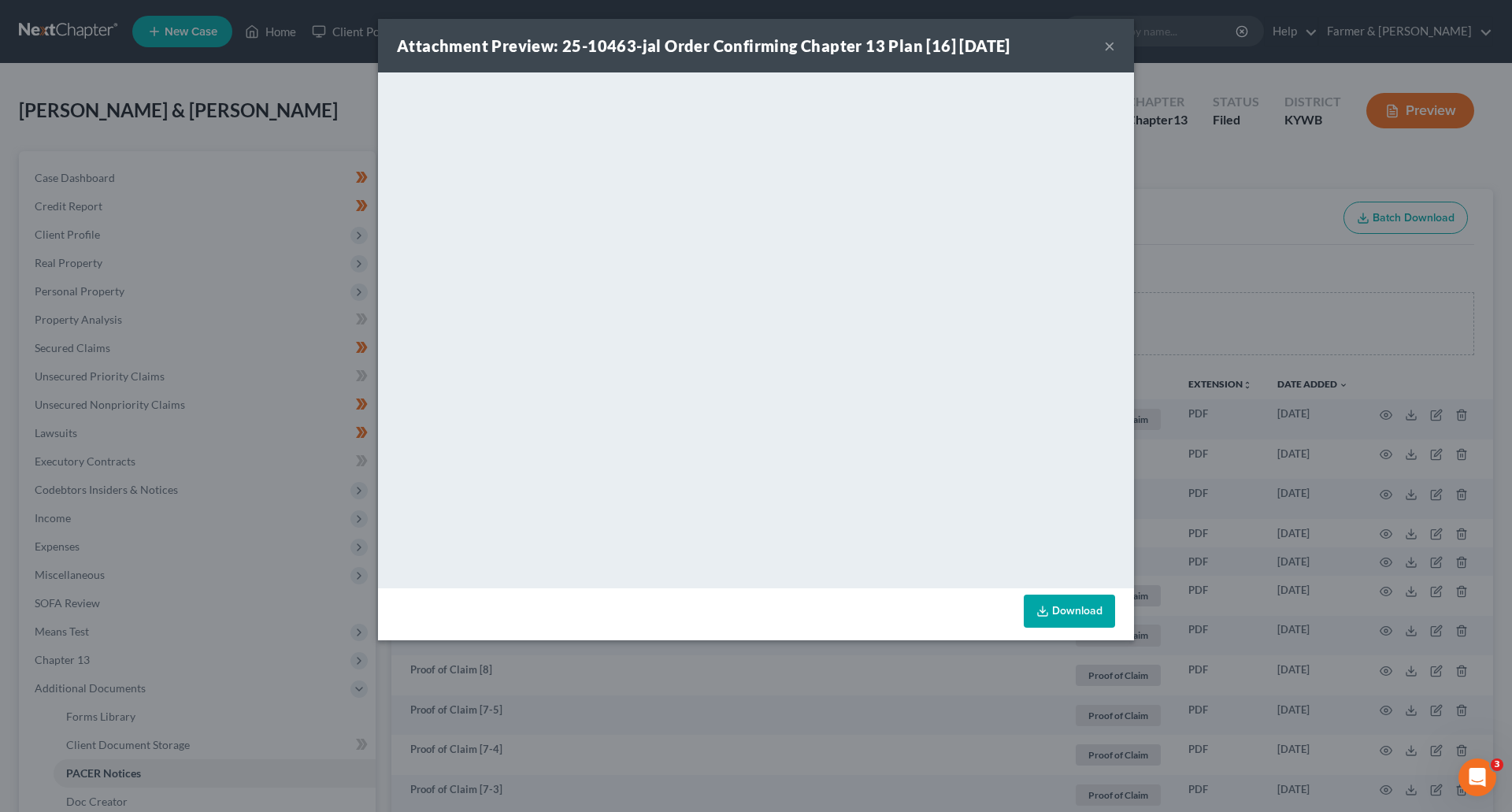
click at [1103, 51] on div "Attachment Preview: 25-10463-jal Order Confirming Chapter 13 Plan [16] 07/21/20…" at bounding box center [756, 46] width 756 height 54
click at [1100, 47] on div "Attachment Preview: 25-10463-jal Order Confirming Chapter 13 Plan [16] 07/21/20…" at bounding box center [756, 46] width 756 height 54
click at [1106, 45] on button "×" at bounding box center [1109, 46] width 11 height 19
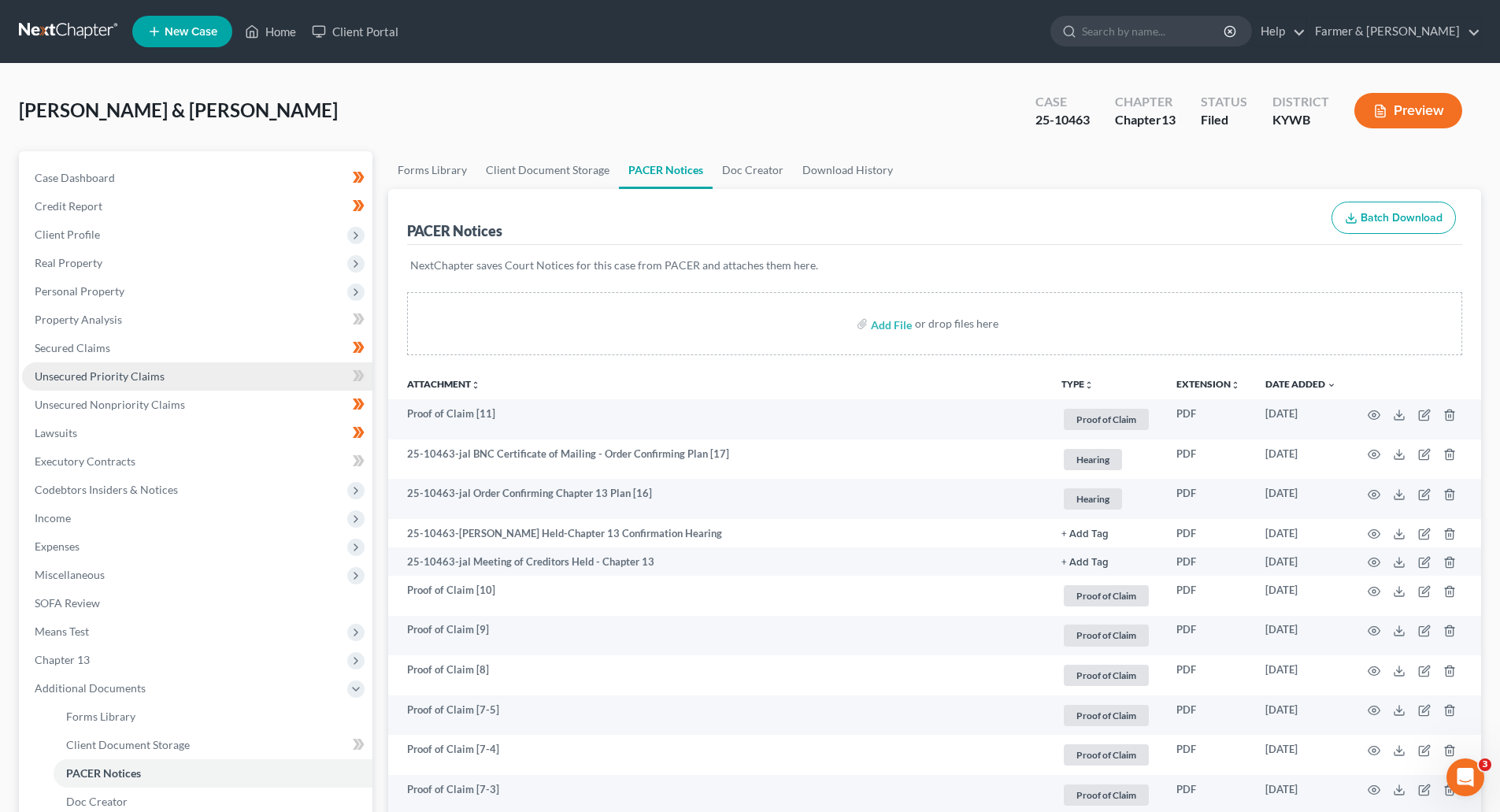
click at [138, 373] on span "Unsecured Priority Claims" at bounding box center [99, 376] width 130 height 13
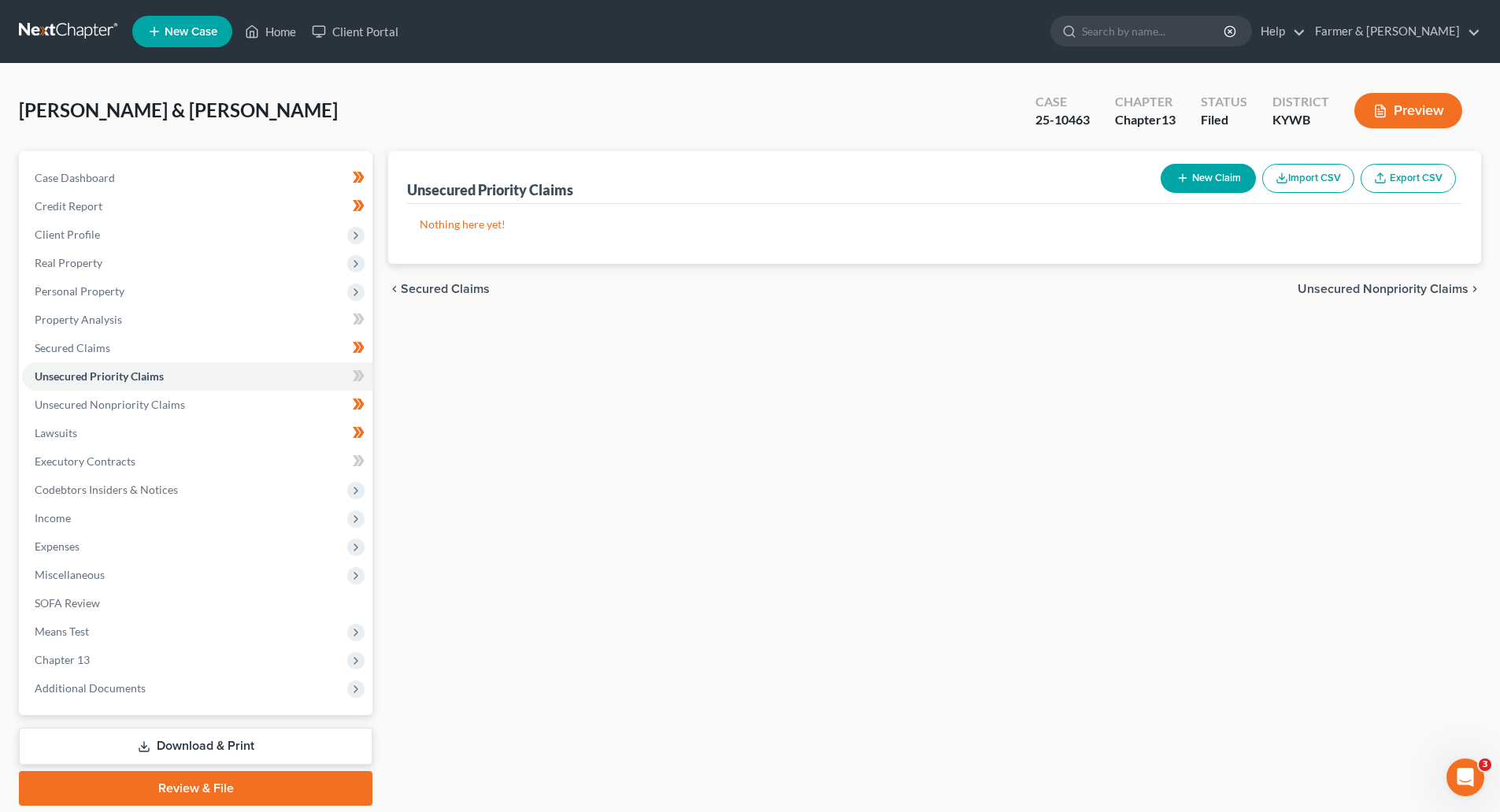
click at [70, 26] on link at bounding box center [69, 32] width 101 height 29
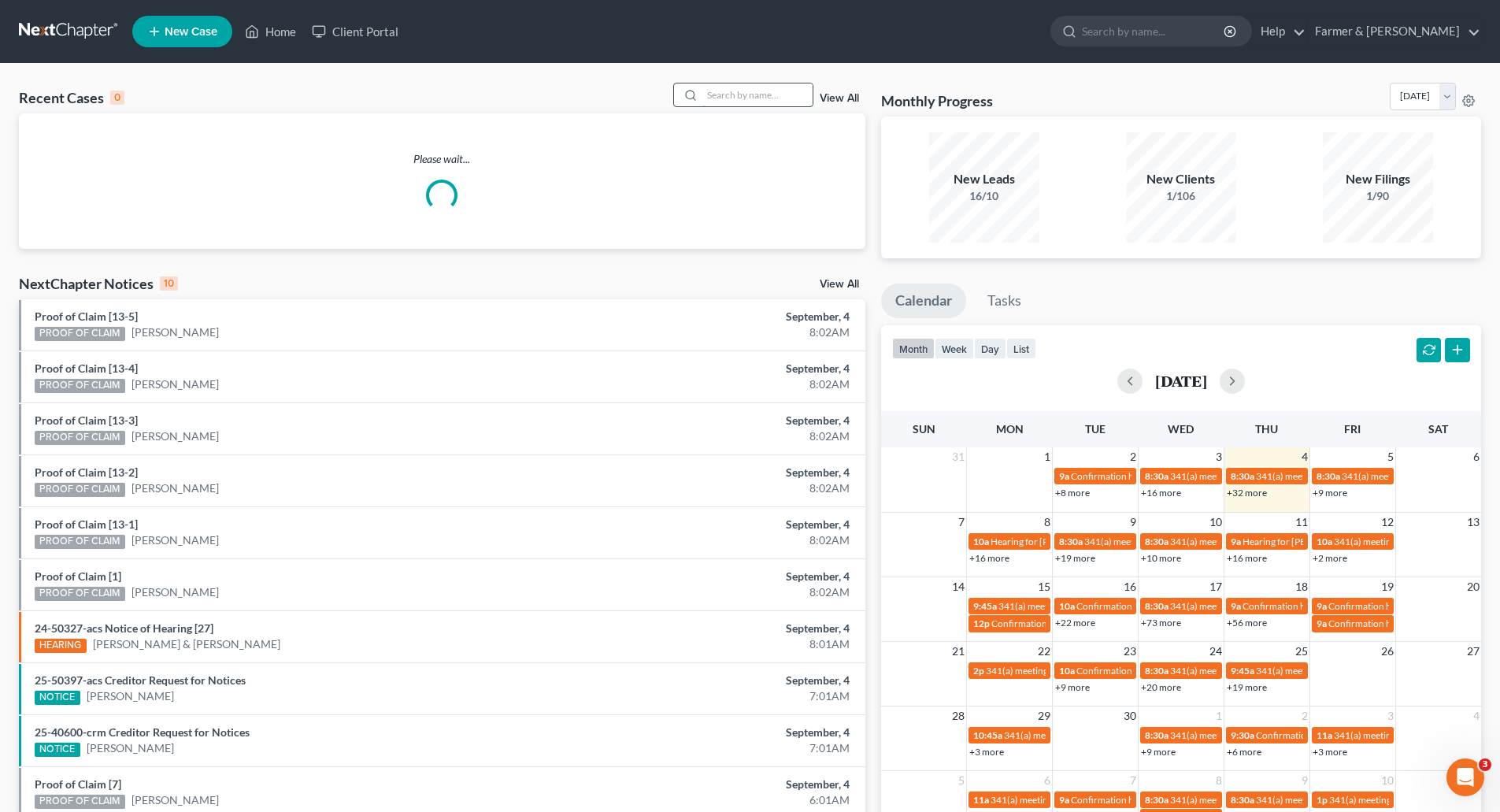
click at [717, 94] on input "search" at bounding box center [758, 95] width 110 height 23
paste input "25-50202"
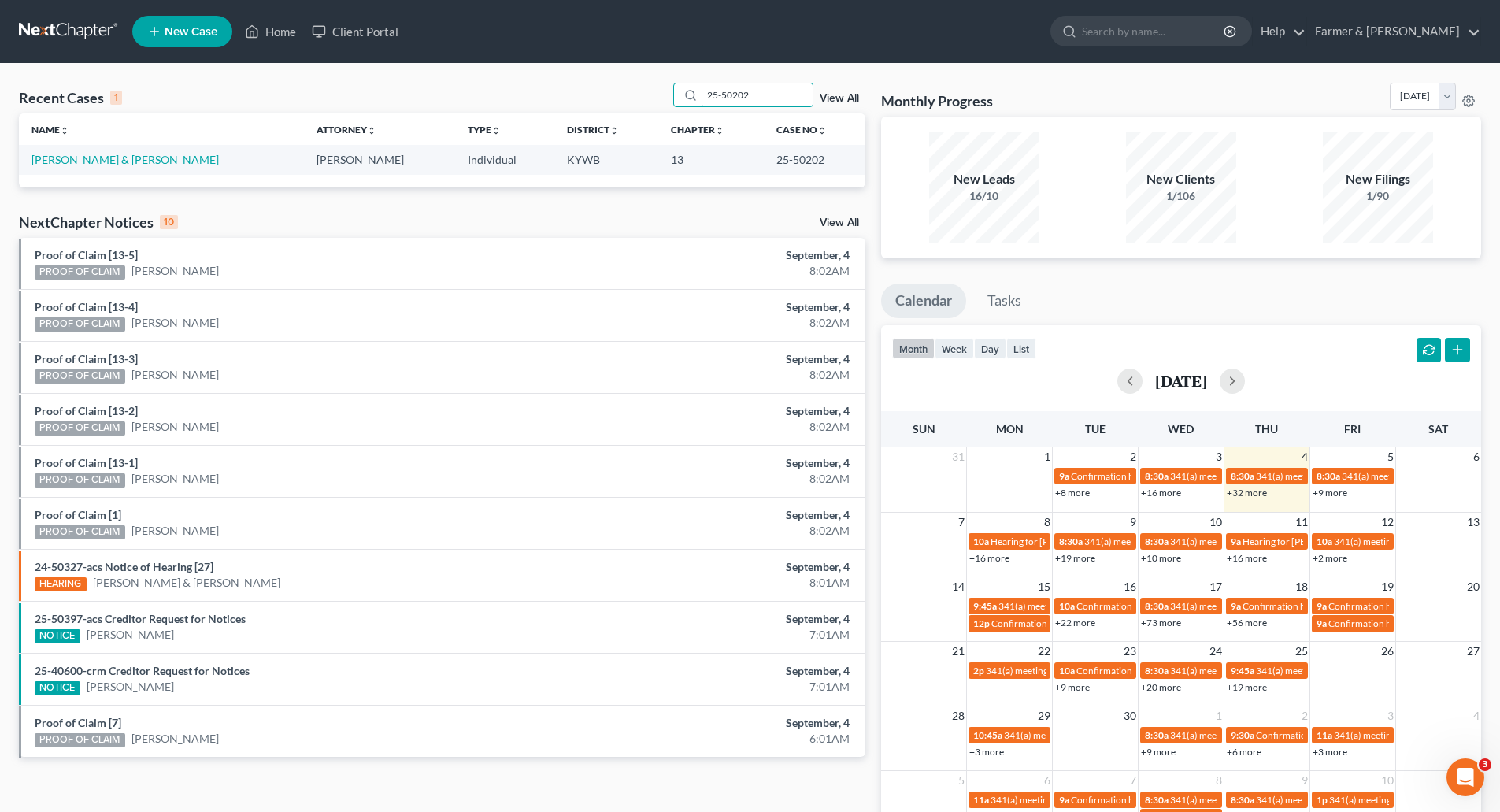
type input "25-50202"
drag, startPoint x: 109, startPoint y: 165, endPoint x: 96, endPoint y: 160, distance: 13.9
click at [96, 160] on link "Griffith, Jackie & Carol" at bounding box center [125, 159] width 187 height 13
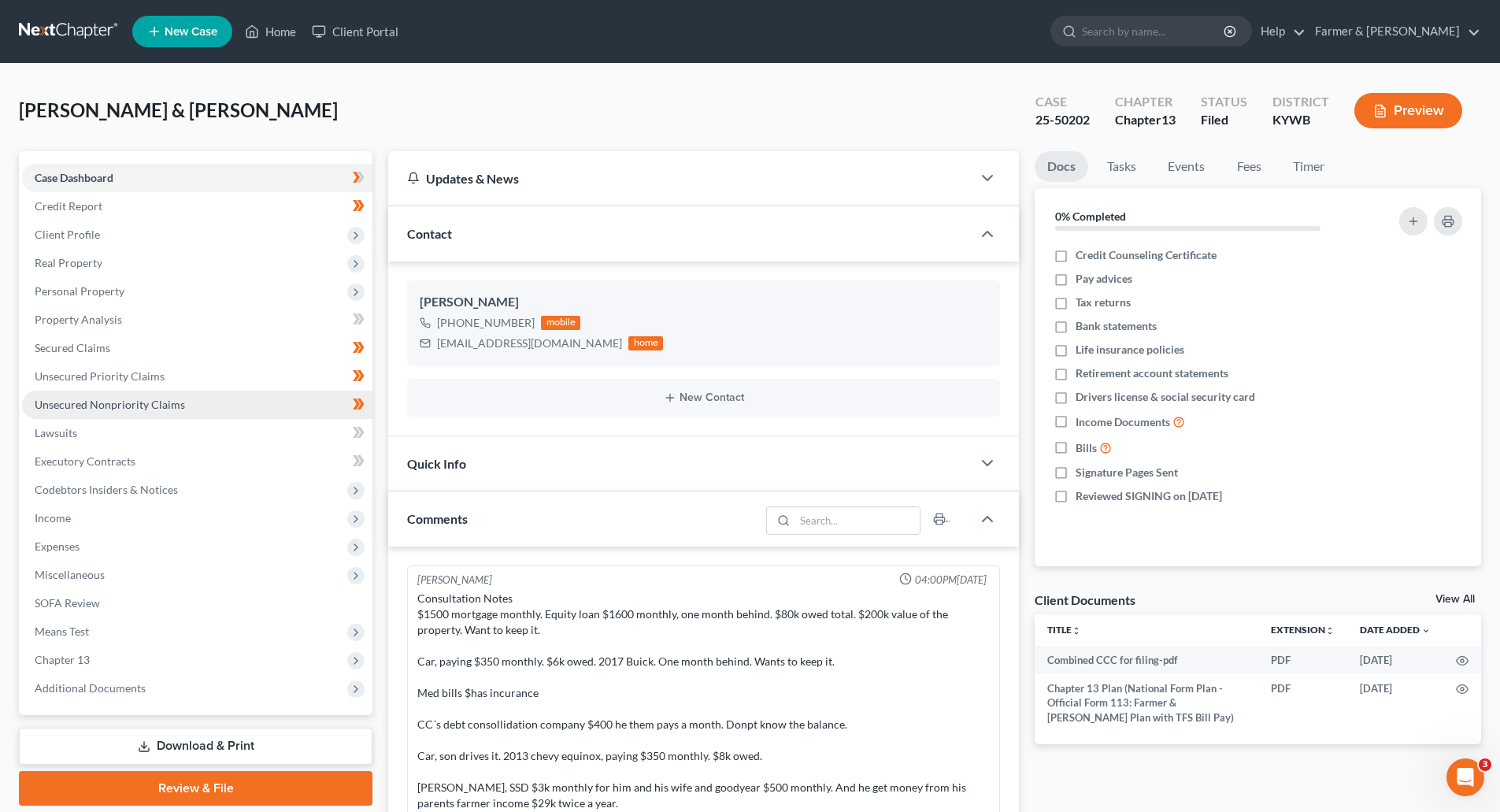
scroll to position [490, 0]
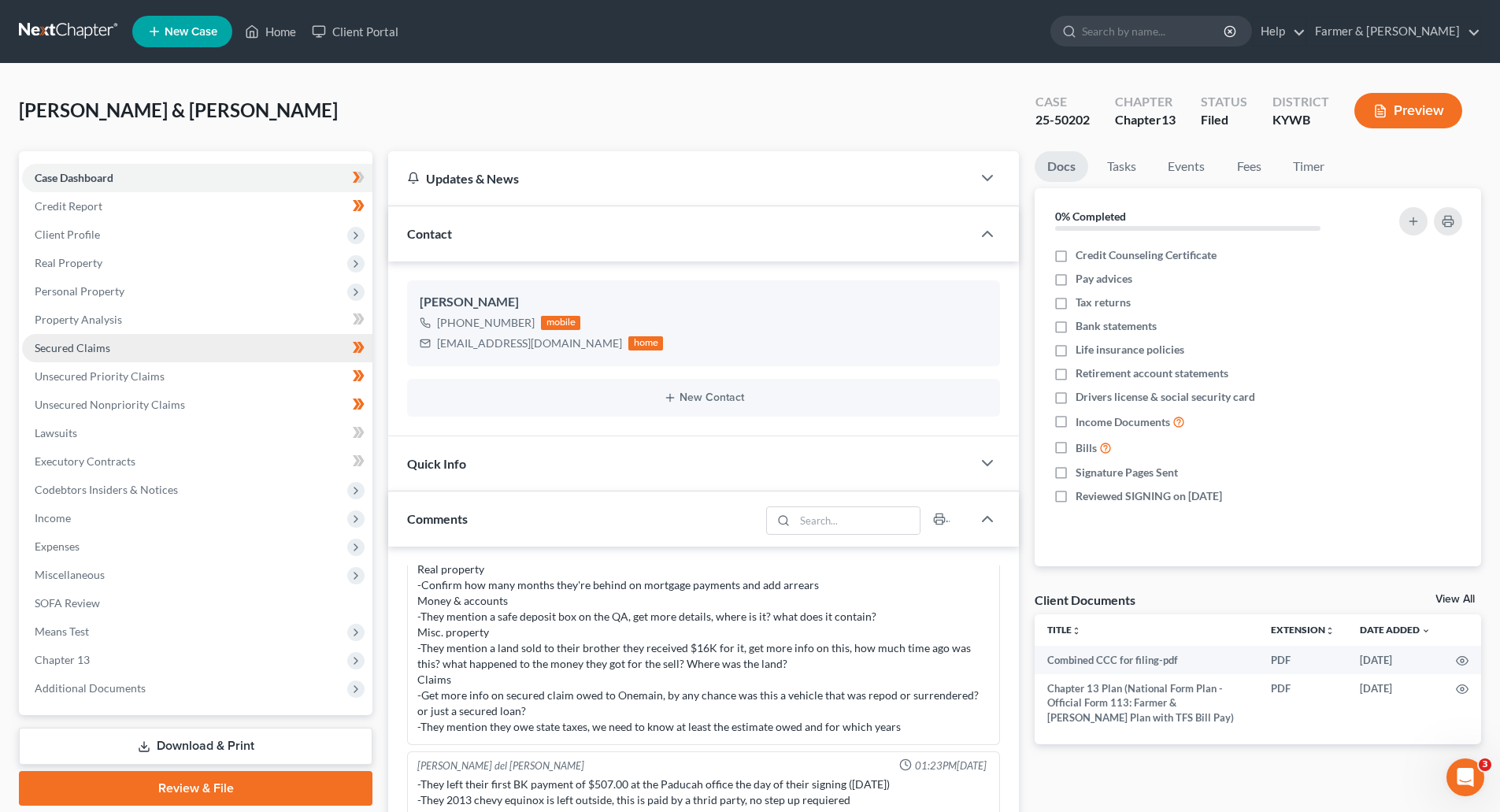
click at [62, 349] on span "Secured Claims" at bounding box center [72, 347] width 76 height 13
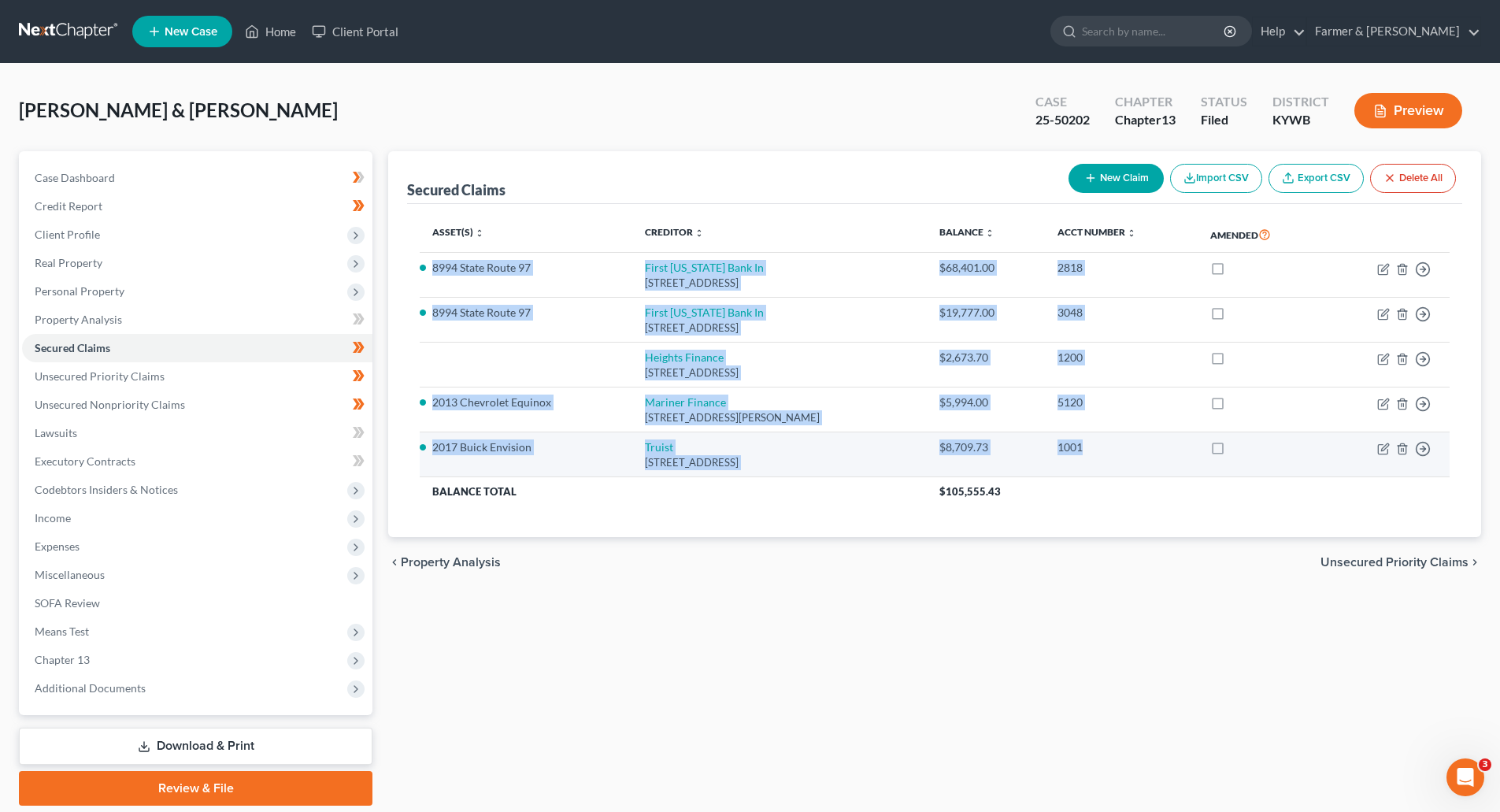
drag, startPoint x: 427, startPoint y: 265, endPoint x: 1129, endPoint y: 465, distance: 729.9
click at [1129, 465] on tbody "8994 State Route 97 First Kentucky Bank In 223 S 6th St, Mayfield, KY 42066 $68…" at bounding box center [934, 378] width 1030 height 252
copy tbody "8994 State Route 97 First Kentucky Bank In 223 S 6th St, Mayfield, KY 42066 $68…"
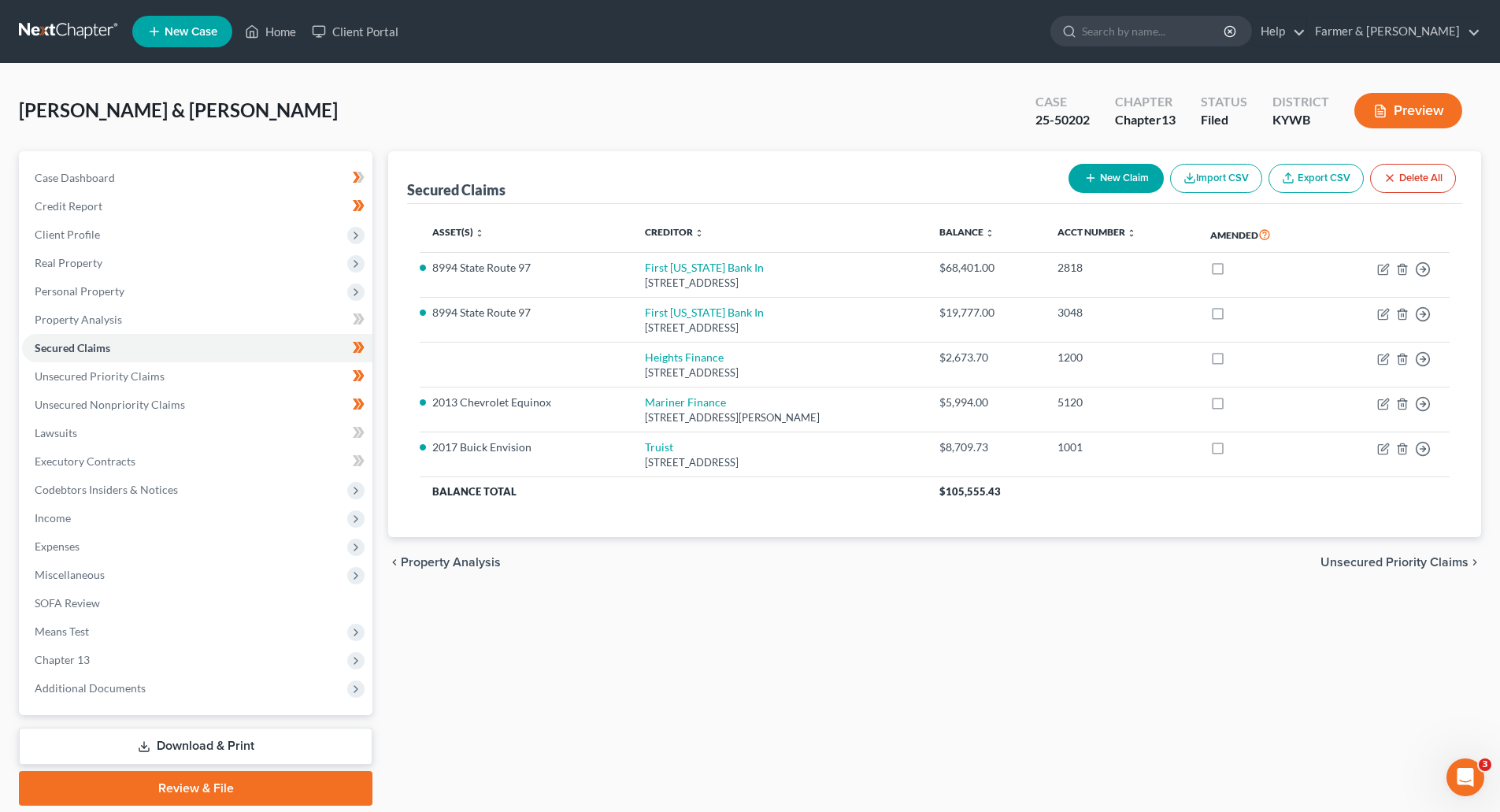
click at [1087, 599] on div "Secured Claims New Claim Import CSV Export CSV Delete All Asset(s) expand_more …" at bounding box center [934, 478] width 1109 height 655
click at [181, 383] on link "Unsecured Priority Claims" at bounding box center [197, 376] width 351 height 29
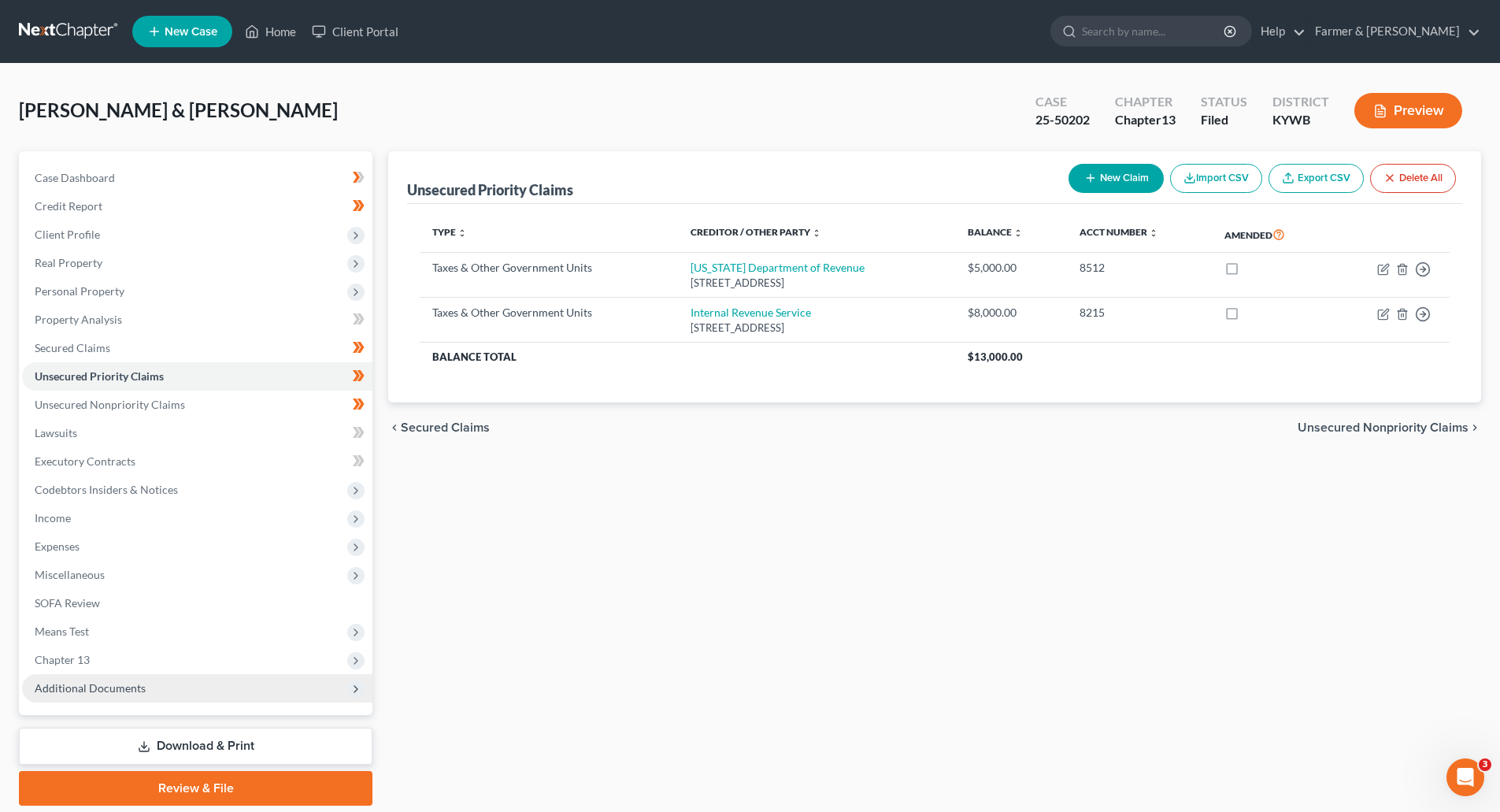
click at [153, 687] on span "Additional Documents" at bounding box center [197, 688] width 351 height 29
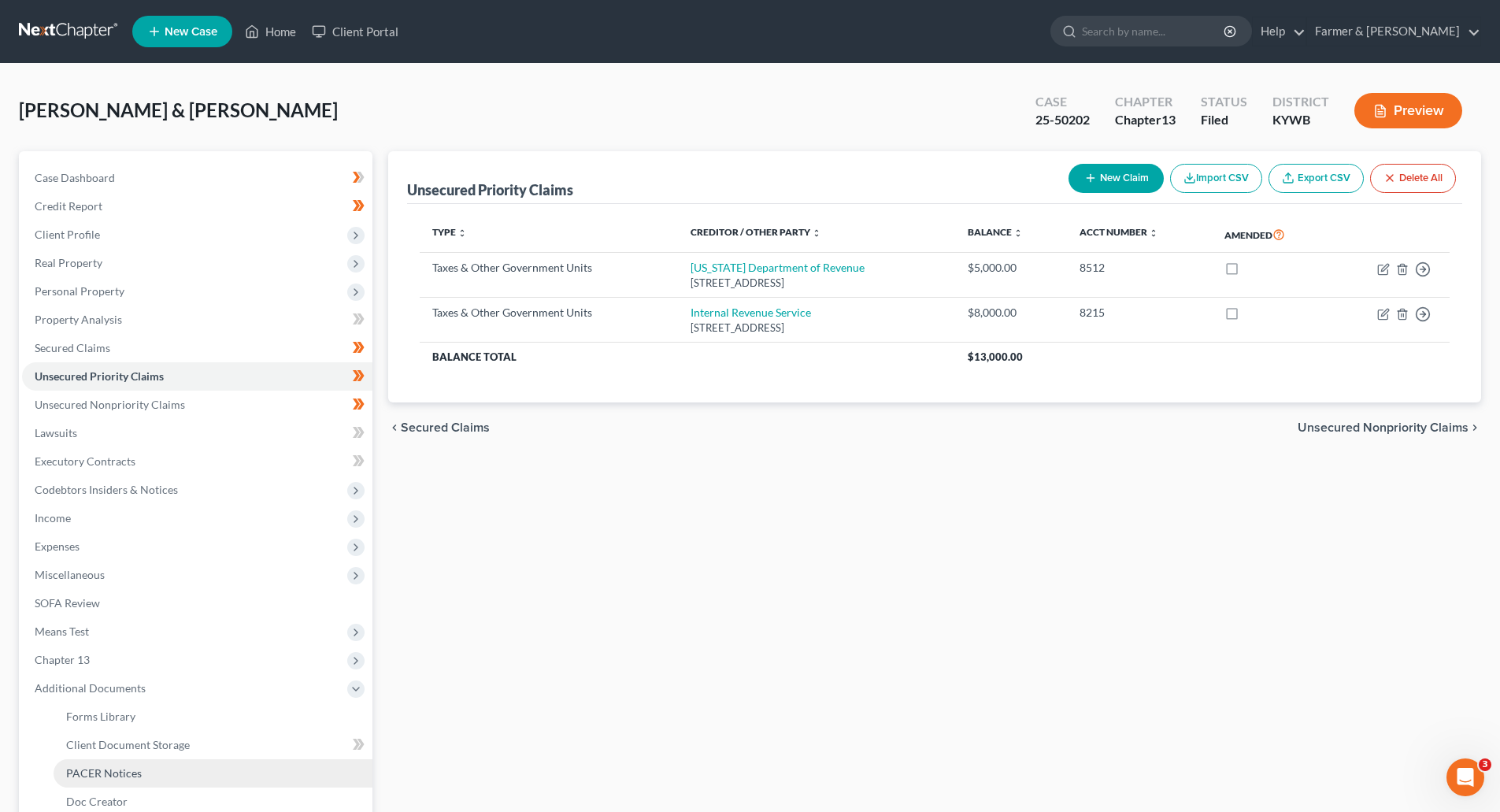
click at [129, 776] on span "PACER Notices" at bounding box center [104, 773] width 76 height 13
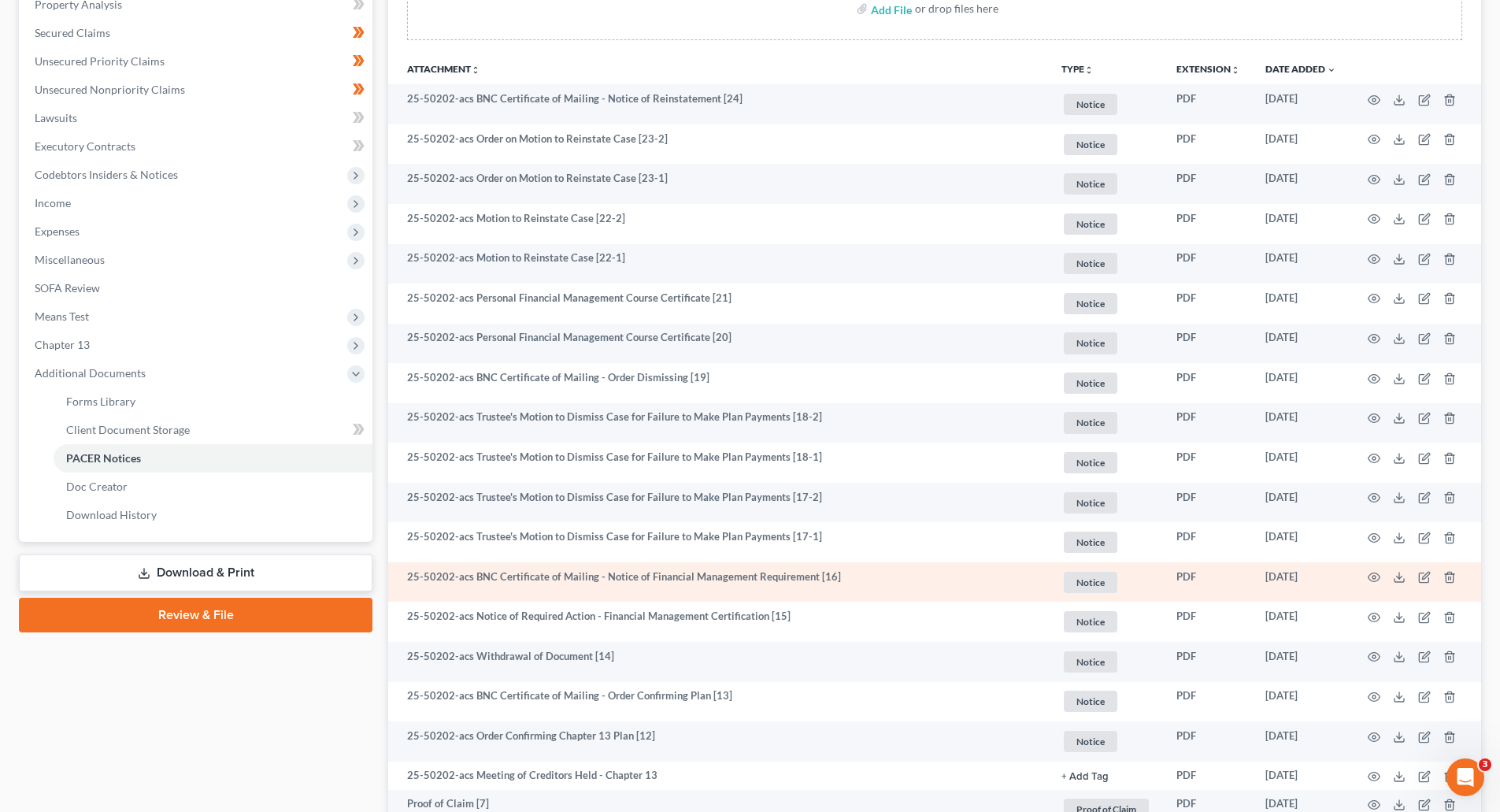
scroll to position [630, 0]
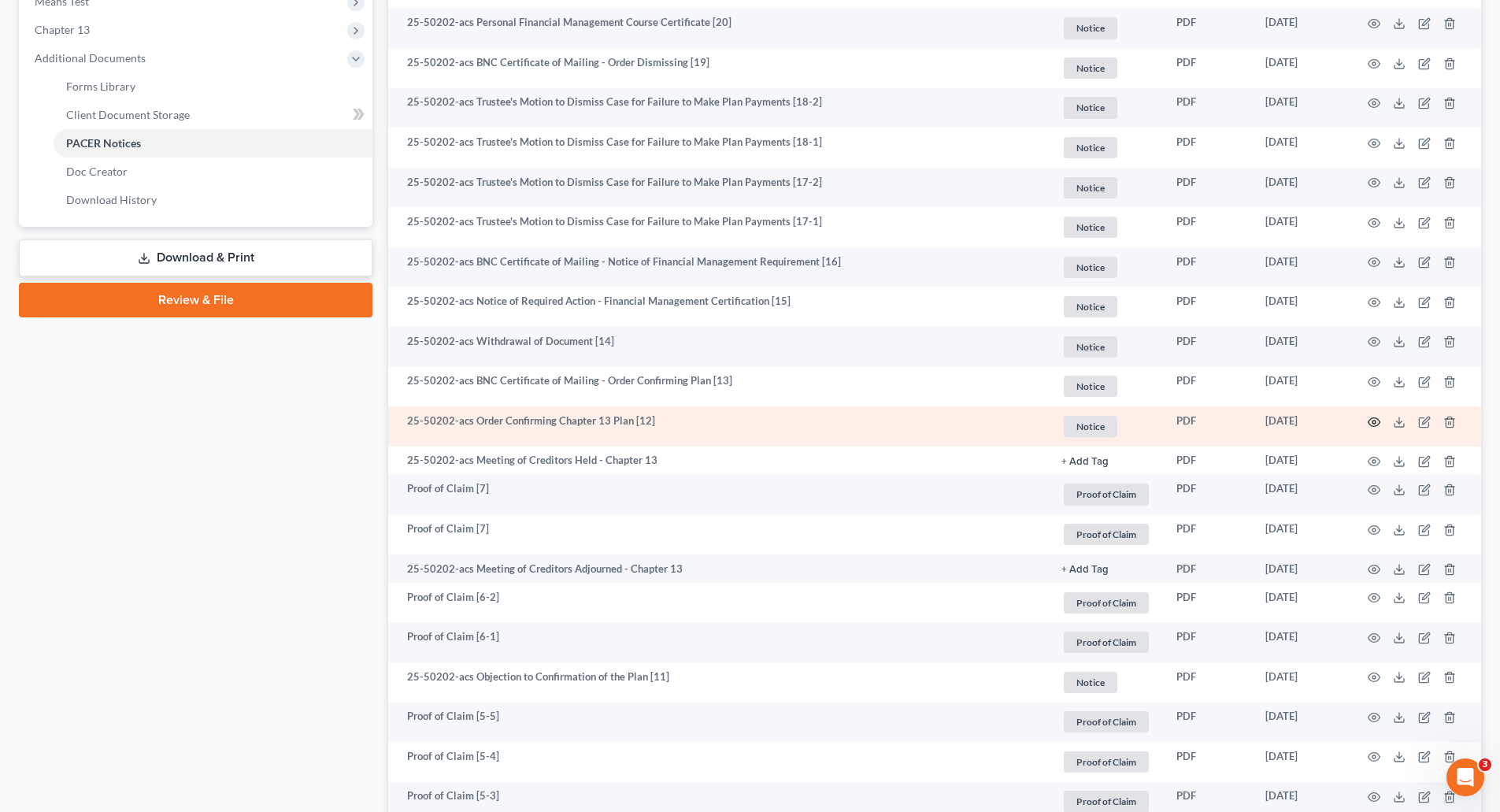
click at [1369, 420] on icon "button" at bounding box center [1375, 421] width 12 height 9
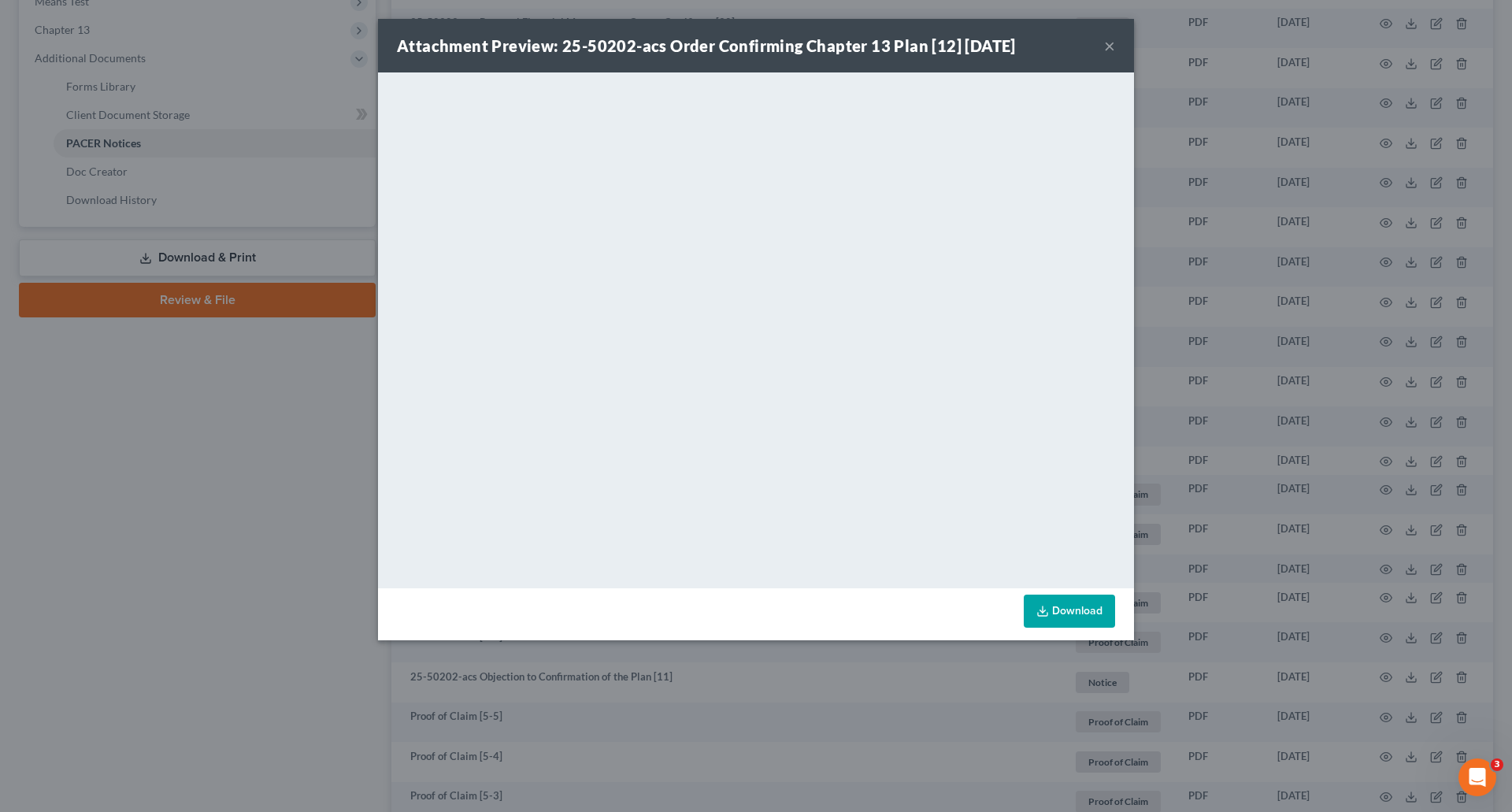
click at [1115, 46] on button "×" at bounding box center [1109, 46] width 11 height 19
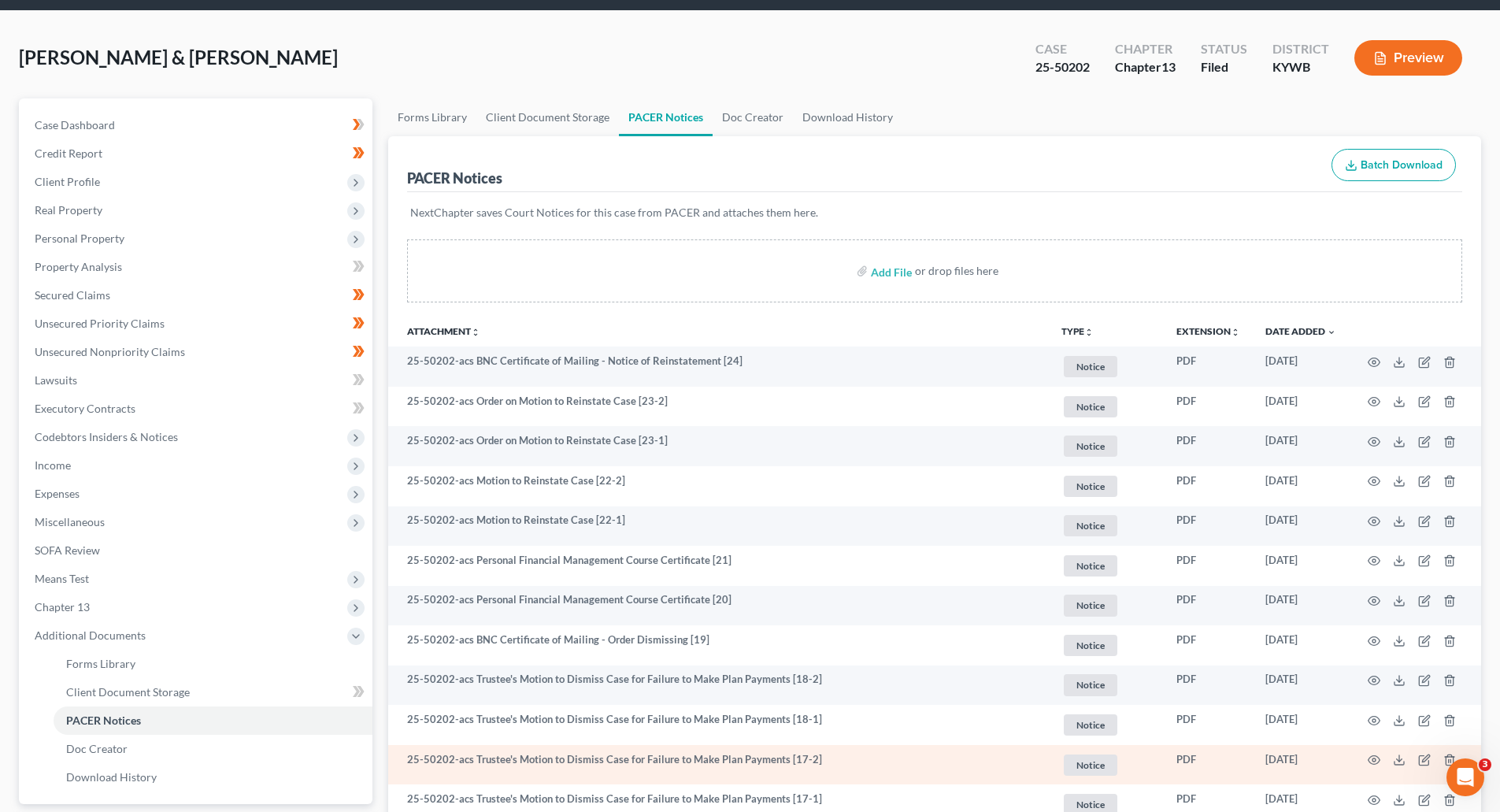
scroll to position [0, 0]
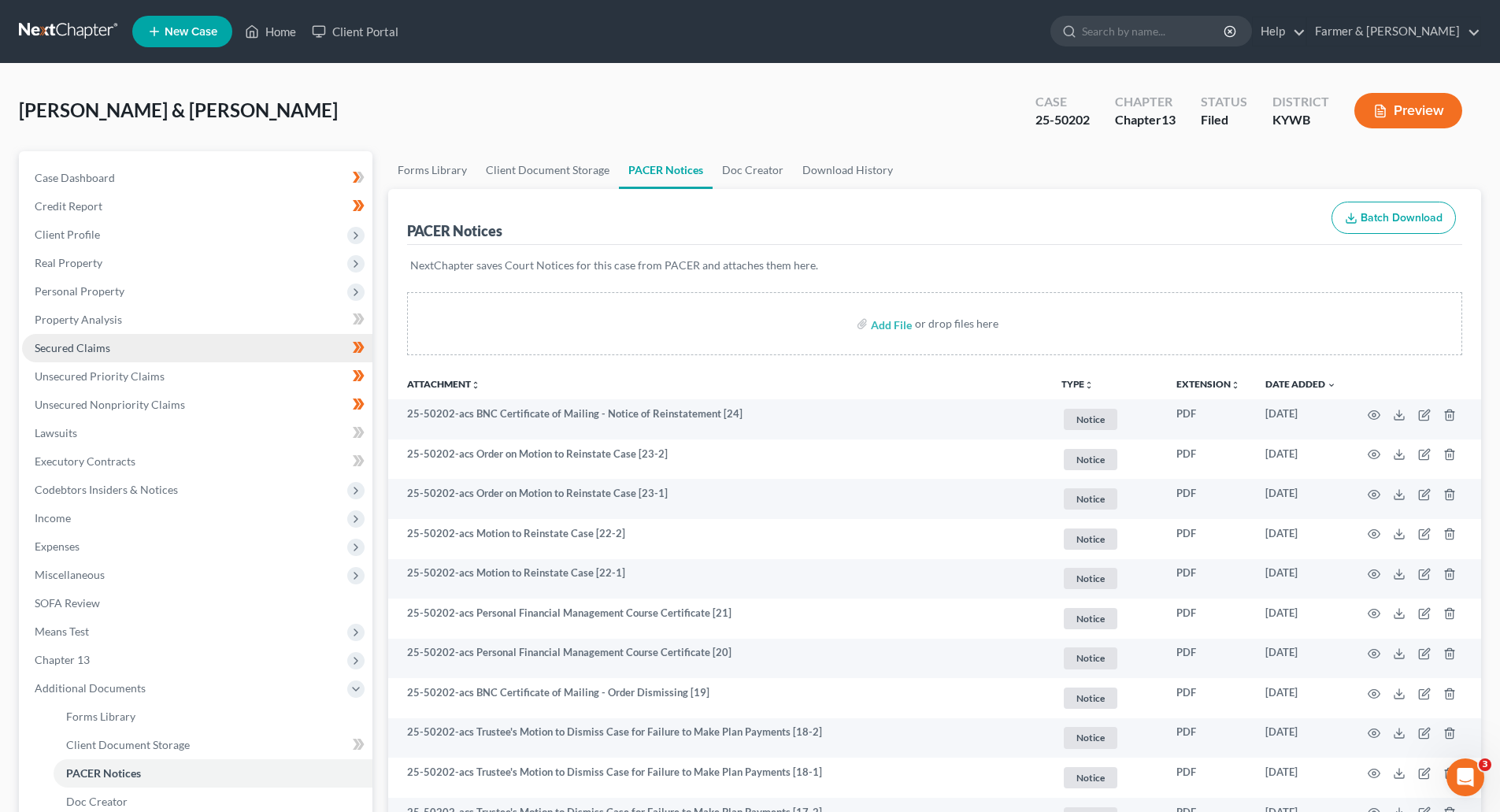
click at [86, 351] on span "Secured Claims" at bounding box center [72, 347] width 76 height 13
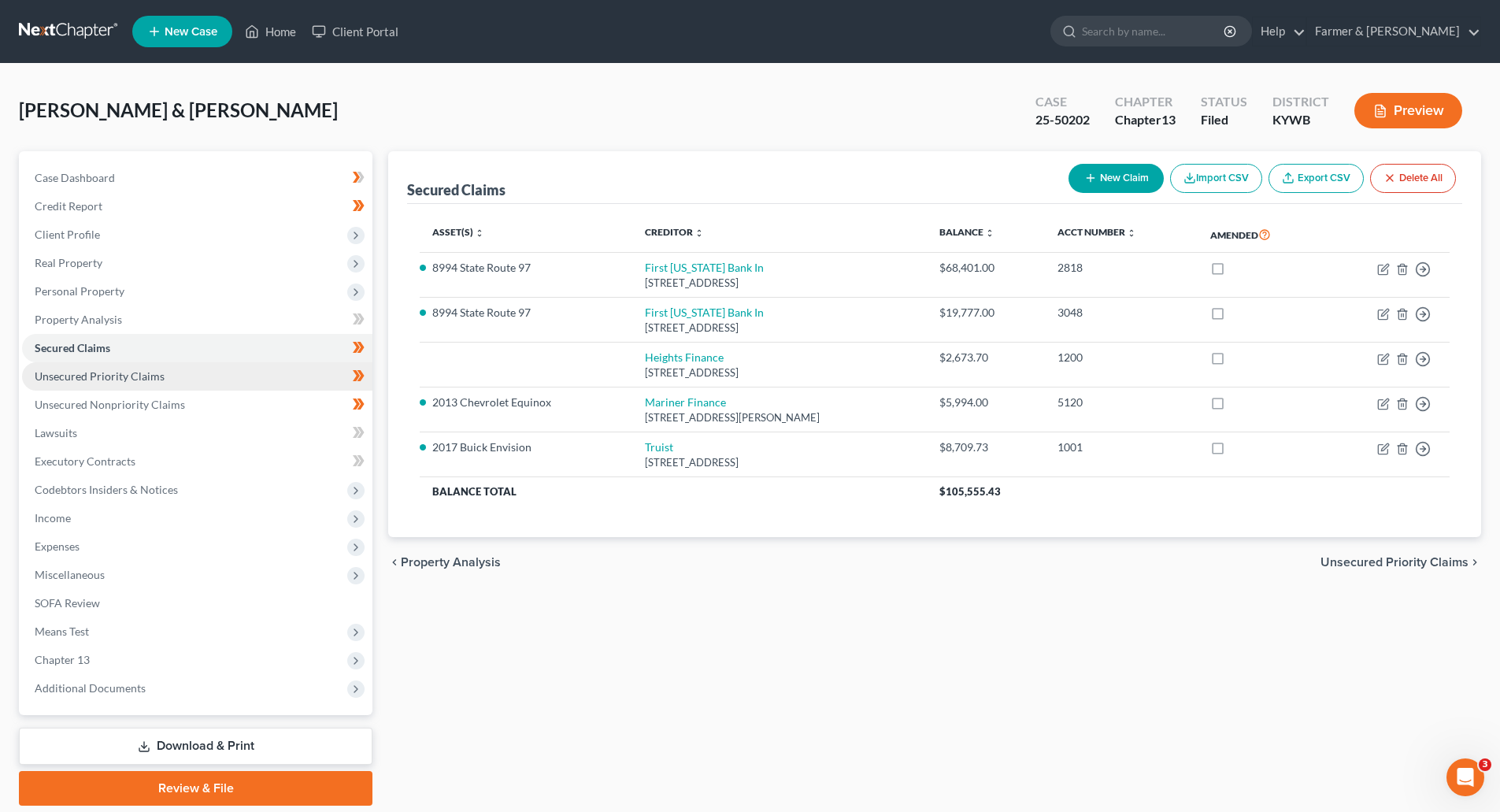
click at [164, 388] on link "Unsecured Priority Claims" at bounding box center [197, 376] width 351 height 29
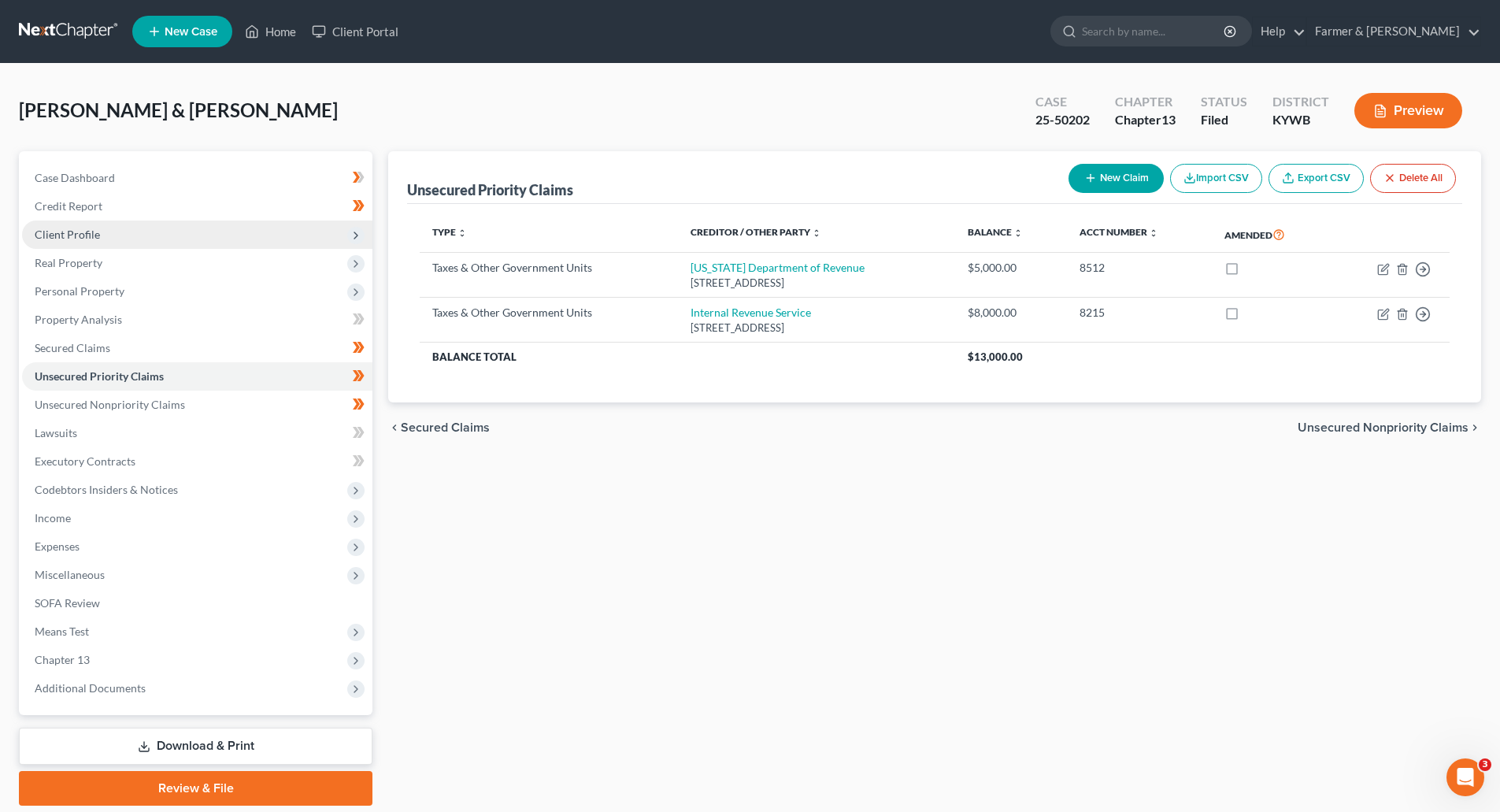
click at [51, 239] on span "Client Profile" at bounding box center [67, 234] width 65 height 13
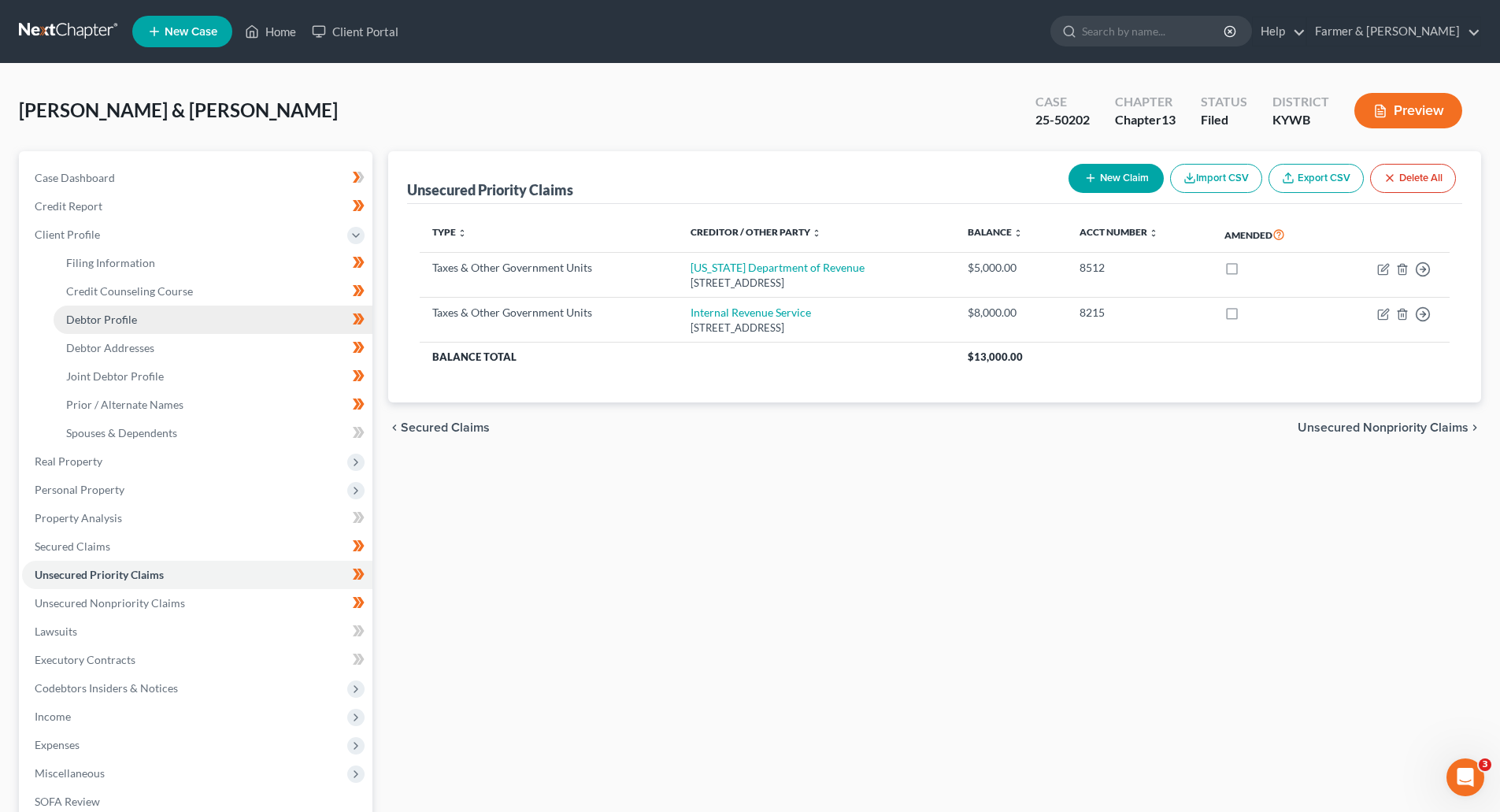
click at [86, 315] on span "Debtor Profile" at bounding box center [102, 320] width 71 height 13
select select "1"
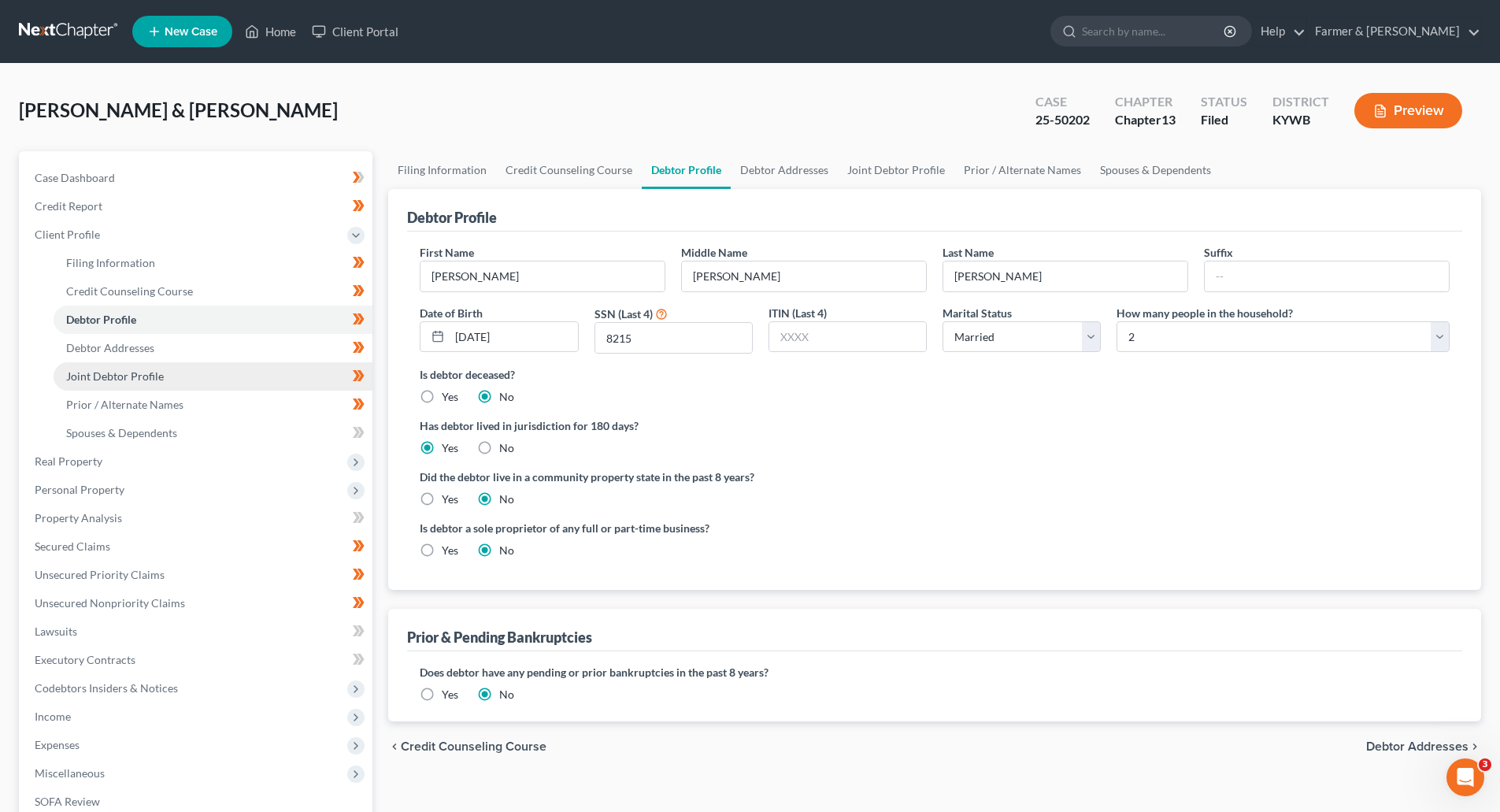
click at [139, 377] on span "Joint Debtor Profile" at bounding box center [115, 376] width 98 height 13
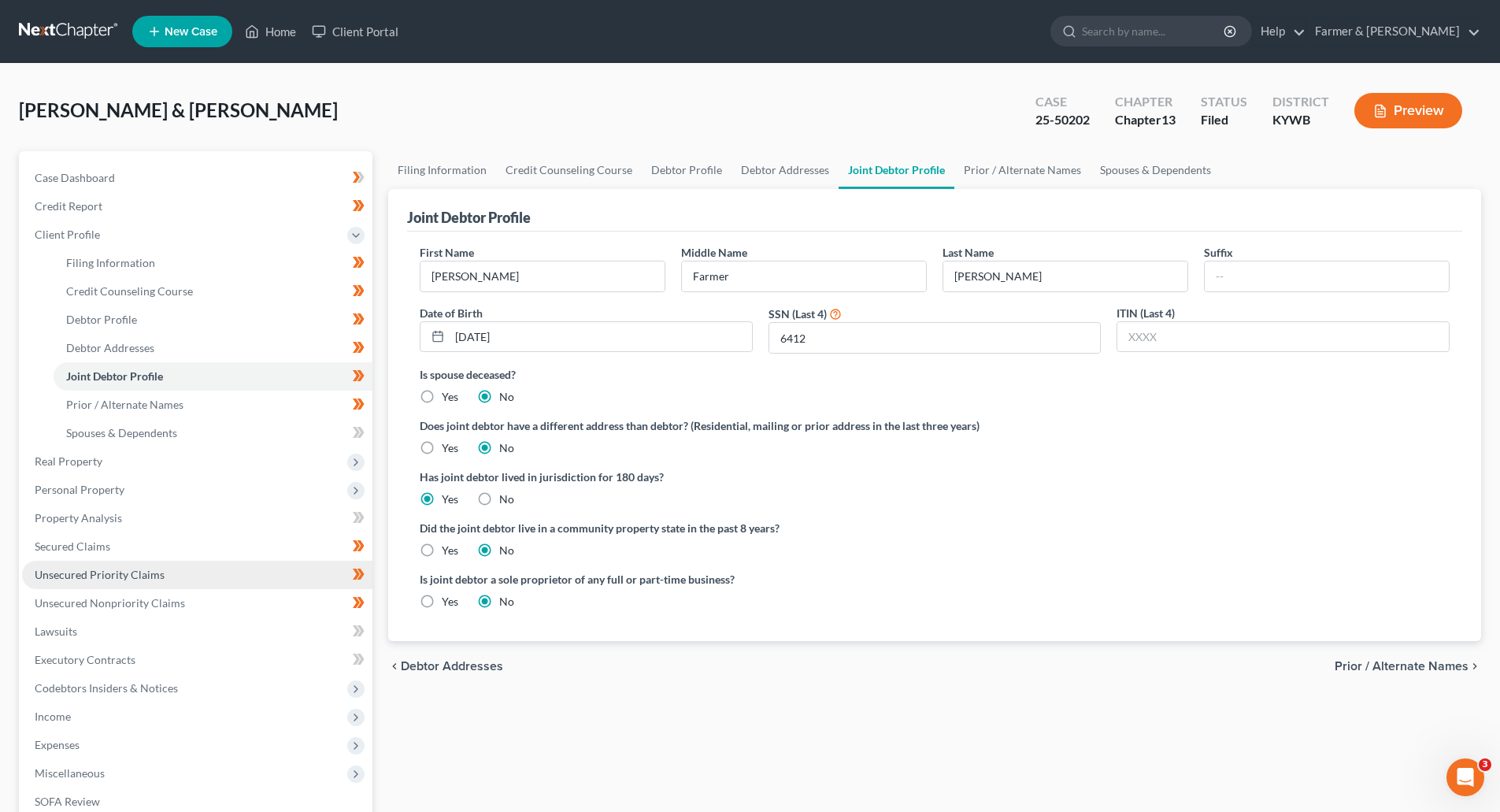
click at [67, 573] on span "Unsecured Priority Claims" at bounding box center [99, 574] width 130 height 13
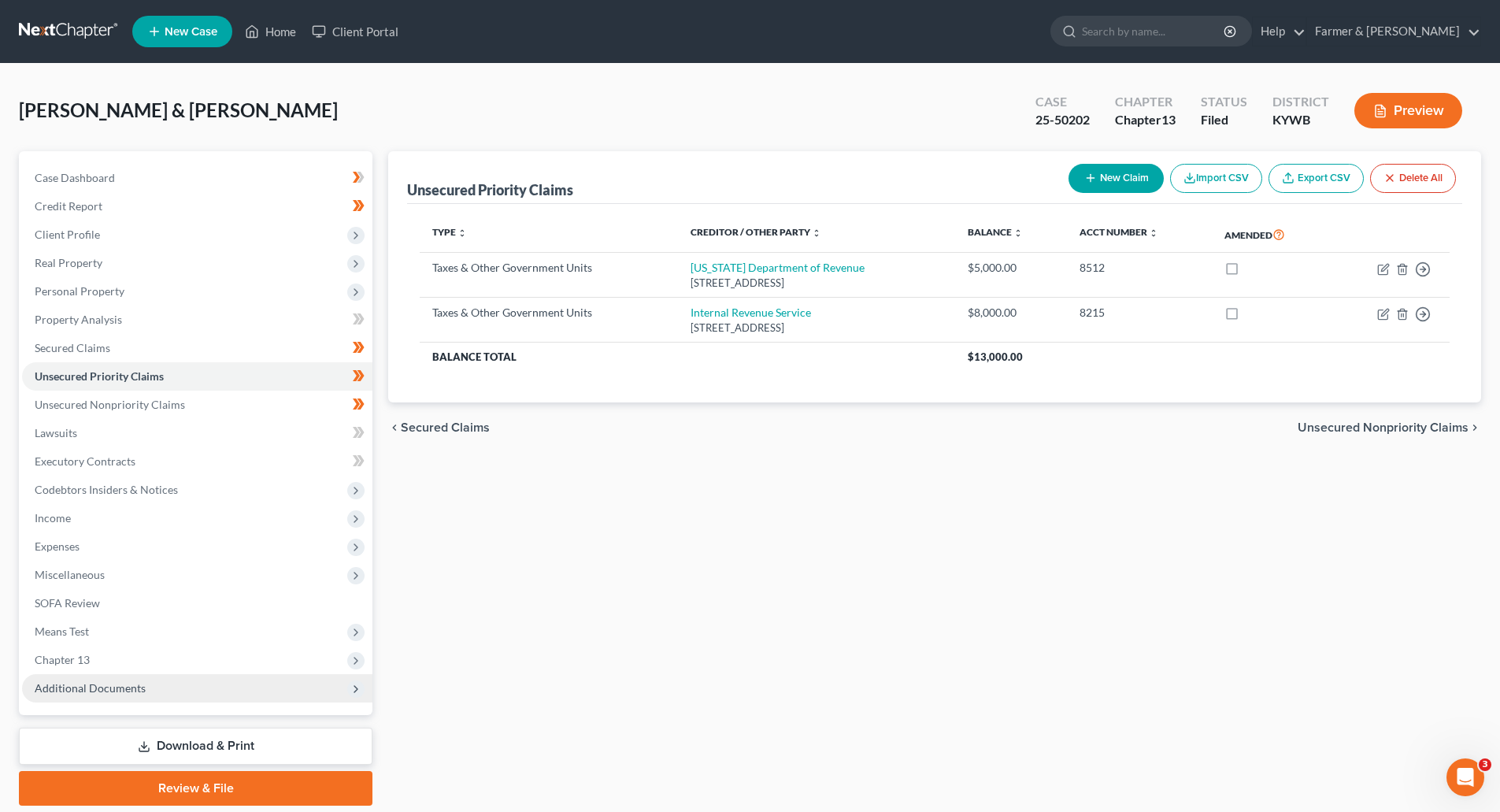
click at [82, 688] on span "Additional Documents" at bounding box center [90, 687] width 111 height 13
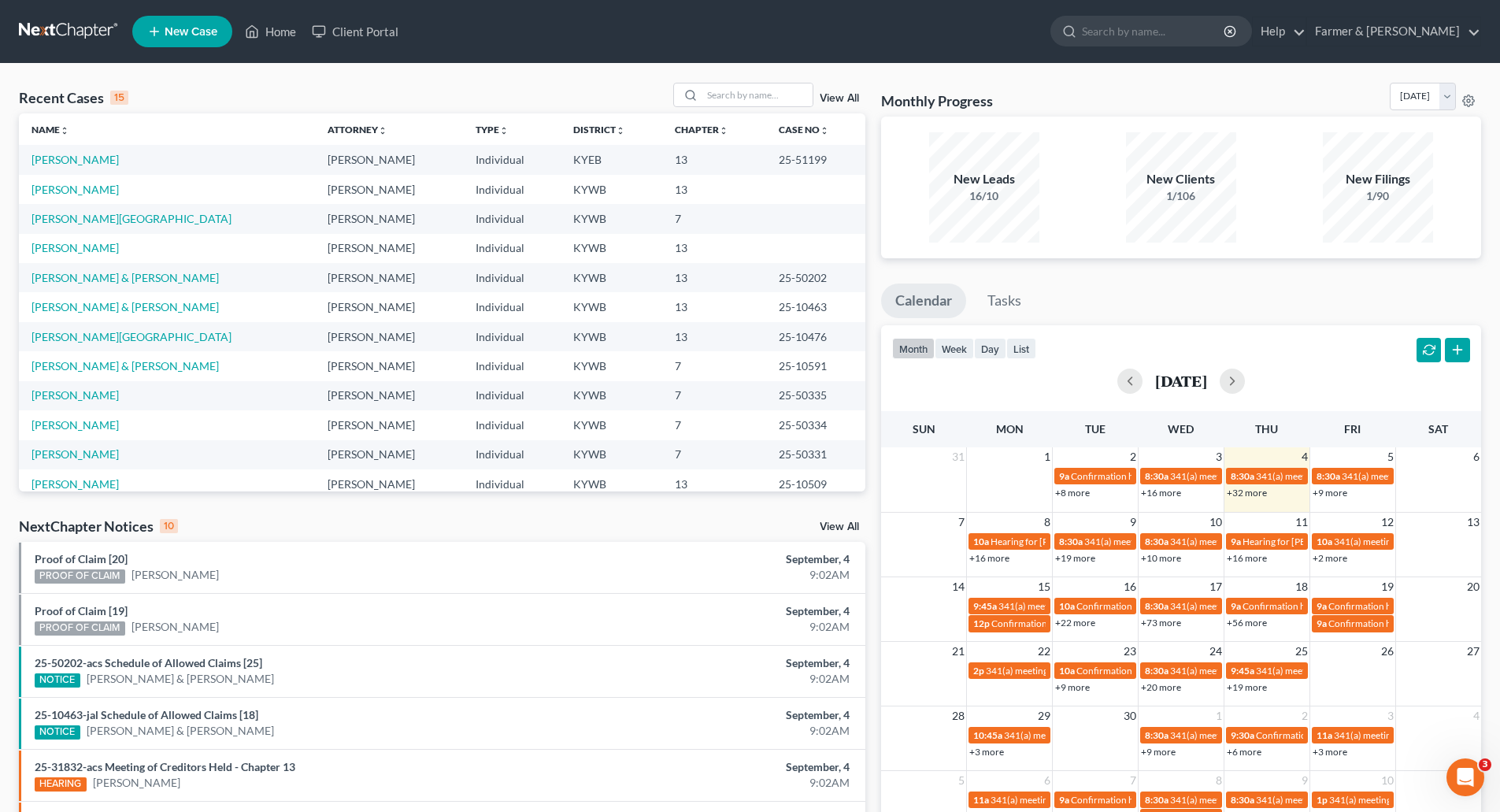
click at [830, 98] on link "View All" at bounding box center [839, 98] width 39 height 11
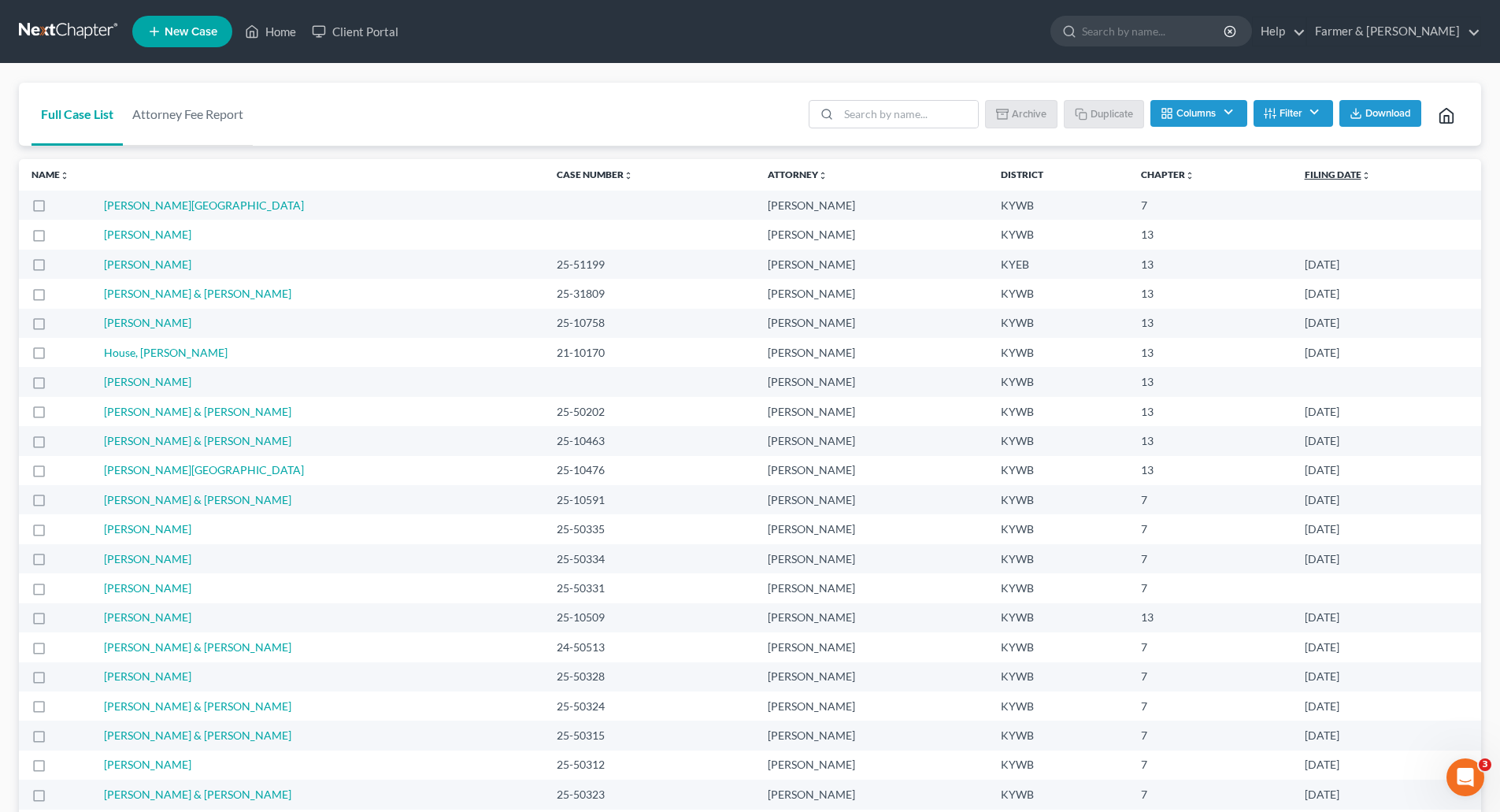
click at [1356, 173] on link "Filing Date unfold_more expand_more expand_less" at bounding box center [1338, 175] width 66 height 12
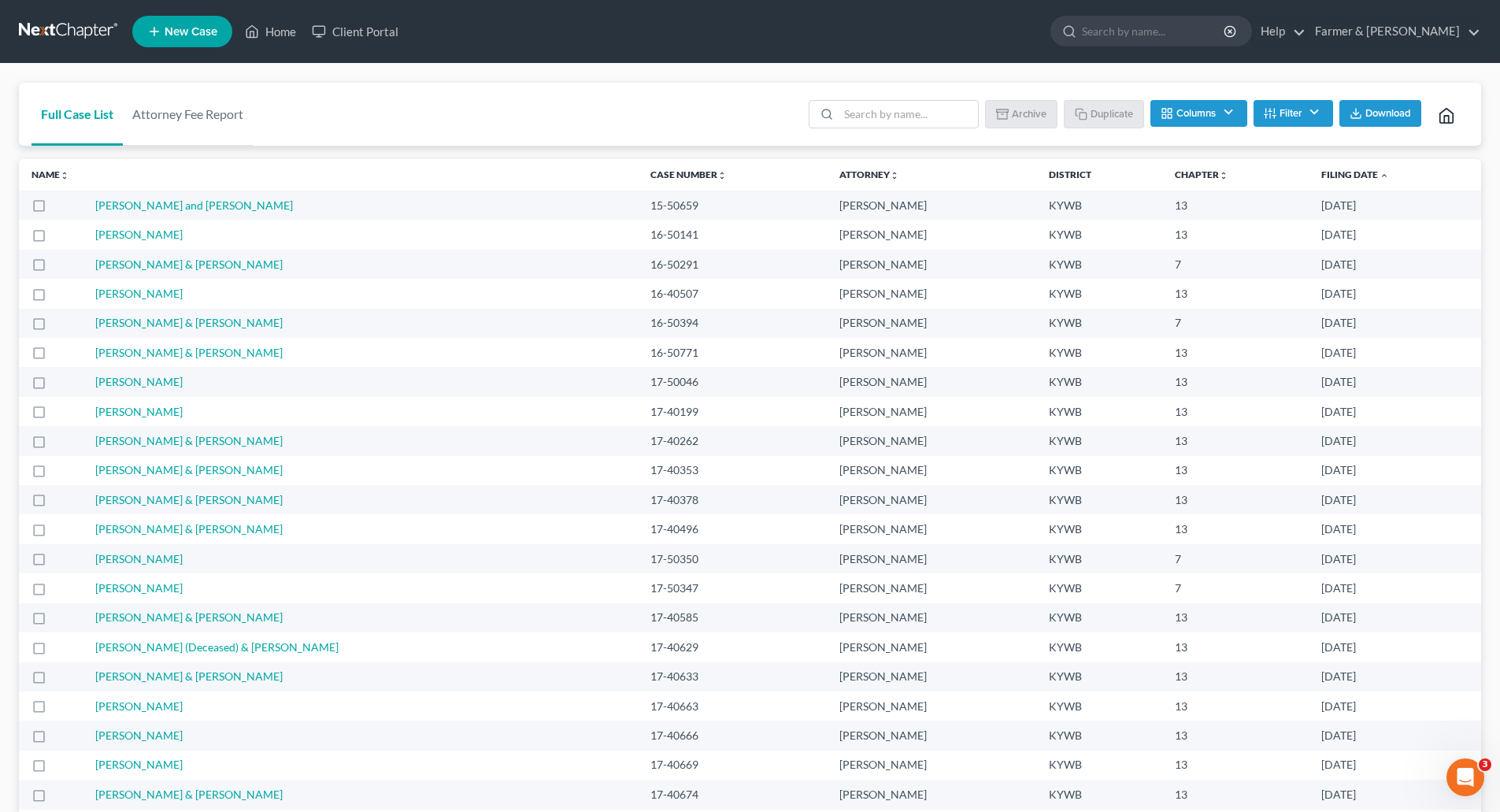
click at [1344, 177] on link "Filing Date unfold_more expand_more expand_less" at bounding box center [1355, 175] width 68 height 12
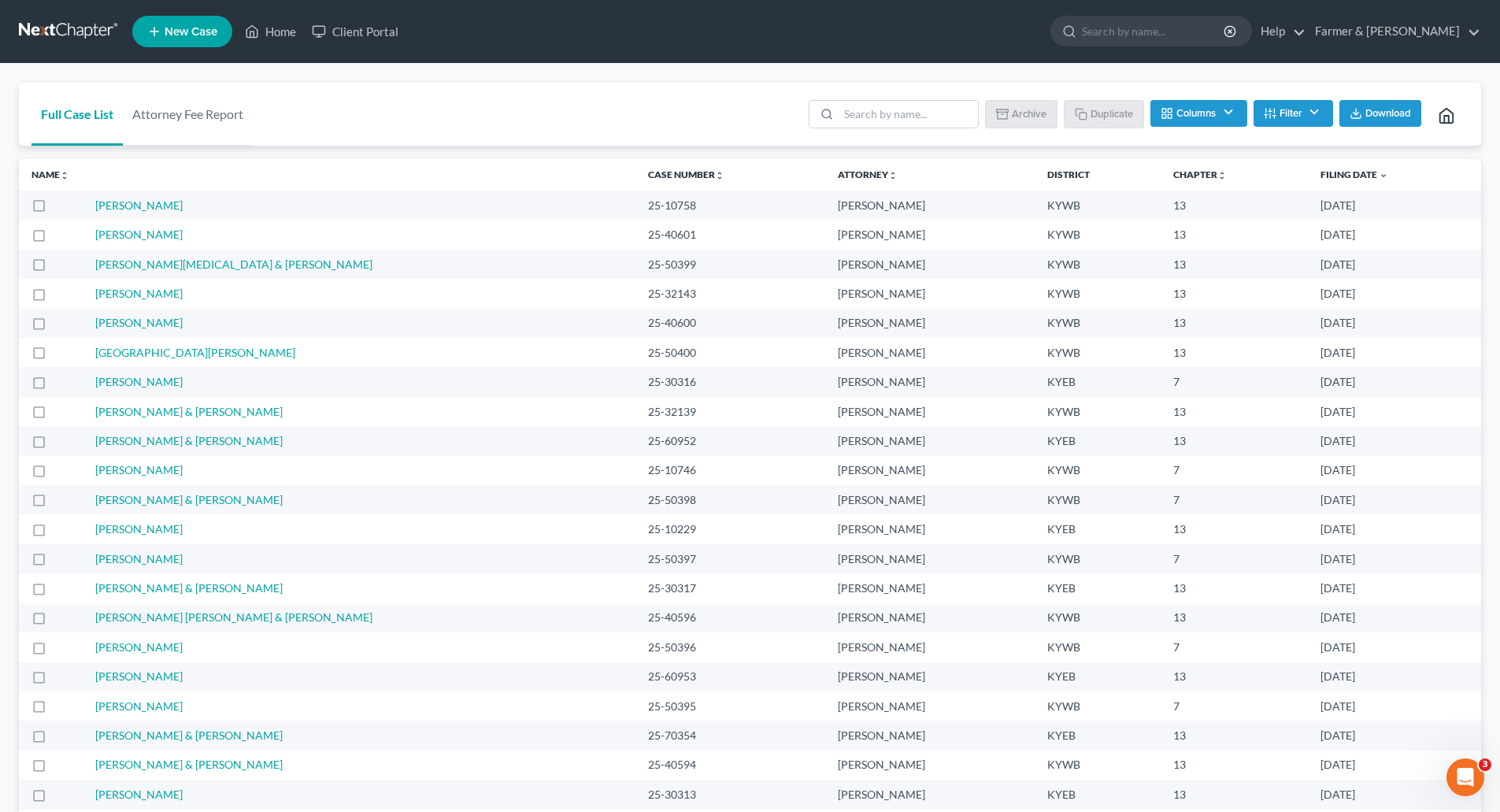
drag, startPoint x: 35, startPoint y: 154, endPoint x: 1375, endPoint y: 347, distance: 1353.8
copy table "Name unfold_more expand_more expand_less Area of Law unfold_more expand_more ex…"
click at [118, 355] on link "[GEOGRAPHIC_DATA][PERSON_NAME]" at bounding box center [195, 352] width 200 height 13
click at [117, 322] on link "[PERSON_NAME]" at bounding box center [138, 322] width 87 height 13
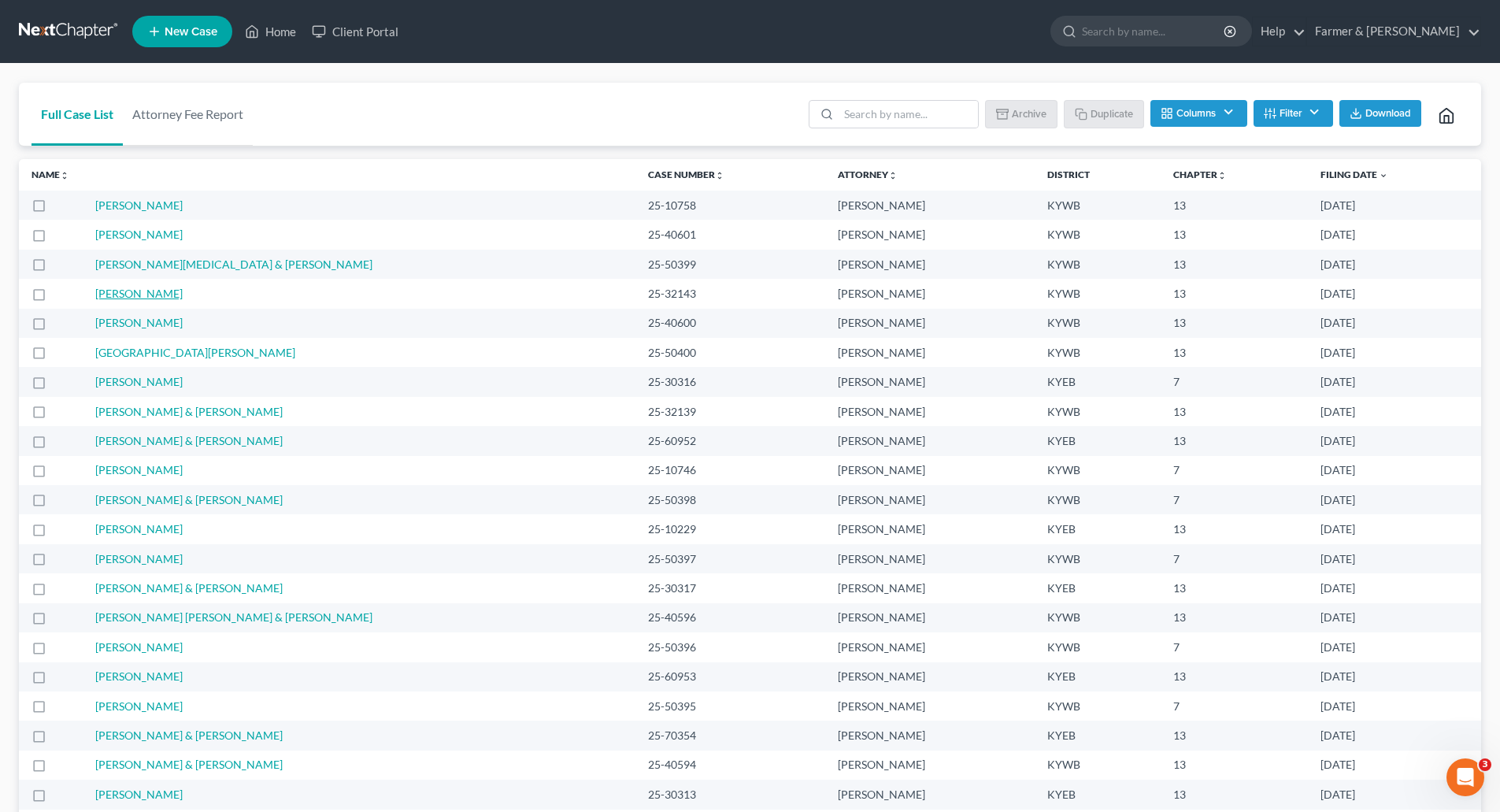
click at [112, 296] on link "[PERSON_NAME]" at bounding box center [138, 294] width 87 height 13
click at [118, 262] on link "[PERSON_NAME][MEDICAL_DATA] & [PERSON_NAME]" at bounding box center [233, 264] width 278 height 13
click at [116, 230] on link "[PERSON_NAME]" at bounding box center [138, 234] width 87 height 13
click at [116, 203] on link "[PERSON_NAME]" at bounding box center [138, 205] width 87 height 13
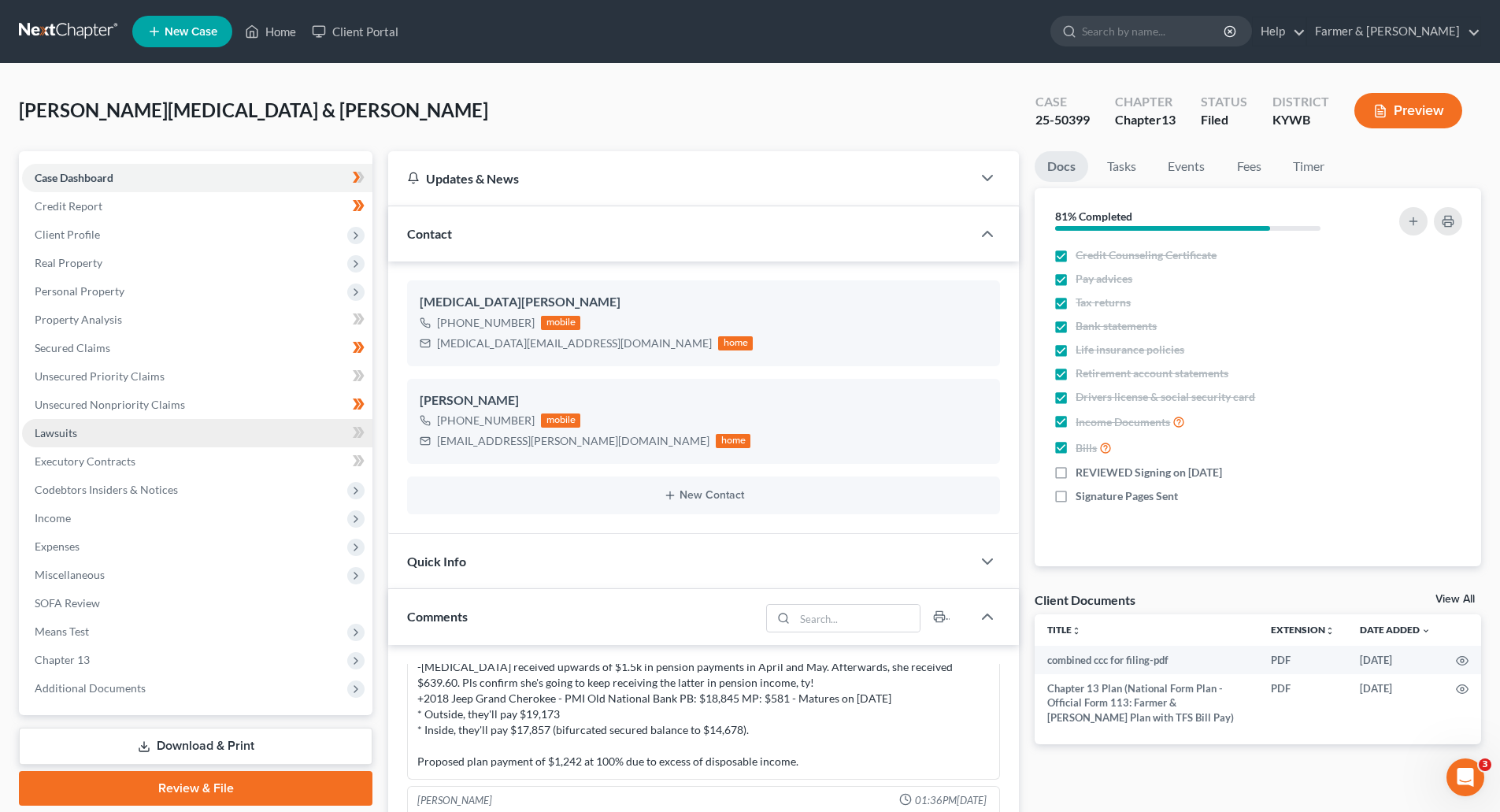
click at [50, 432] on span "Lawsuits" at bounding box center [56, 433] width 42 height 13
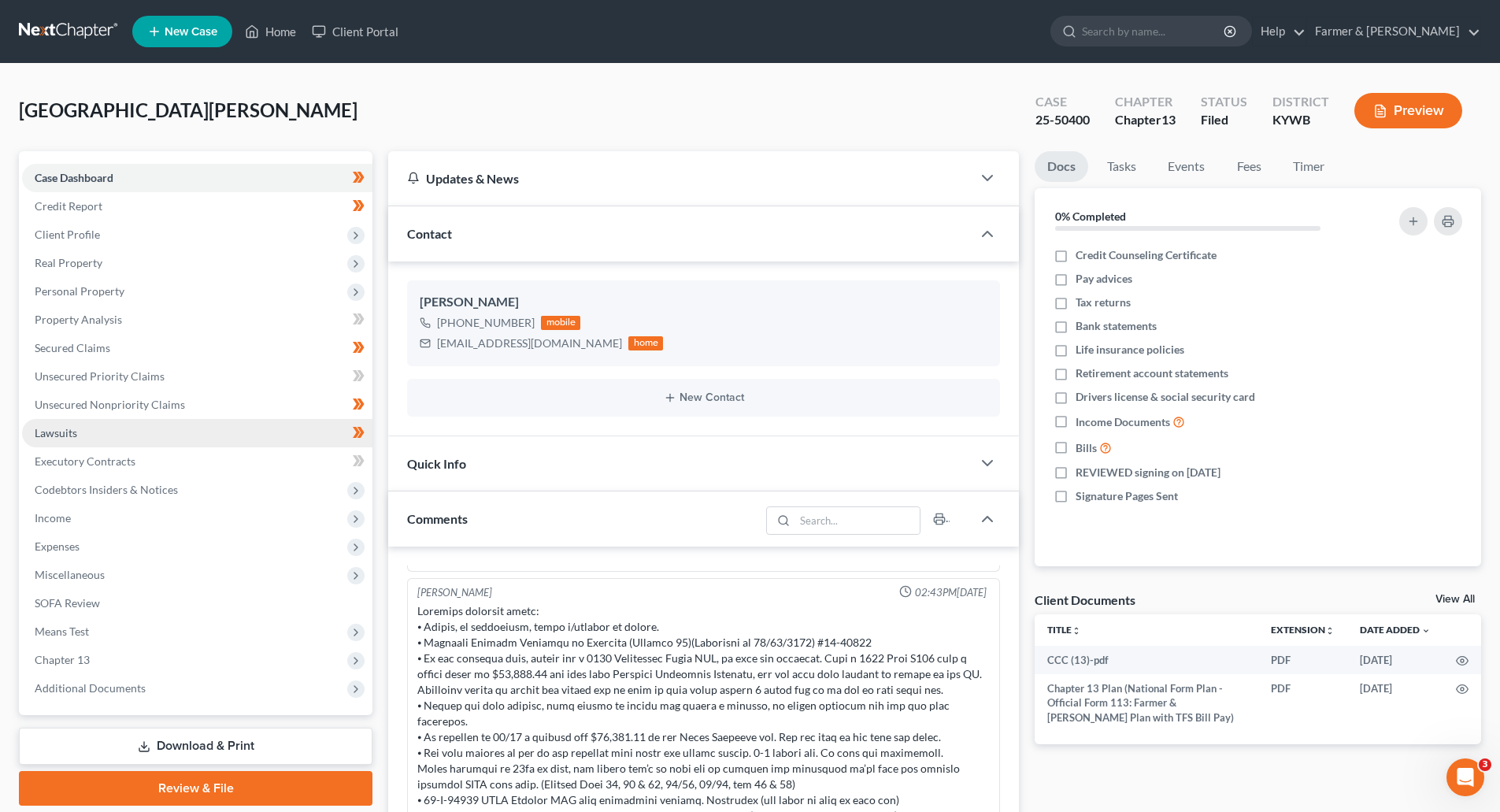
click at [78, 432] on link "Lawsuits" at bounding box center [197, 433] width 351 height 29
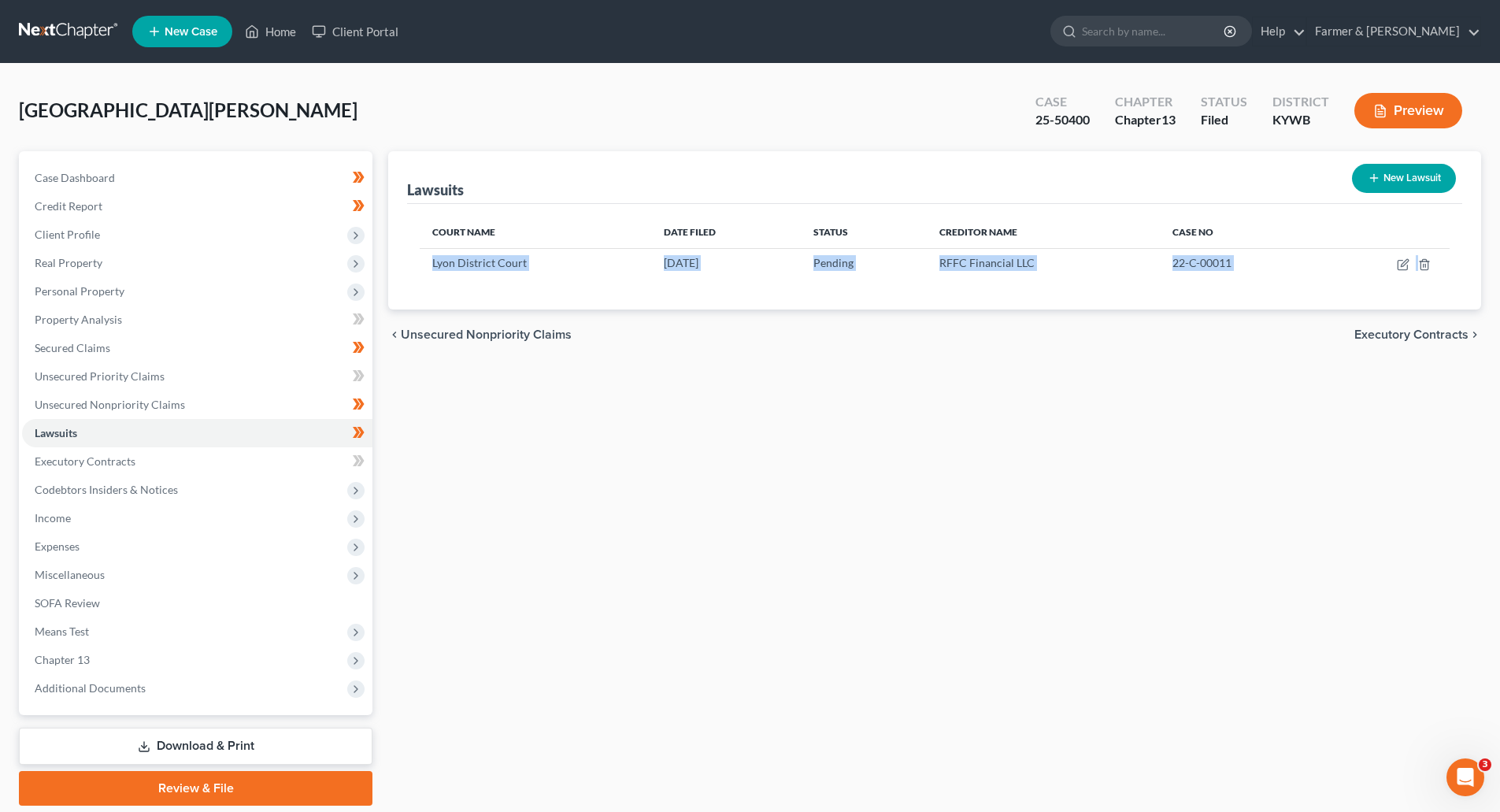
drag, startPoint x: 434, startPoint y: 263, endPoint x: 789, endPoint y: 375, distance: 372.2
click at [789, 375] on div "Lawsuits New Lawsuit Court Name Date Filed Status Creditor Name Case No Lyon Di…" at bounding box center [934, 478] width 1109 height 655
copy ui-view "Lyon District Court 02/09/2022 Pending RFFC Financial LLC 22-C-00011 chevron_le…"
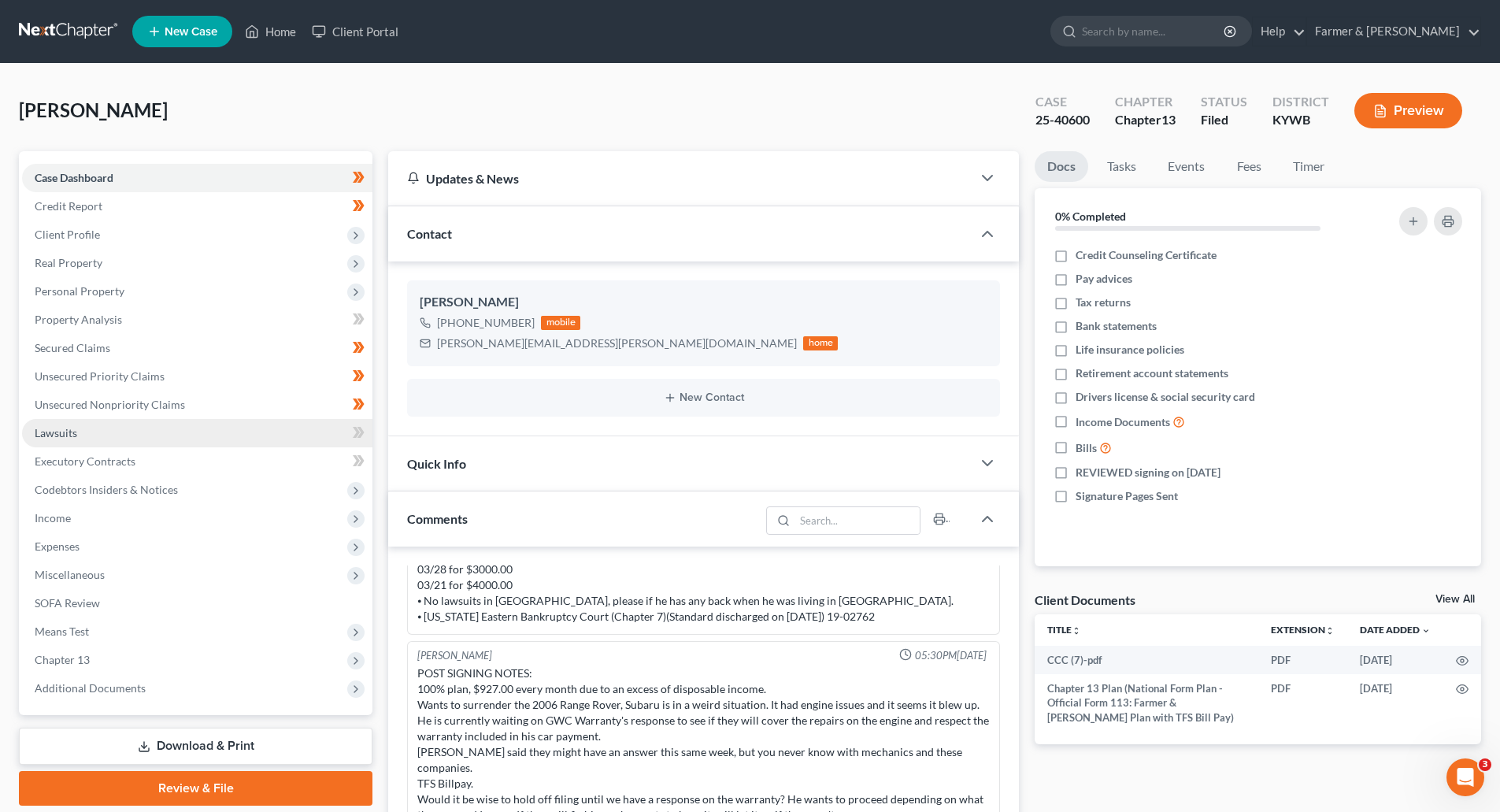
click at [77, 435] on link "Lawsuits" at bounding box center [197, 433] width 351 height 29
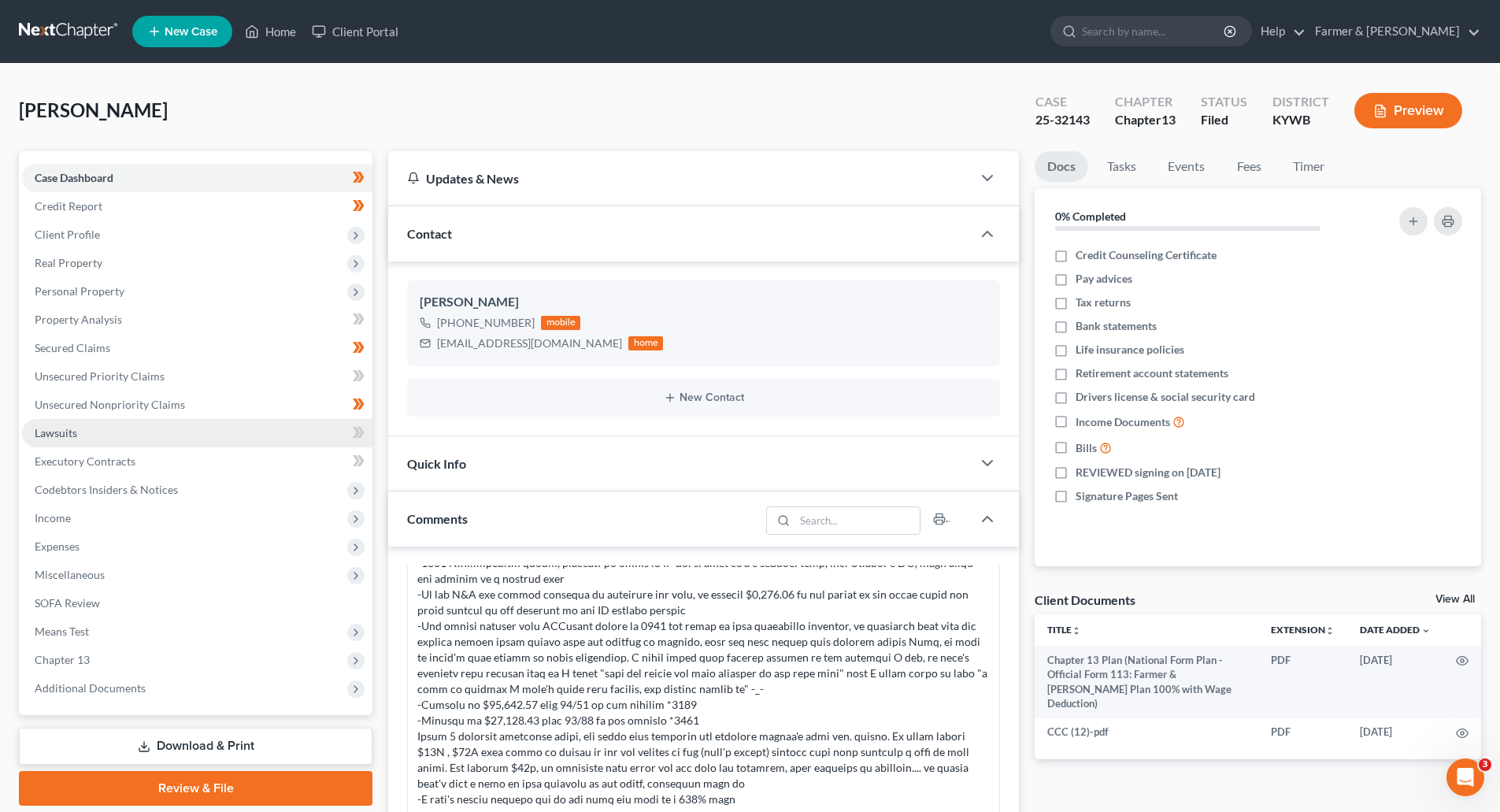
click at [63, 431] on span "Lawsuits" at bounding box center [56, 433] width 42 height 13
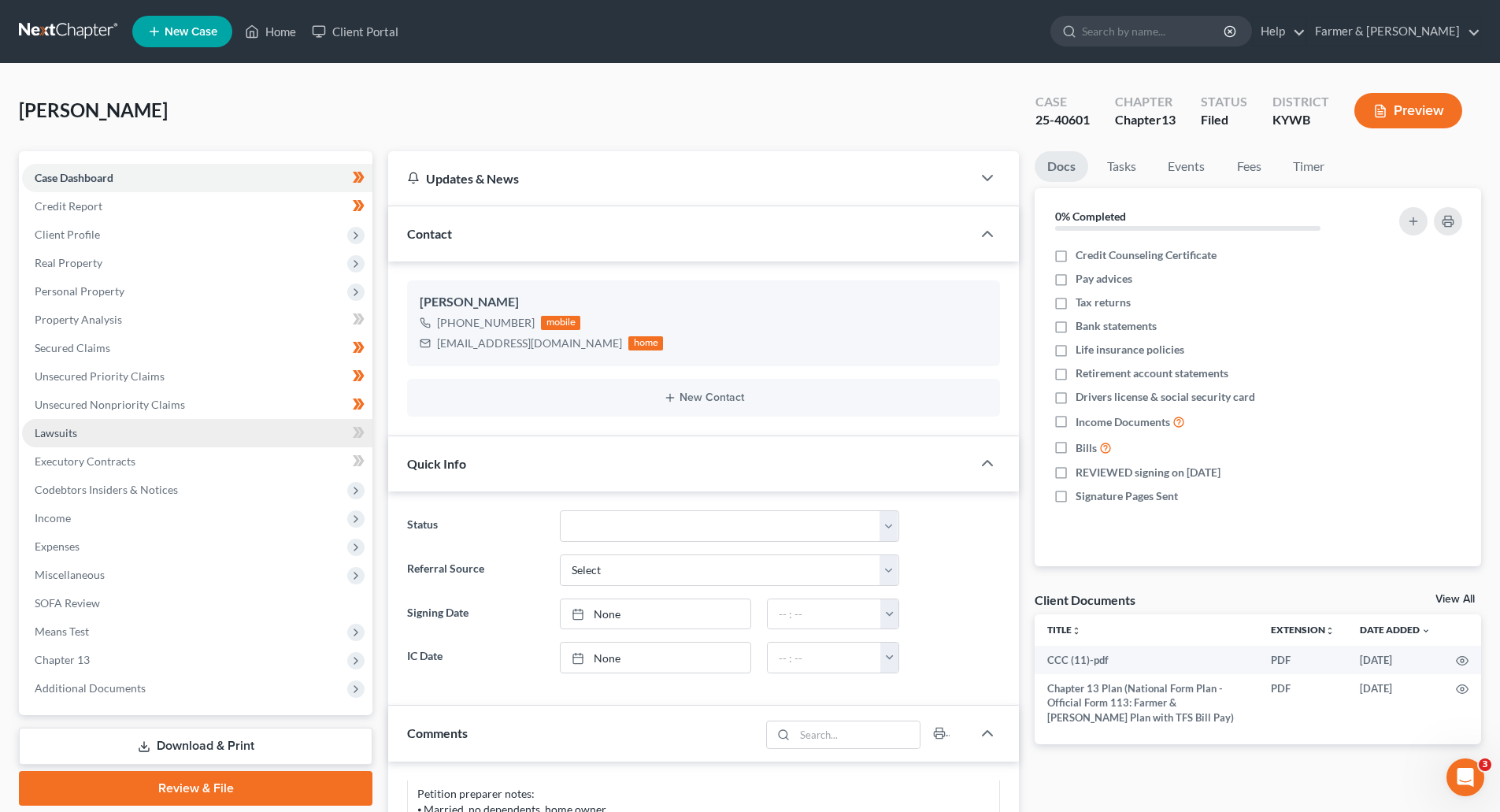
click at [73, 431] on span "Lawsuits" at bounding box center [56, 433] width 42 height 13
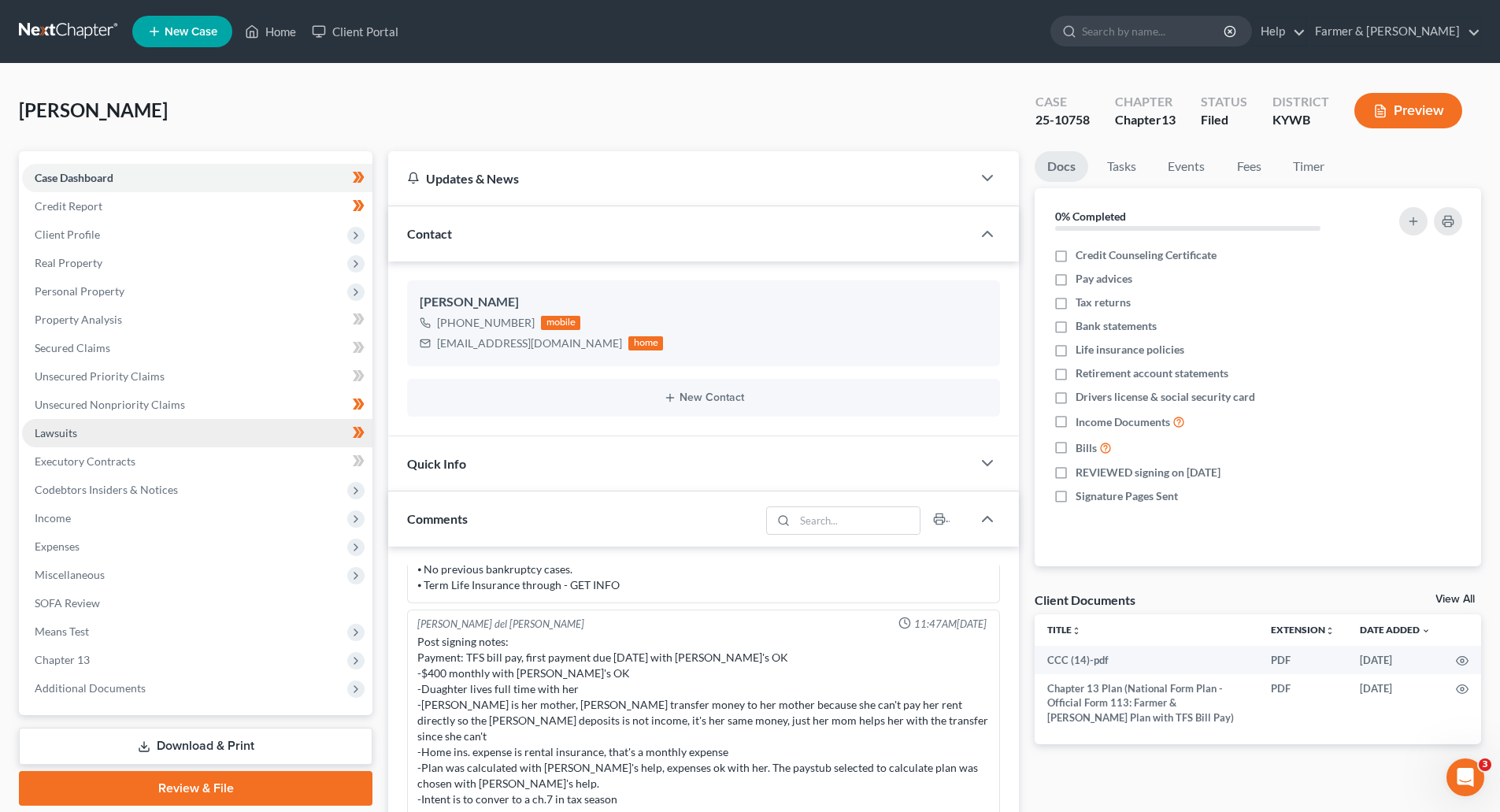
click at [84, 431] on link "Lawsuits" at bounding box center [197, 433] width 351 height 29
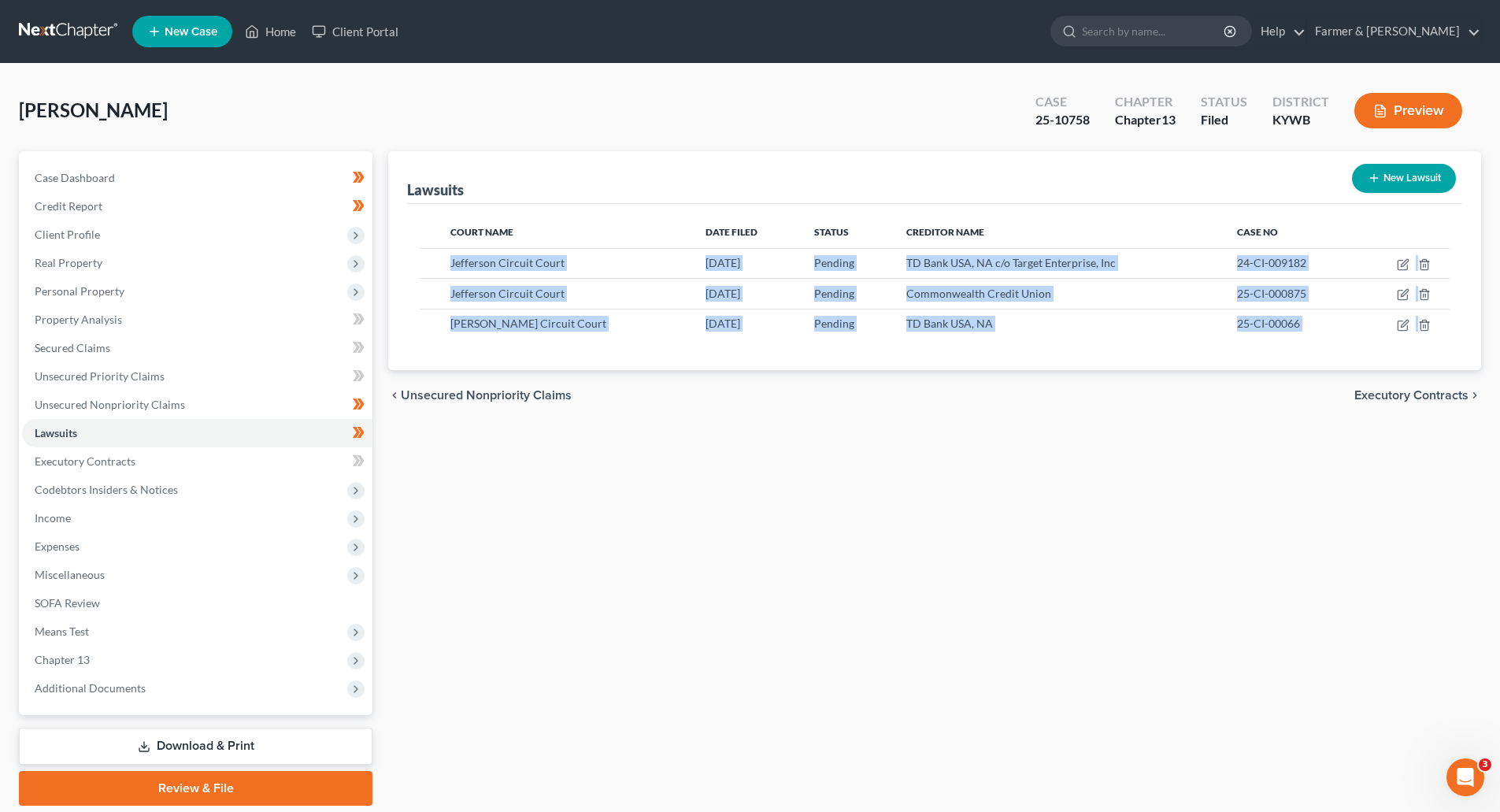
drag, startPoint x: 453, startPoint y: 263, endPoint x: 905, endPoint y: 403, distance: 473.2
click at [905, 403] on ui-view "Lawsuits New Lawsuit Court Name Date Filed Status Creditor Name Case No [GEOGRA…" at bounding box center [934, 285] width 1093 height 270
copy ui-view "Jefferson Circuit Court [DATE] Pending TD Bank [GEOGRAPHIC_DATA], NA c/o Target…"
